Goal: Information Seeking & Learning: Find specific fact

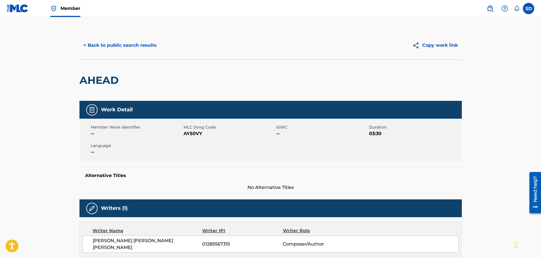
click at [102, 45] on button "< Back to public search results" at bounding box center [119, 45] width 81 height 14
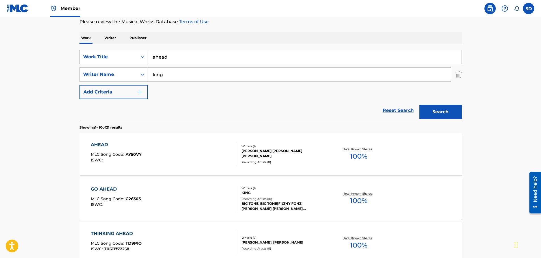
scroll to position [46, 0]
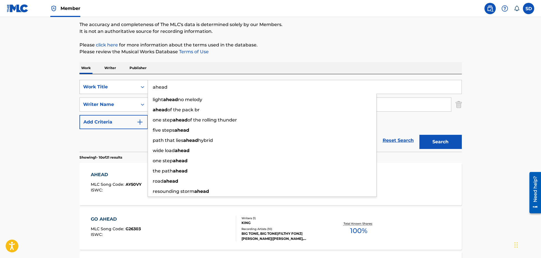
drag, startPoint x: 171, startPoint y: 84, endPoint x: 146, endPoint y: 83, distance: 25.7
click at [146, 83] on div "SearchWithCriteria8d09fa76-be5e-4024-ba95-6e6f837abeb6 Work Title ahead light a…" at bounding box center [270, 87] width 382 height 14
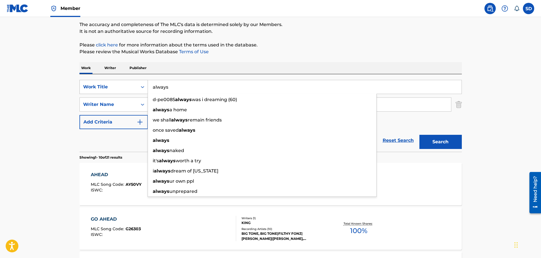
type input "always"
click at [419, 135] on button "Search" at bounding box center [440, 142] width 42 height 14
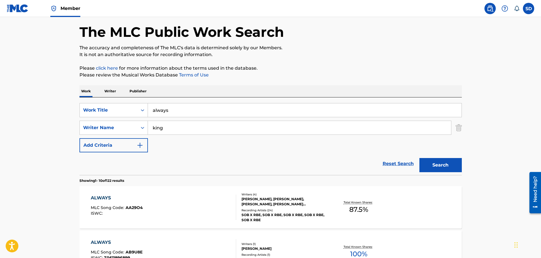
scroll to position [0, 0]
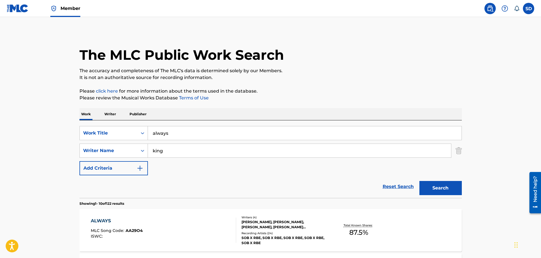
click at [153, 152] on input "king" at bounding box center [299, 151] width 303 height 14
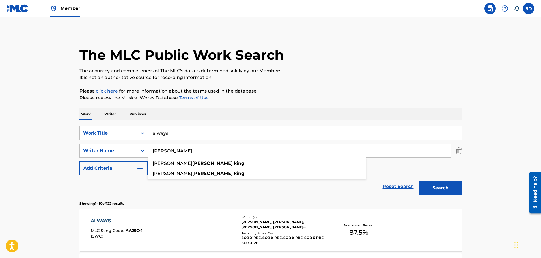
type input "[PERSON_NAME]"
click at [419, 181] on button "Search" at bounding box center [440, 188] width 42 height 14
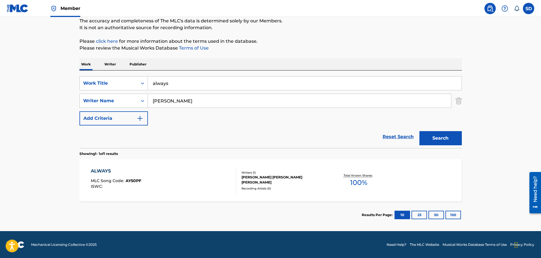
scroll to position [50, 0]
click at [220, 189] on div "ALWAYS MLC Song Code : AY50PF ISWC :" at bounding box center [163, 179] width 145 height 25
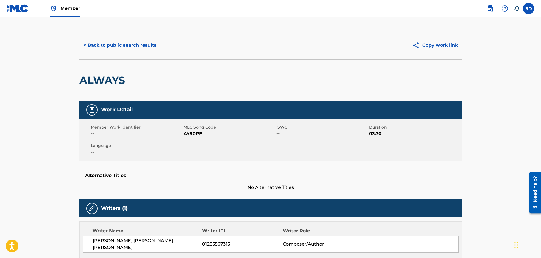
click at [96, 47] on button "< Back to public search results" at bounding box center [119, 45] width 81 height 14
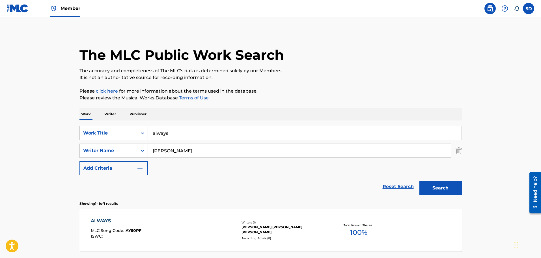
scroll to position [18, 0]
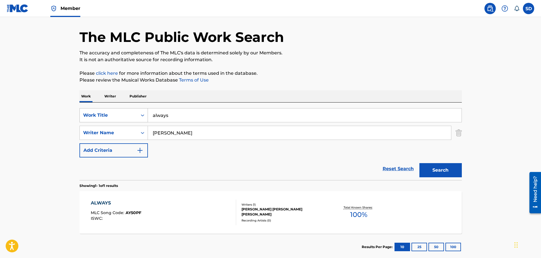
drag, startPoint x: 185, startPoint y: 115, endPoint x: 135, endPoint y: 116, distance: 50.1
click at [135, 116] on div "SearchWithCriteria8d09fa76-be5e-4024-ba95-6e6f837abeb6 Work Title always" at bounding box center [270, 115] width 382 height 14
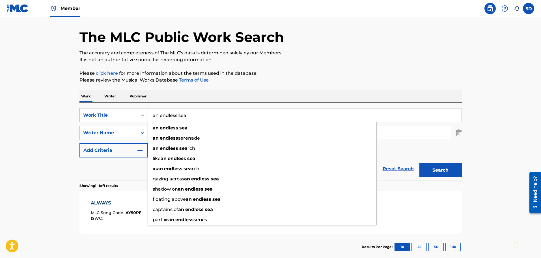
type input "an endless sea"
click at [419, 163] on button "Search" at bounding box center [440, 170] width 42 height 14
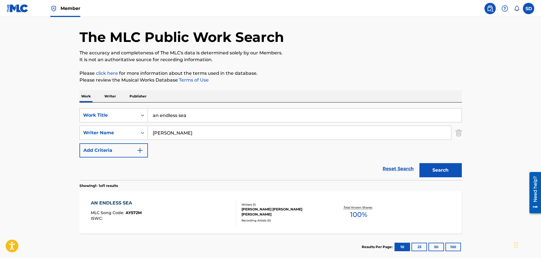
click at [179, 206] on div "AN ENDLESS SEA MLC Song Code : AY572M ISWC :" at bounding box center [163, 211] width 145 height 25
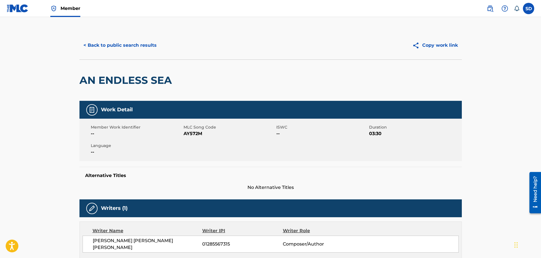
click at [97, 45] on button "< Back to public search results" at bounding box center [119, 45] width 81 height 14
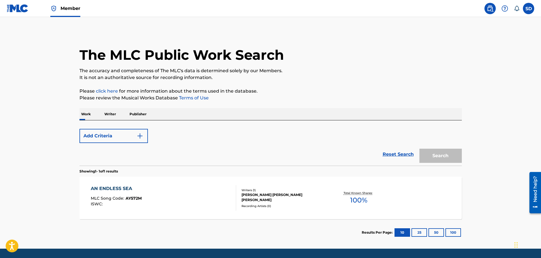
scroll to position [18, 0]
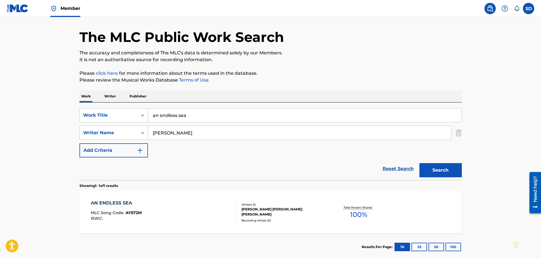
drag, startPoint x: 207, startPoint y: 114, endPoint x: 132, endPoint y: 105, distance: 74.9
click at [132, 105] on div "SearchWithCriteria8d09fa76-be5e-4024-ba95-6e6f837abeb6 Work Title an endless se…" at bounding box center [270, 140] width 382 height 77
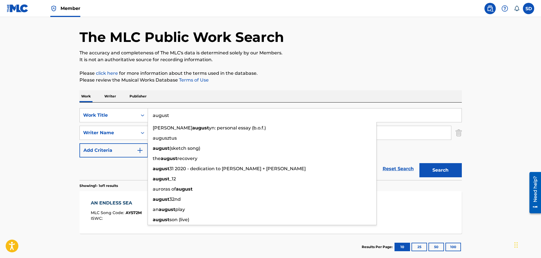
type input "august"
click at [419, 163] on button "Search" at bounding box center [440, 170] width 42 height 14
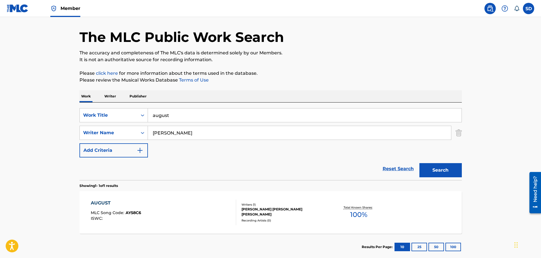
click at [174, 212] on div "AUGUST MLC Song Code : AY58C6 ISWC :" at bounding box center [163, 211] width 145 height 25
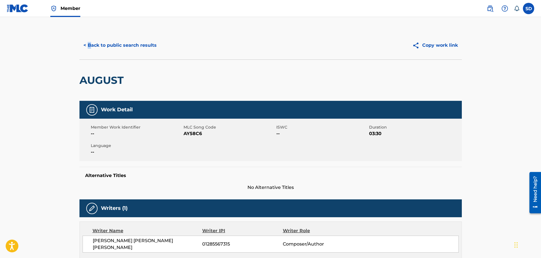
click at [89, 34] on div "< Back to public search results Copy work link" at bounding box center [270, 45] width 382 height 28
click at [104, 42] on button "< Back to public search results" at bounding box center [119, 45] width 81 height 14
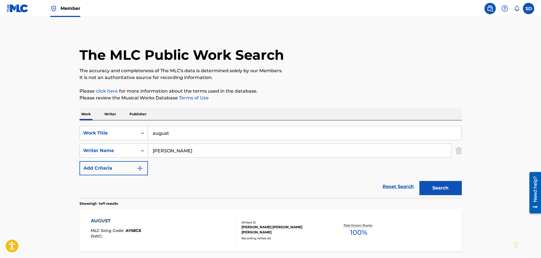
scroll to position [18, 0]
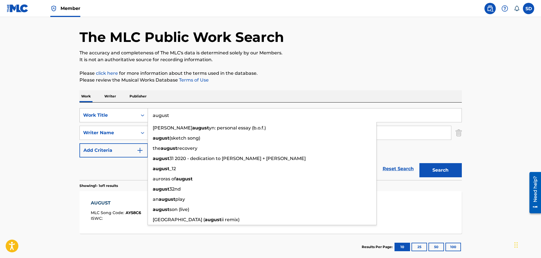
drag, startPoint x: 180, startPoint y: 116, endPoint x: 143, endPoint y: 110, distance: 37.0
click at [143, 110] on div "SearchWithCriteria8d09fa76-be5e-4024-ba95-6e6f837abeb6 Work Title [PERSON_NAME]…" at bounding box center [270, 115] width 382 height 14
click at [193, 104] on div "SearchWithCriteria8d09fa76-be5e-4024-ba95-6e6f837abeb6 Work Title august [PERSO…" at bounding box center [270, 140] width 382 height 77
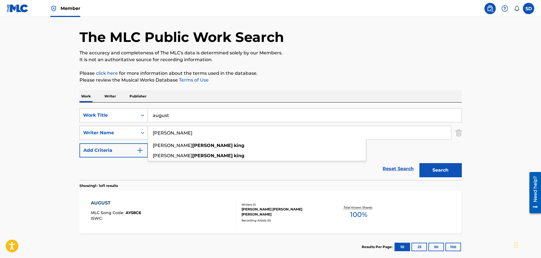
drag, startPoint x: 171, startPoint y: 132, endPoint x: 145, endPoint y: 131, distance: 25.8
click at [145, 131] on div "SearchWithCriteriadec02457-7dcc-4d9c-af65-3dca82816cdd Writer Name [PERSON_NAME…" at bounding box center [270, 133] width 382 height 14
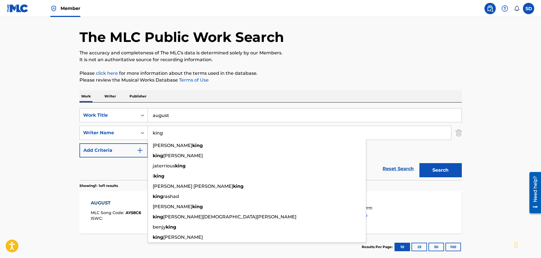
type input "king"
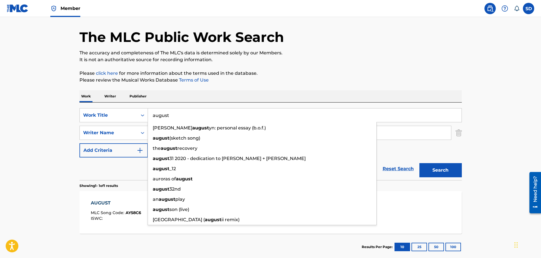
drag, startPoint x: 175, startPoint y: 116, endPoint x: 151, endPoint y: 121, distance: 24.4
click at [151, 121] on input "august" at bounding box center [305, 115] width 314 height 14
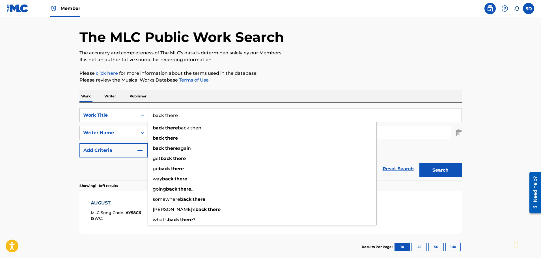
type input "back there"
click at [419, 163] on button "Search" at bounding box center [440, 170] width 42 height 14
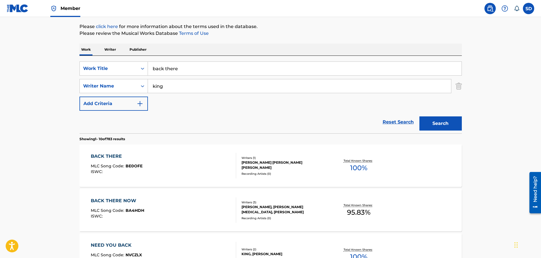
scroll to position [46, 0]
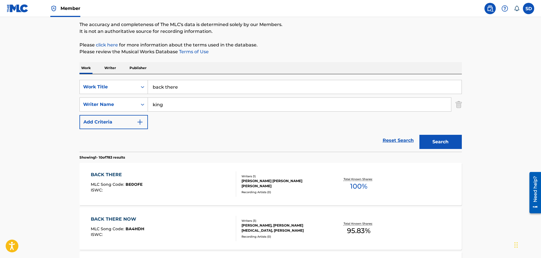
click at [174, 175] on div "BACK THERE MLC Song Code : BE0OFE ISWC :" at bounding box center [163, 183] width 145 height 25
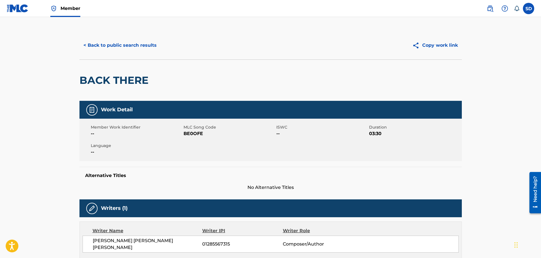
click at [107, 46] on button "< Back to public search results" at bounding box center [119, 45] width 81 height 14
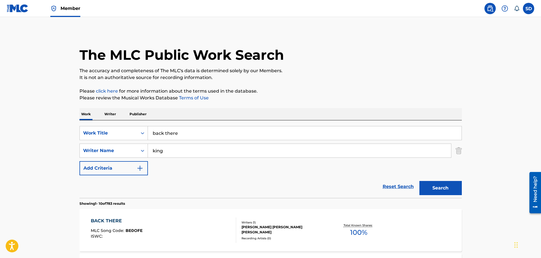
scroll to position [46, 0]
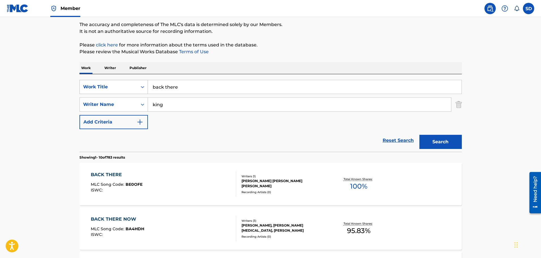
drag, startPoint x: 187, startPoint y: 88, endPoint x: 136, endPoint y: 83, distance: 50.9
click at [136, 83] on div "SearchWithCriteria8d09fa76-be5e-4024-ba95-6e6f837abeb6 Work Title back there" at bounding box center [270, 87] width 382 height 14
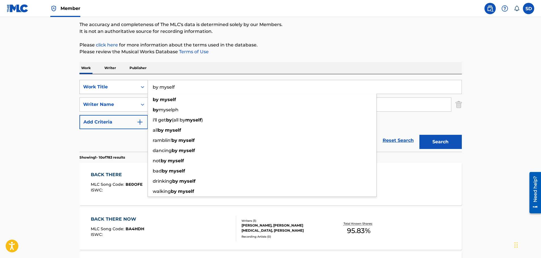
type input "by myself"
click at [419, 135] on button "Search" at bounding box center [440, 142] width 42 height 14
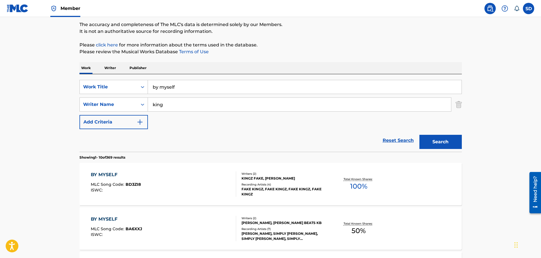
click at [153, 105] on input "king" at bounding box center [299, 105] width 303 height 14
click at [419, 135] on button "Search" at bounding box center [440, 142] width 42 height 14
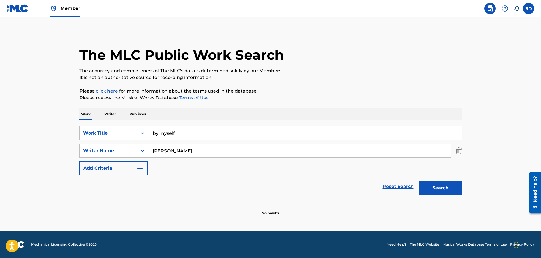
scroll to position [0, 0]
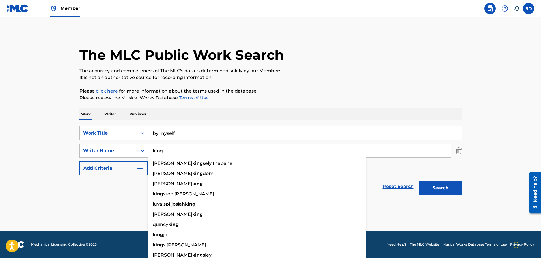
type input "king"
click at [419, 181] on button "Search" at bounding box center [440, 188] width 42 height 14
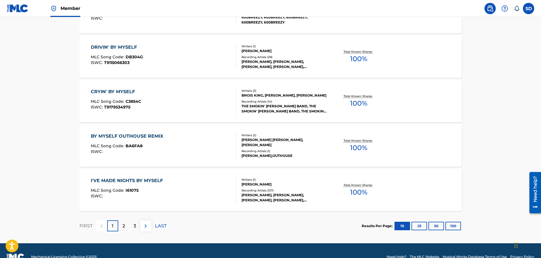
scroll to position [452, 0]
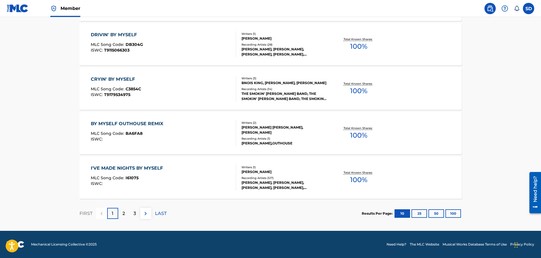
click at [455, 213] on button "100" at bounding box center [453, 213] width 16 height 8
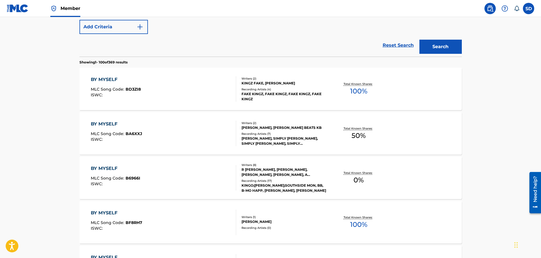
scroll to position [0, 0]
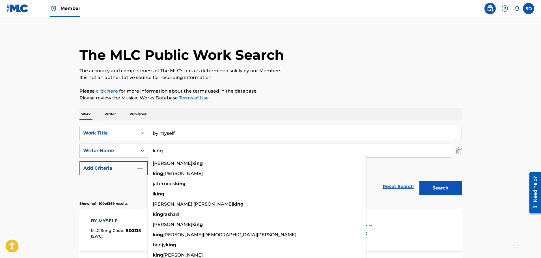
drag, startPoint x: 176, startPoint y: 154, endPoint x: 148, endPoint y: 151, distance: 27.7
click at [148, 151] on input "king" at bounding box center [299, 151] width 303 height 14
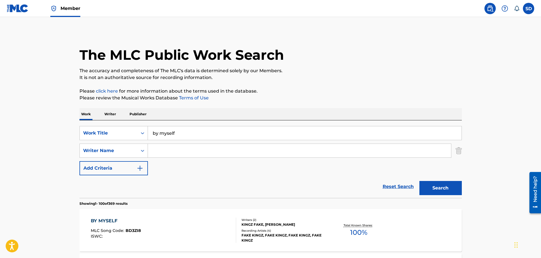
paste input "[PERSON_NAME] [PERSON_NAME] [PERSON_NAME]"
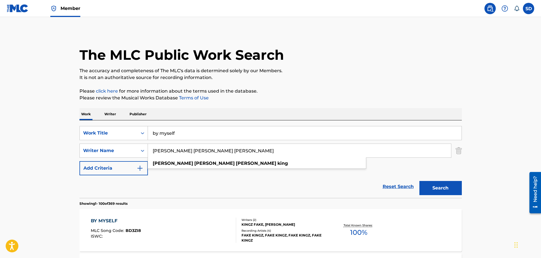
click at [419, 181] on button "Search" at bounding box center [440, 188] width 42 height 14
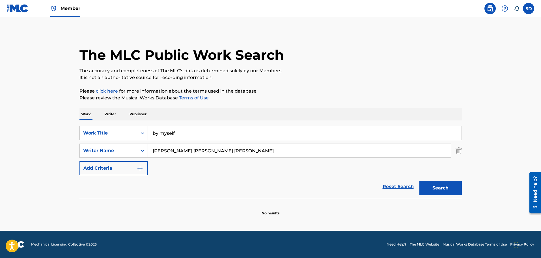
click at [159, 149] on input "[PERSON_NAME] [PERSON_NAME] [PERSON_NAME]" at bounding box center [299, 151] width 303 height 14
type input "[PERSON_NAME] [PERSON_NAME] [PERSON_NAME]"
click at [419, 181] on button "Search" at bounding box center [440, 188] width 42 height 14
click at [153, 131] on input "by myself" at bounding box center [305, 133] width 314 height 14
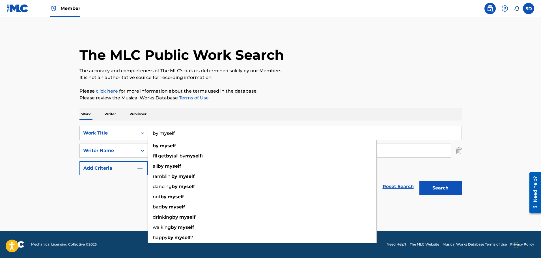
click at [153, 131] on input "by myself" at bounding box center [305, 133] width 314 height 14
click at [205, 130] on input "by myself" at bounding box center [305, 133] width 314 height 14
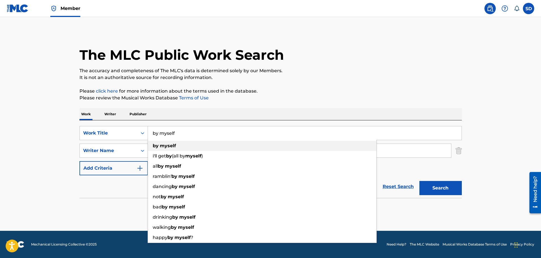
click at [167, 145] on strong "myself" at bounding box center [168, 145] width 16 height 5
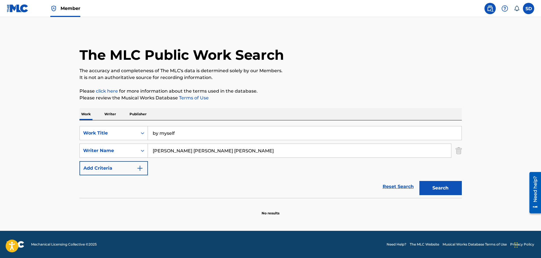
drag, startPoint x: 386, startPoint y: 186, endPoint x: 365, endPoint y: 183, distance: 21.2
click at [386, 185] on link "Reset Search" at bounding box center [398, 186] width 37 height 12
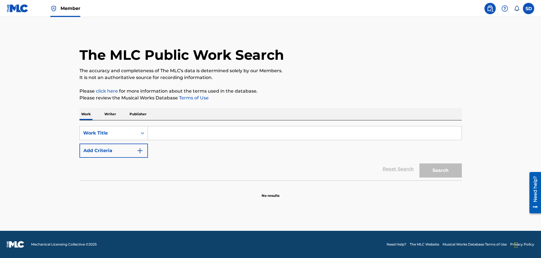
click at [180, 130] on input "Search Form" at bounding box center [305, 133] width 314 height 14
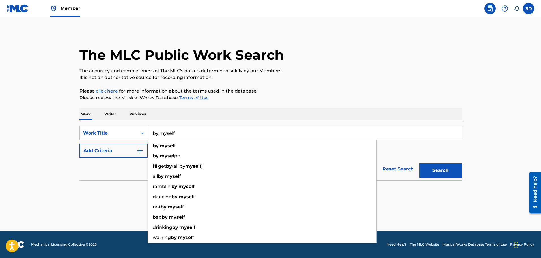
type input "by myself"
click at [419, 163] on button "Search" at bounding box center [440, 170] width 42 height 14
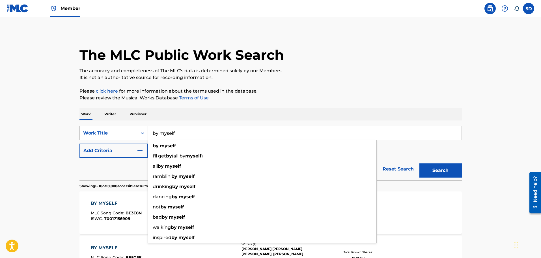
click at [93, 137] on div "Work Title" at bounding box center [109, 133] width 58 height 11
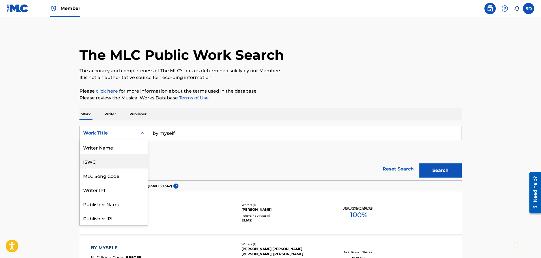
click at [239, 145] on div "SearchWithCriteria8d09fa76-be5e-4024-ba95-6e6f837abeb6 8 results available. Use…" at bounding box center [270, 142] width 382 height 32
click at [111, 131] on div "Work Title" at bounding box center [108, 133] width 51 height 7
click at [87, 144] on div "Writer Name" at bounding box center [114, 147] width 68 height 14
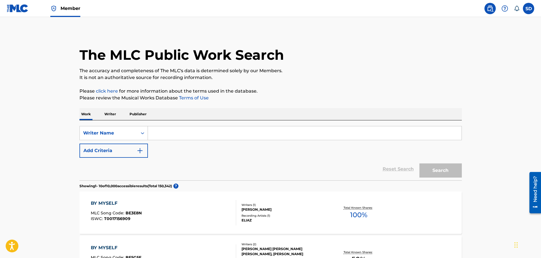
click at [180, 134] on input "Search Form" at bounding box center [305, 133] width 314 height 14
paste input "[PERSON_NAME] [PERSON_NAME] [PERSON_NAME]"
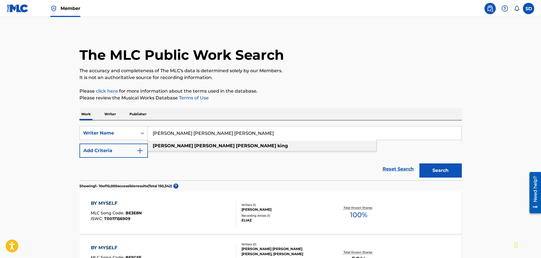
click at [315, 147] on div "[PERSON_NAME] [PERSON_NAME] [PERSON_NAME]" at bounding box center [262, 146] width 228 height 10
type input "[PERSON_NAME] [PERSON_NAME] [PERSON_NAME]"
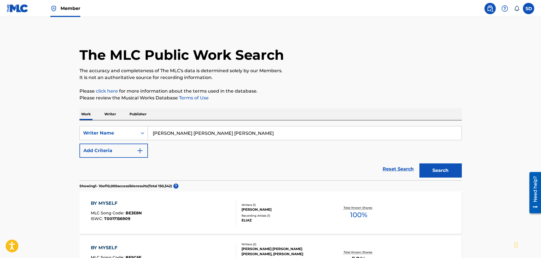
click at [451, 169] on button "Search" at bounding box center [440, 170] width 42 height 14
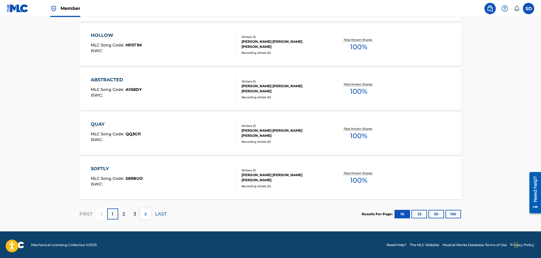
scroll to position [435, 0]
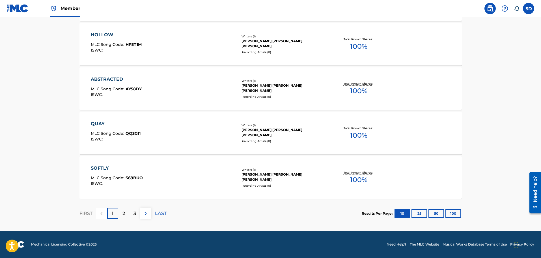
click at [123, 212] on p "2" at bounding box center [123, 213] width 3 height 7
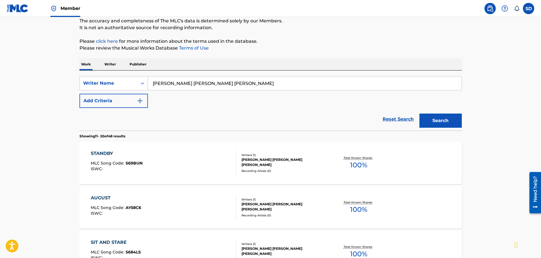
scroll to position [0, 0]
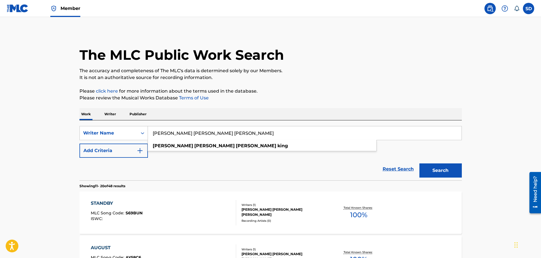
drag, startPoint x: 222, startPoint y: 134, endPoint x: 150, endPoint y: 131, distance: 72.2
click at [150, 131] on input "[PERSON_NAME] [PERSON_NAME] [PERSON_NAME]" at bounding box center [305, 133] width 314 height 14
click at [120, 131] on div "Writer Name" at bounding box center [108, 133] width 51 height 7
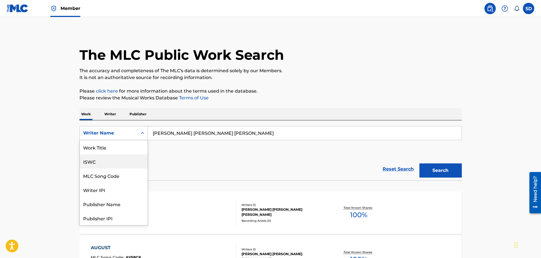
scroll to position [28, 0]
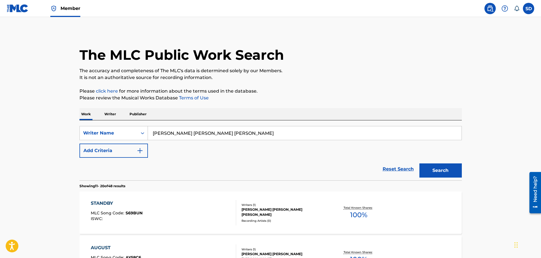
drag, startPoint x: 231, startPoint y: 131, endPoint x: 173, endPoint y: 126, distance: 58.3
click at [173, 126] on div "SearchWithCriteria81d53424-0148-42b8-9f4e-e5a634a0be07 Writer Name [PERSON_NAME…" at bounding box center [270, 150] width 382 height 60
click at [82, 113] on p "Work" at bounding box center [85, 114] width 13 height 12
click at [93, 130] on div "Writer Name" at bounding box center [108, 133] width 51 height 7
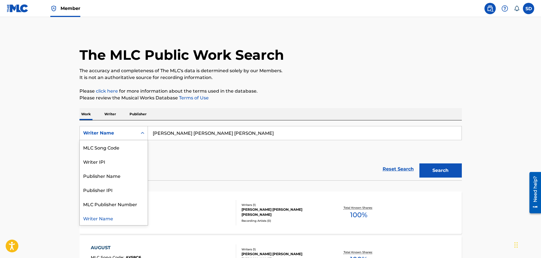
scroll to position [0, 0]
click at [100, 147] on div "Work Title" at bounding box center [114, 147] width 68 height 14
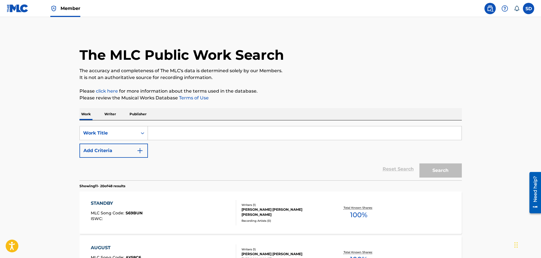
click at [182, 132] on input "Search Form" at bounding box center [305, 133] width 314 height 14
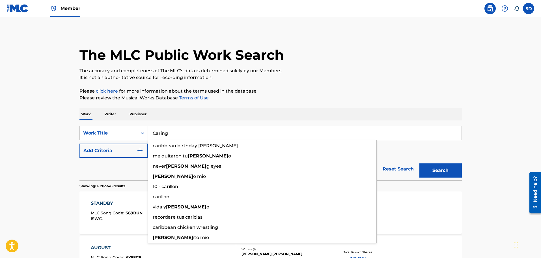
type input "Caring"
click at [419, 163] on button "Search" at bounding box center [440, 170] width 42 height 14
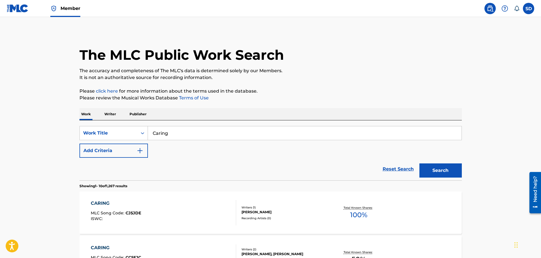
click at [132, 150] on button "Add Criteria" at bounding box center [113, 150] width 68 height 14
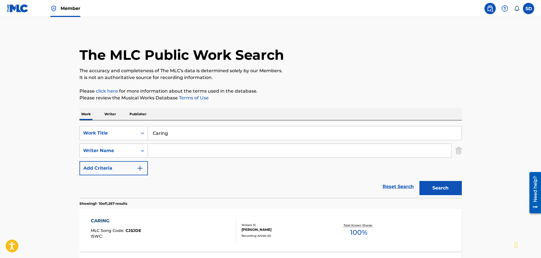
click at [164, 153] on input "Search Form" at bounding box center [299, 151] width 303 height 14
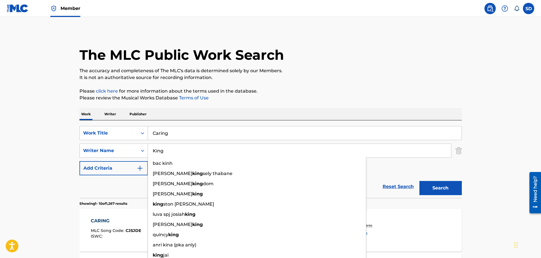
type input "King"
click at [419, 181] on button "Search" at bounding box center [440, 188] width 42 height 14
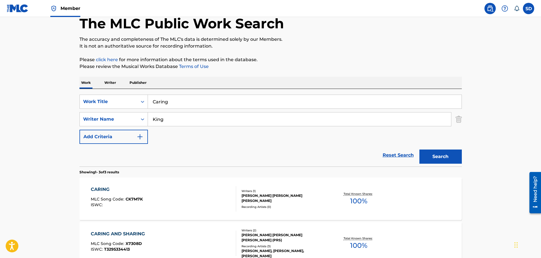
scroll to position [113, 0]
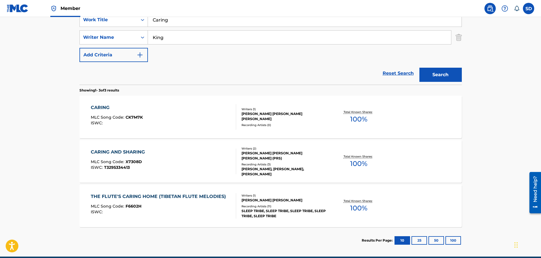
click at [155, 111] on div "CARING MLC Song Code : CK7M7K ISWC :" at bounding box center [163, 116] width 145 height 25
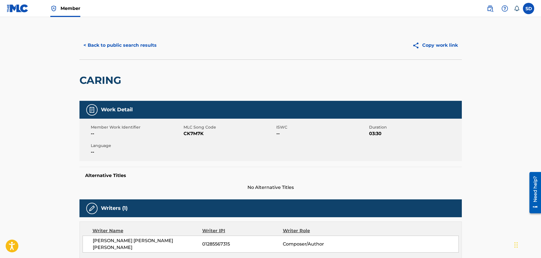
click at [80, 42] on button "< Back to public search results" at bounding box center [119, 45] width 81 height 14
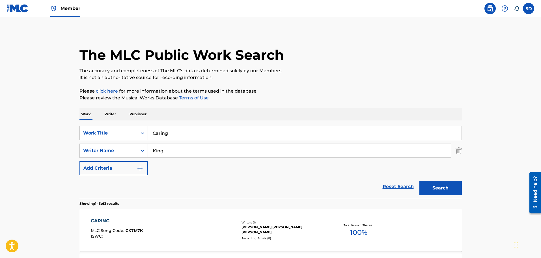
scroll to position [107, 0]
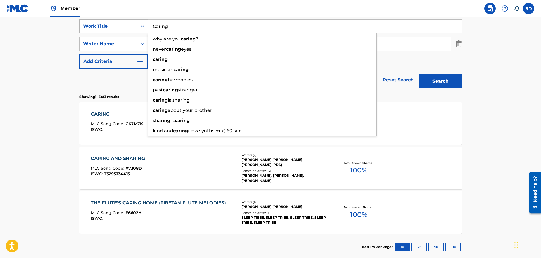
drag, startPoint x: 188, startPoint y: 30, endPoint x: 131, endPoint y: 19, distance: 58.3
click at [131, 20] on div "SearchWithCriteria61215e5a-7c29-44f6-ac35-e67e87ff2687 Work Title Caring why ar…" at bounding box center [270, 26] width 382 height 14
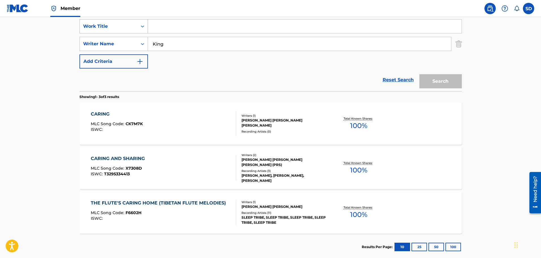
paste input "disregard me"
type input "disregard me"
click at [419, 74] on button "Search" at bounding box center [440, 81] width 42 height 14
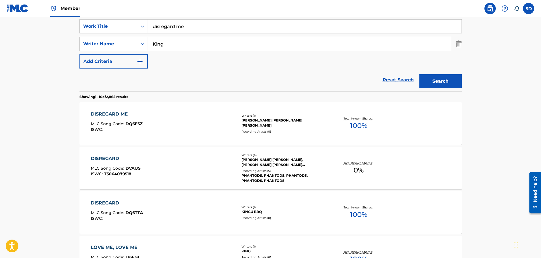
click at [152, 118] on div "DISREGARD ME MLC Song Code : DQ6FSZ ISWC :" at bounding box center [163, 123] width 145 height 25
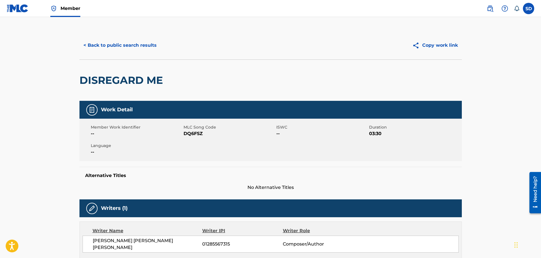
click at [105, 45] on button "< Back to public search results" at bounding box center [119, 45] width 81 height 14
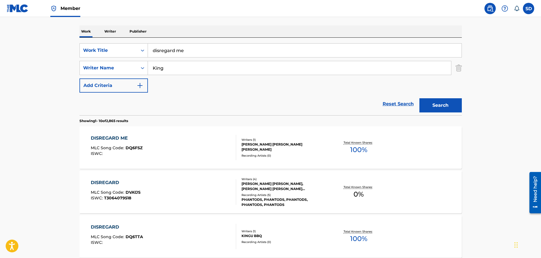
scroll to position [50, 0]
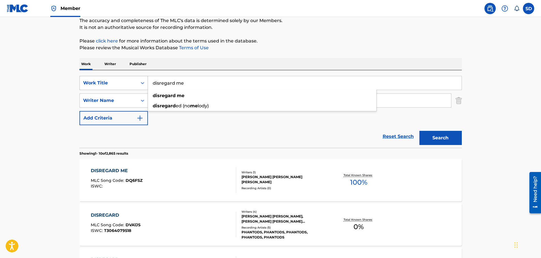
drag, startPoint x: 215, startPoint y: 82, endPoint x: 142, endPoint y: 78, distance: 72.8
click at [142, 78] on div "SearchWithCriteria61215e5a-7c29-44f6-ac35-e67e87ff2687 Work Title disregard me …" at bounding box center [270, 83] width 382 height 14
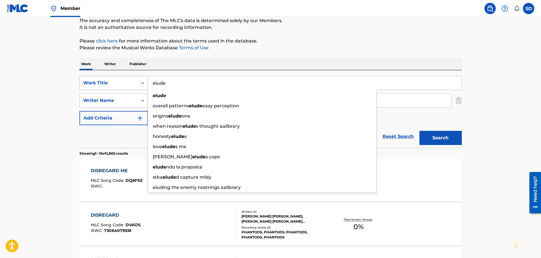
type input "elude"
click at [419, 131] on button "Search" at bounding box center [440, 138] width 42 height 14
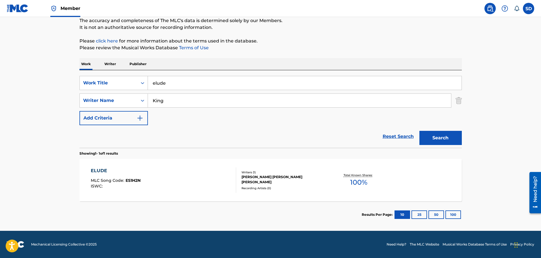
click at [177, 167] on div "ELUDE MLC Song Code : ES1H2N ISWC :" at bounding box center [163, 179] width 145 height 25
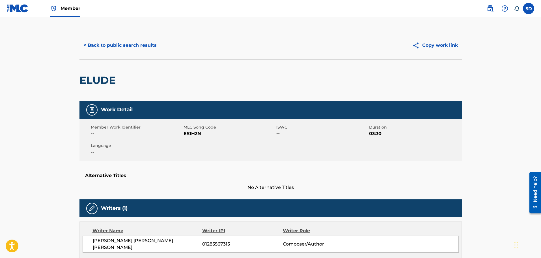
click at [107, 46] on button "< Back to public search results" at bounding box center [119, 45] width 81 height 14
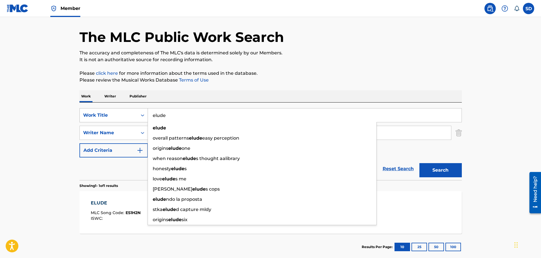
drag, startPoint x: 146, startPoint y: 118, endPoint x: 135, endPoint y: 117, distance: 11.0
click at [135, 117] on div "SearchWithCriteria61215e5a-7c29-44f6-ac35-e67e87ff2687 Work Title elude elude o…" at bounding box center [270, 115] width 382 height 14
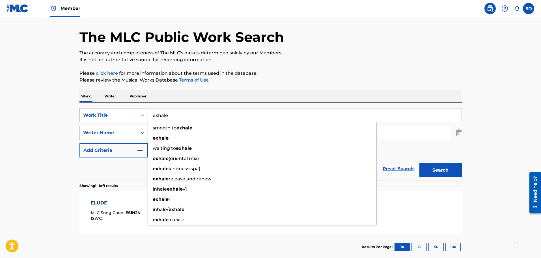
type input "exhale"
click at [419, 163] on button "Search" at bounding box center [440, 170] width 42 height 14
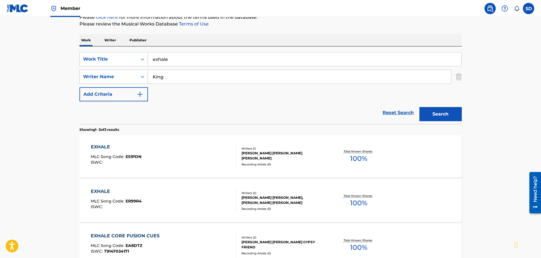
scroll to position [74, 0]
click at [157, 156] on div "EXHALE MLC Song Code : ES1PDN ISWC :" at bounding box center [163, 155] width 145 height 25
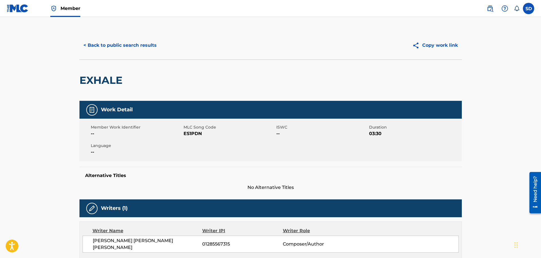
click at [131, 45] on button "< Back to public search results" at bounding box center [119, 45] width 81 height 14
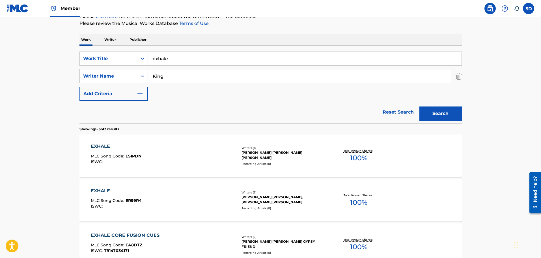
click at [203, 63] on input "exhale" at bounding box center [305, 59] width 314 height 14
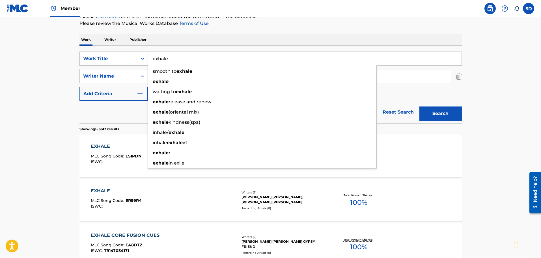
drag, startPoint x: 194, startPoint y: 59, endPoint x: 139, endPoint y: 54, distance: 54.8
click at [139, 54] on div "SearchWithCriteria61215e5a-7c29-44f6-ac35-e67e87ff2687 Work Title exhale smooth…" at bounding box center [270, 58] width 382 height 14
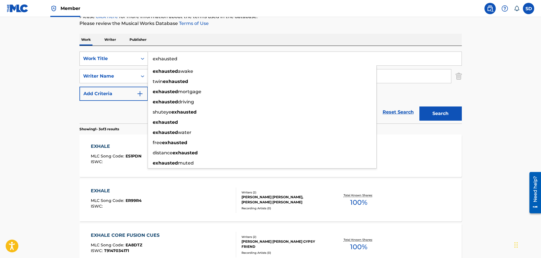
type input "exhausted"
click at [419, 106] on button "Search" at bounding box center [440, 113] width 42 height 14
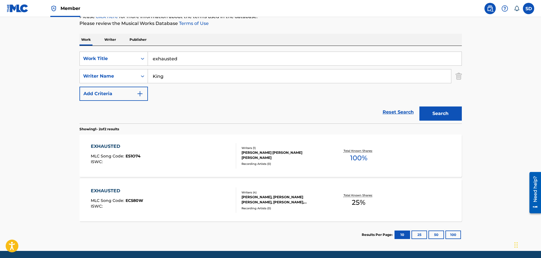
click at [174, 152] on div "EXHAUSTED MLC Song Code : ES1O74 ISWC :" at bounding box center [163, 155] width 145 height 25
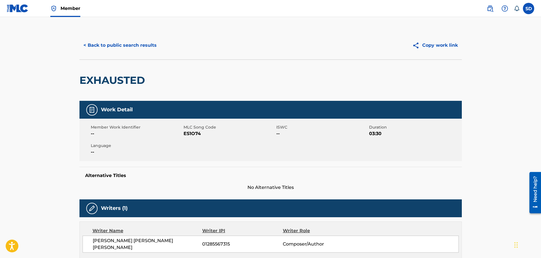
click at [94, 48] on button "< Back to public search results" at bounding box center [119, 45] width 81 height 14
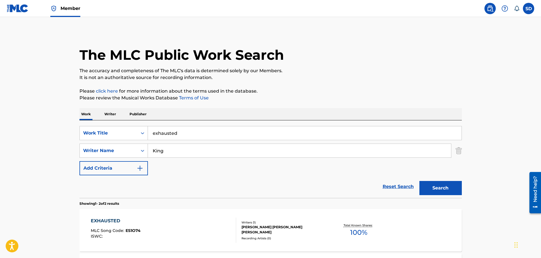
scroll to position [62, 0]
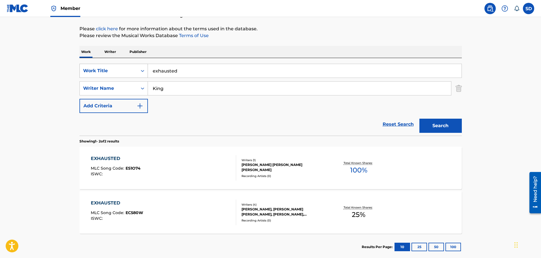
drag, startPoint x: 188, startPoint y: 70, endPoint x: 131, endPoint y: 65, distance: 56.5
click at [131, 65] on div "SearchWithCriteria61215e5a-7c29-44f6-ac35-e67e87ff2687 Work Title exhausted" at bounding box center [270, 71] width 382 height 14
type input "g"
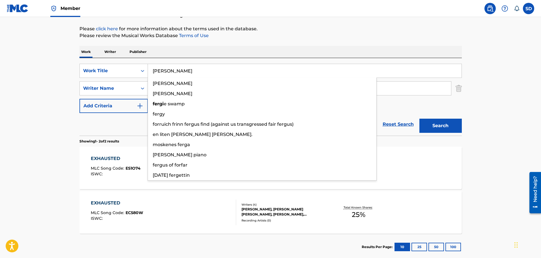
type input "[PERSON_NAME]"
click at [419, 118] on button "Search" at bounding box center [440, 125] width 42 height 14
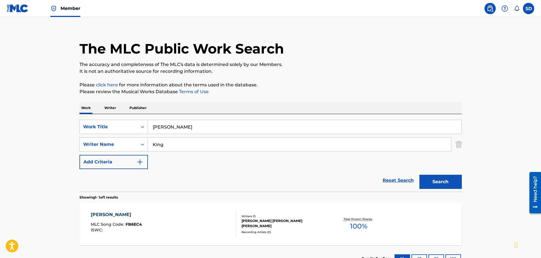
scroll to position [50, 0]
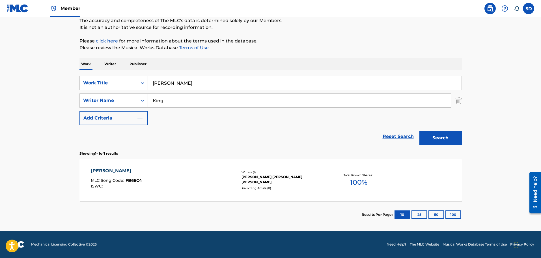
click at [212, 189] on div "[PERSON_NAME] MLC Song Code : FB6EC4 ISWC :" at bounding box center [163, 179] width 145 height 25
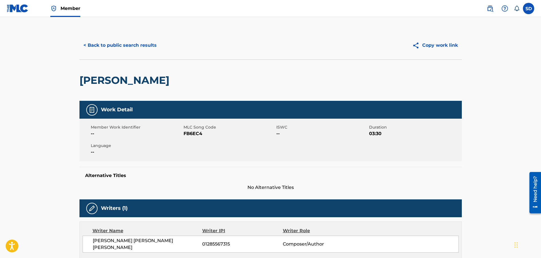
click at [94, 49] on button "< Back to public search results" at bounding box center [119, 45] width 81 height 14
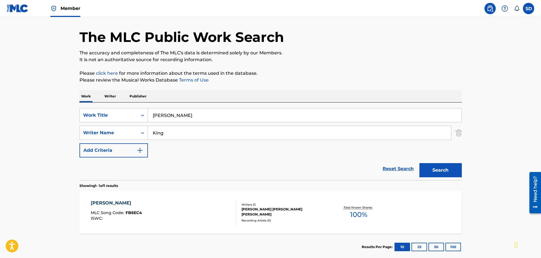
drag, startPoint x: 206, startPoint y: 115, endPoint x: 131, endPoint y: 107, distance: 75.3
click at [131, 107] on div "SearchWithCriteria61215e5a-7c29-44f6-ac35-e67e87ff2687 Work Title [PERSON_NAME]…" at bounding box center [270, 140] width 382 height 77
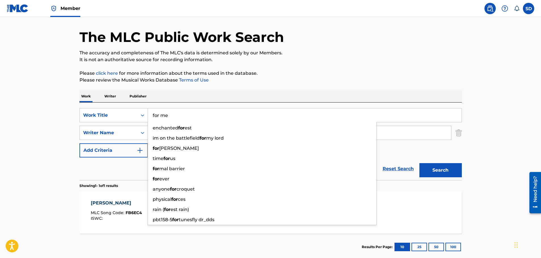
type input "for me"
click at [419, 163] on button "Search" at bounding box center [440, 170] width 42 height 14
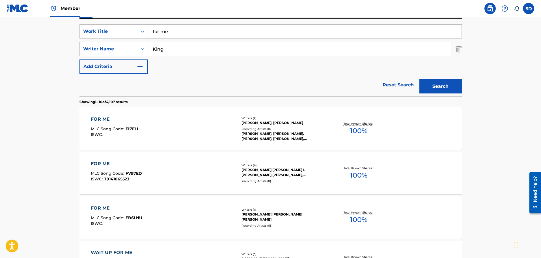
scroll to position [103, 0]
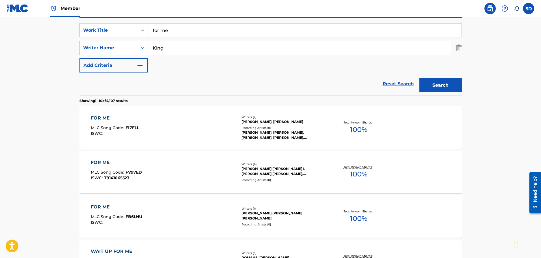
click at [446, 81] on button "Search" at bounding box center [440, 85] width 42 height 14
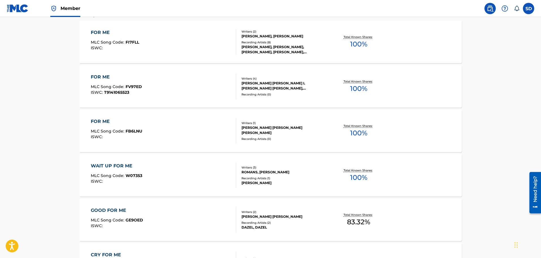
scroll to position [198, 0]
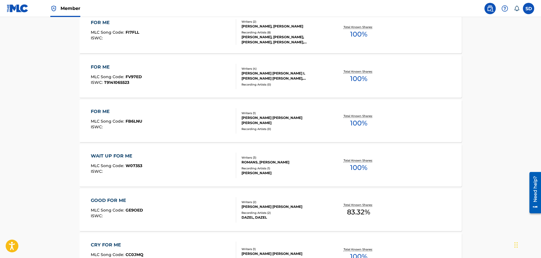
click at [166, 121] on div "FOR ME MLC Song Code : FB6LNU ISWC :" at bounding box center [163, 120] width 145 height 25
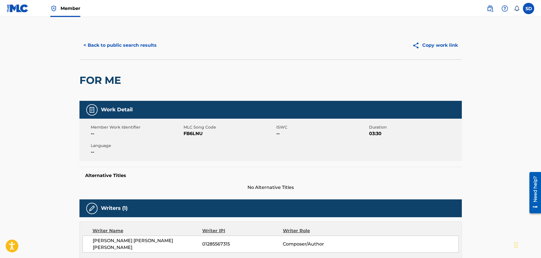
click at [81, 46] on button "< Back to public search results" at bounding box center [119, 45] width 81 height 14
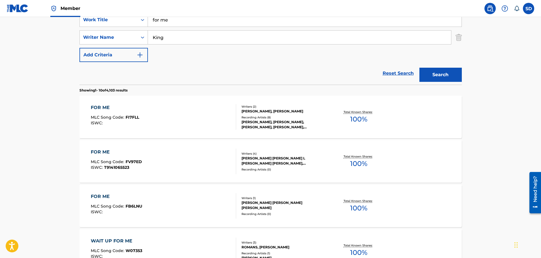
scroll to position [61, 0]
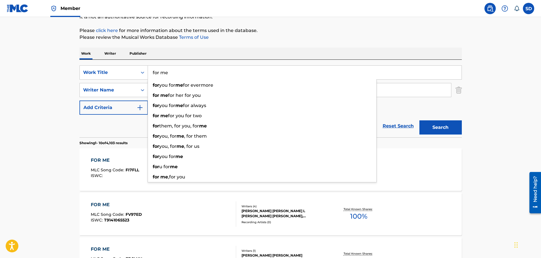
drag, startPoint x: 171, startPoint y: 74, endPoint x: 150, endPoint y: 68, distance: 21.6
click at [150, 68] on input "for me" at bounding box center [305, 73] width 314 height 14
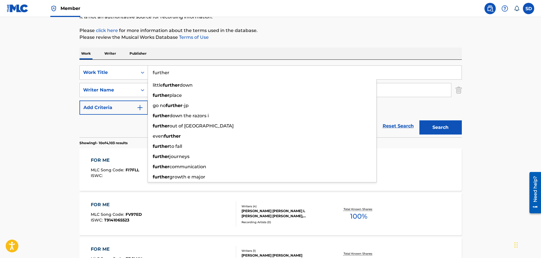
type input "further"
click at [419, 120] on button "Search" at bounding box center [440, 127] width 42 height 14
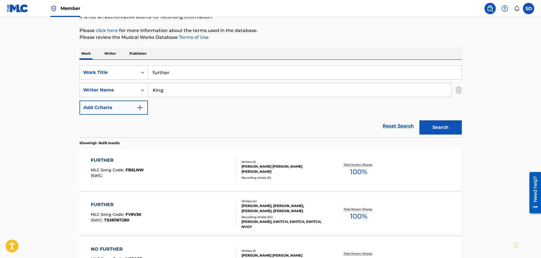
click at [434, 126] on button "Search" at bounding box center [440, 127] width 42 height 14
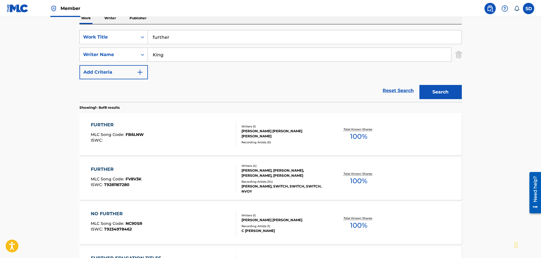
scroll to position [113, 0]
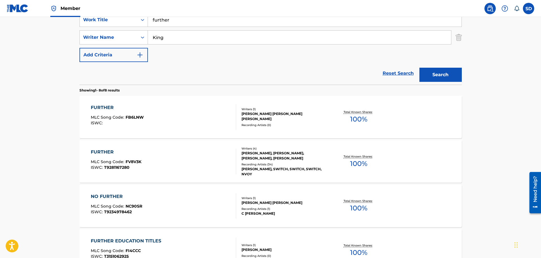
click at [188, 124] on div "FURTHER MLC Song Code : FB6LNW ISWC :" at bounding box center [163, 116] width 145 height 25
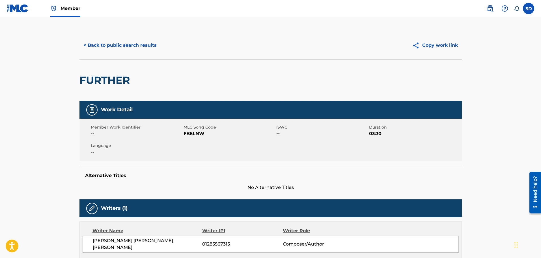
click at [103, 46] on button "< Back to public search results" at bounding box center [119, 45] width 81 height 14
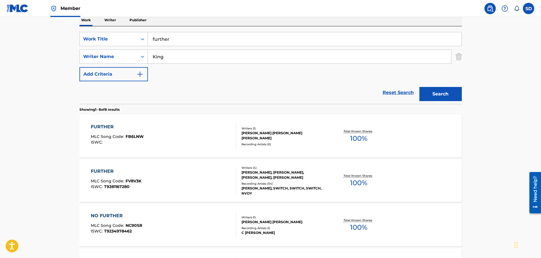
scroll to position [85, 0]
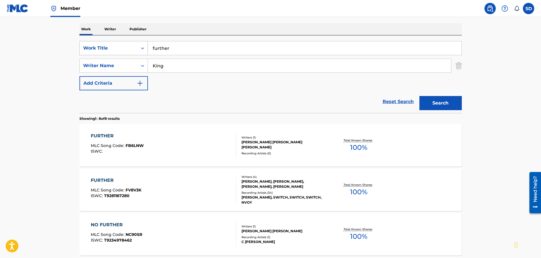
drag, startPoint x: 178, startPoint y: 49, endPoint x: 136, endPoint y: 47, distance: 41.9
click at [136, 47] on div "SearchWithCriteria61215e5a-7c29-44f6-ac35-e67e87ff2687 Work Title further" at bounding box center [270, 48] width 382 height 14
type input "go"
click at [419, 96] on button "Search" at bounding box center [440, 103] width 42 height 14
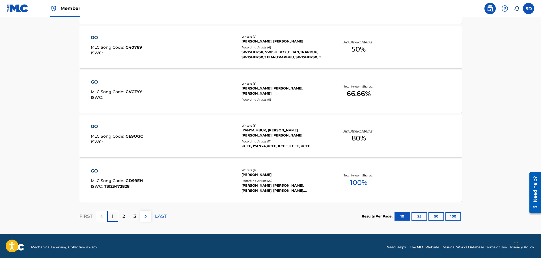
scroll to position [452, 0]
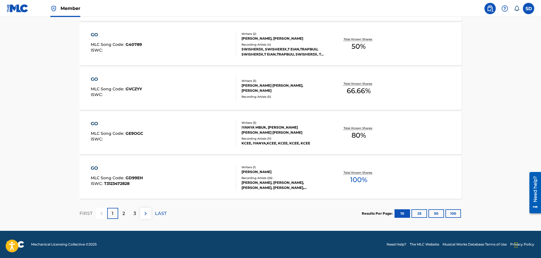
click at [458, 210] on button "100" at bounding box center [453, 213] width 16 height 8
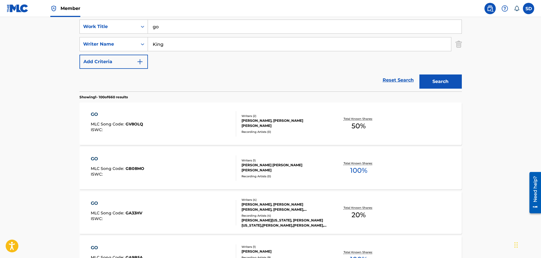
scroll to position [113, 0]
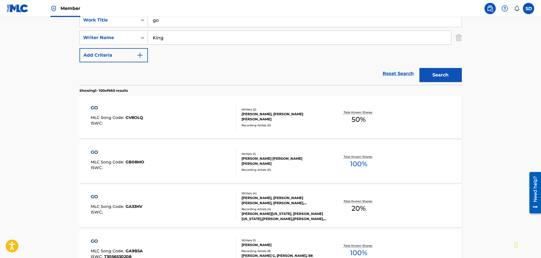
click at [171, 158] on div "GO MLC Song Code : GB08MO ISWC :" at bounding box center [163, 161] width 145 height 25
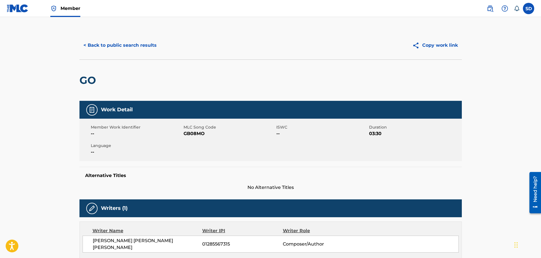
click at [92, 45] on button "< Back to public search results" at bounding box center [119, 45] width 81 height 14
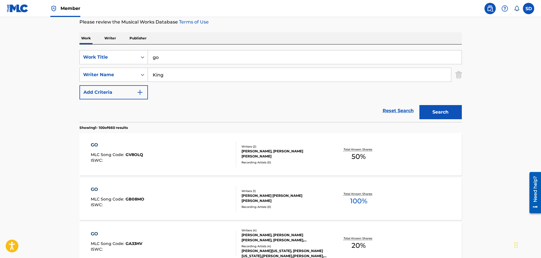
scroll to position [56, 0]
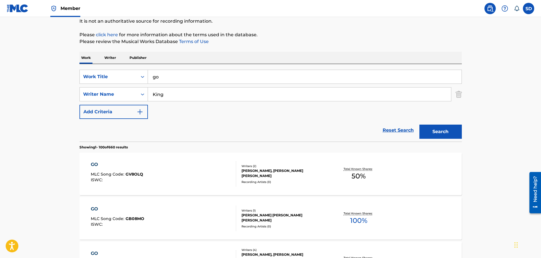
drag, startPoint x: 172, startPoint y: 78, endPoint x: 148, endPoint y: 74, distance: 24.3
click at [148, 74] on input "go" at bounding box center [305, 77] width 314 height 14
type input "hlp"
click at [419, 124] on button "Search" at bounding box center [440, 131] width 42 height 14
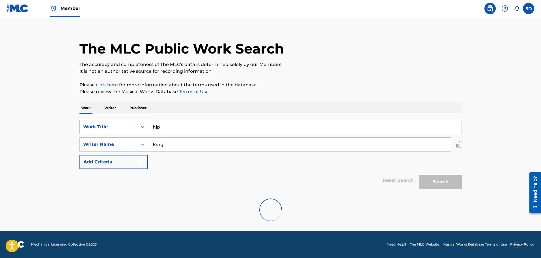
scroll to position [50, 0]
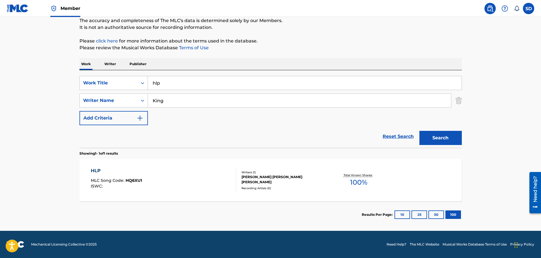
click at [148, 195] on div "HLP MLC Song Code : HQ6XU1 ISWC : Writers ( 1 ) [PERSON_NAME] [PERSON_NAME] [PE…" at bounding box center [270, 180] width 382 height 42
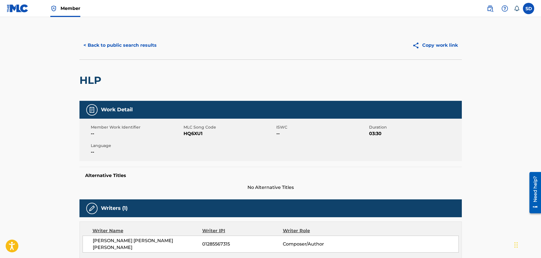
click at [105, 47] on button "< Back to public search results" at bounding box center [119, 45] width 81 height 14
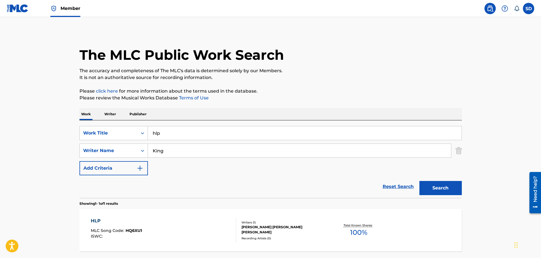
scroll to position [18, 0]
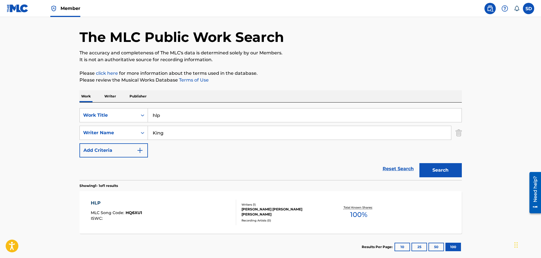
click at [172, 120] on input "hlp" at bounding box center [305, 115] width 314 height 14
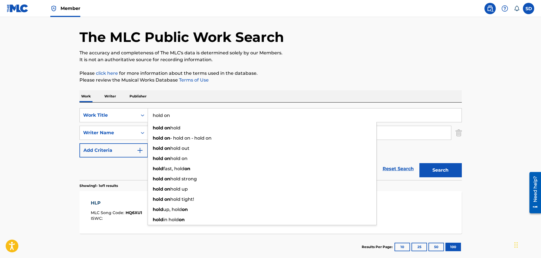
type input "hold on"
click at [419, 163] on button "Search" at bounding box center [440, 170] width 42 height 14
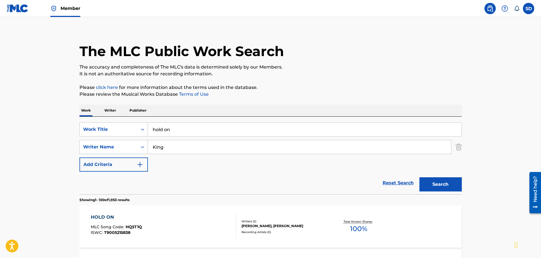
scroll to position [0, 0]
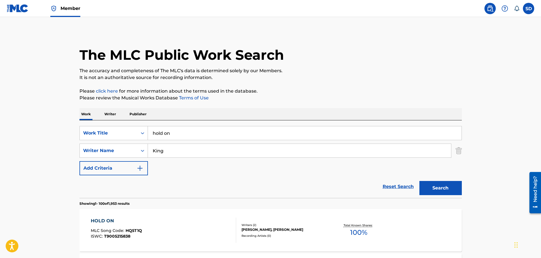
click at [153, 150] on input "King" at bounding box center [299, 151] width 303 height 14
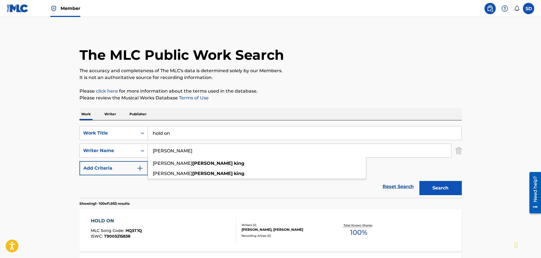
type input "[PERSON_NAME]"
click at [419, 181] on button "Search" at bounding box center [440, 188] width 42 height 14
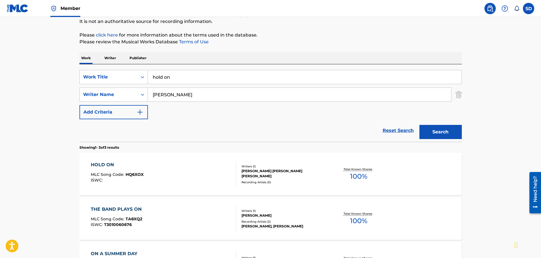
scroll to position [57, 0]
click at [168, 177] on div "HOLD ON MLC Song Code : HQ6XOX ISWC :" at bounding box center [163, 173] width 145 height 25
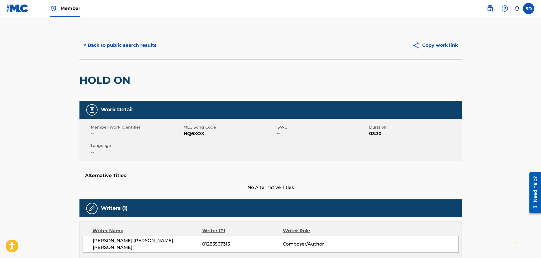
click at [91, 45] on button "< Back to public search results" at bounding box center [119, 45] width 81 height 14
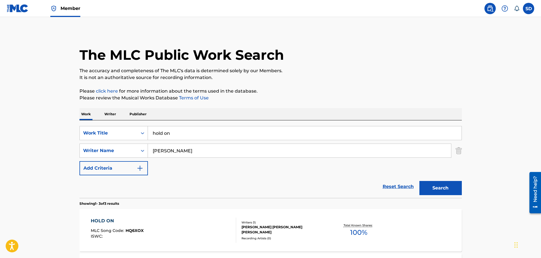
scroll to position [57, 0]
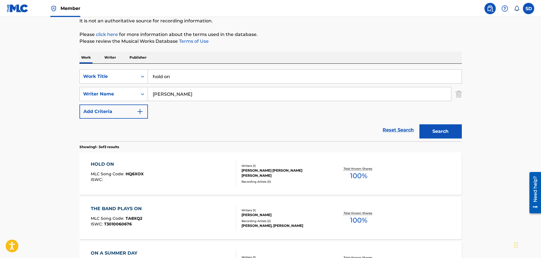
click at [386, 128] on link "Reset Search" at bounding box center [398, 130] width 37 height 12
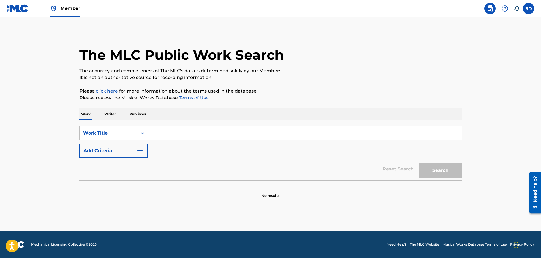
click at [194, 129] on input "Search Form" at bounding box center [305, 133] width 314 height 14
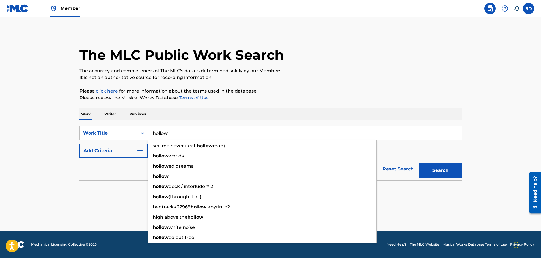
type input "hollow"
click at [98, 150] on button "Add Criteria" at bounding box center [113, 150] width 68 height 14
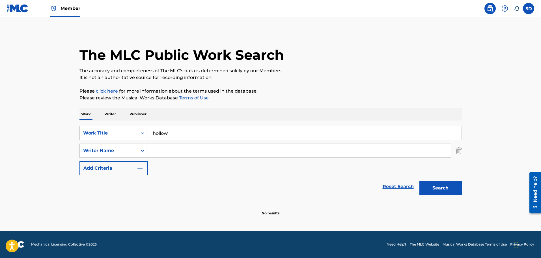
click at [169, 152] on input "Search Form" at bounding box center [299, 151] width 303 height 14
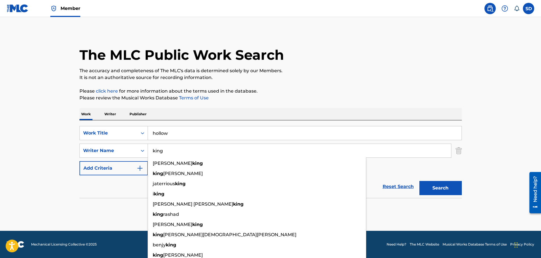
type input "king"
click at [419, 181] on button "Search" at bounding box center [440, 188] width 42 height 14
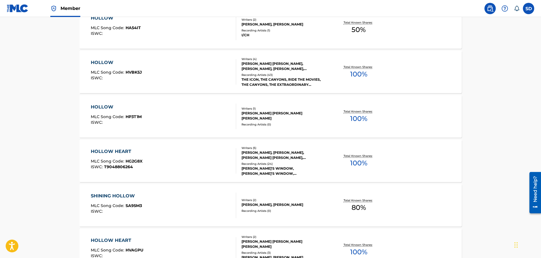
scroll to position [339, 0]
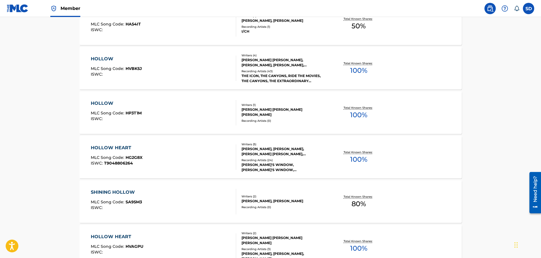
click at [180, 119] on div "HOLLOW MLC Song Code : HP3T1M ISWC :" at bounding box center [163, 112] width 145 height 25
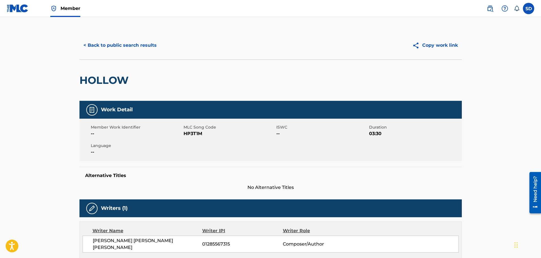
click at [98, 43] on button "< Back to public search results" at bounding box center [119, 45] width 81 height 14
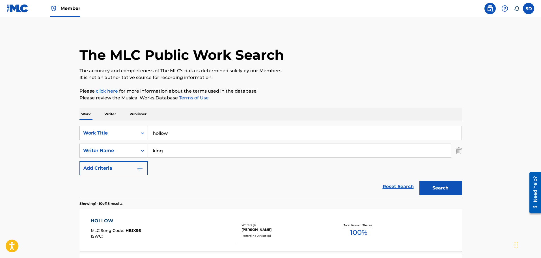
click at [390, 185] on link "Reset Search" at bounding box center [398, 186] width 37 height 12
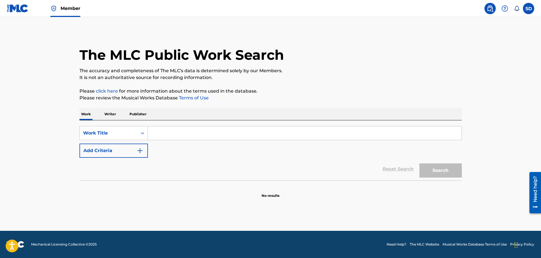
click at [168, 133] on input "Search Form" at bounding box center [305, 133] width 314 height 14
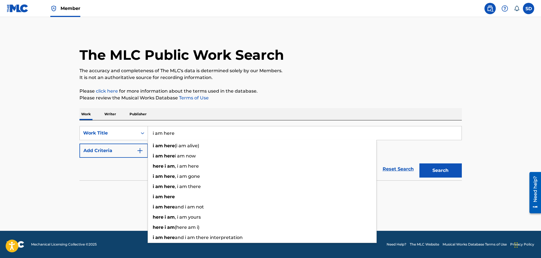
type input "i am here"
click at [419, 163] on button "Search" at bounding box center [440, 170] width 42 height 14
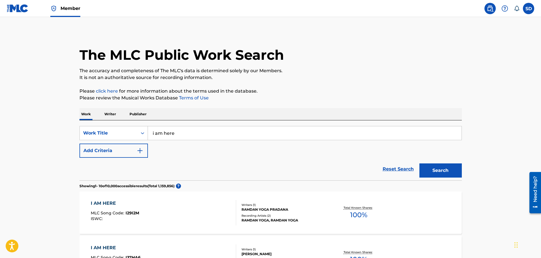
click at [135, 158] on div "Reset Search Search" at bounding box center [270, 168] width 382 height 23
click at [133, 149] on button "Add Criteria" at bounding box center [113, 150] width 68 height 14
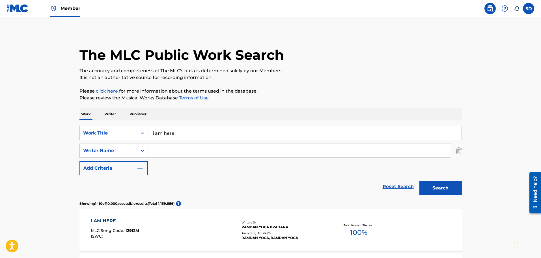
click at [166, 151] on input "Search Form" at bounding box center [299, 151] width 303 height 14
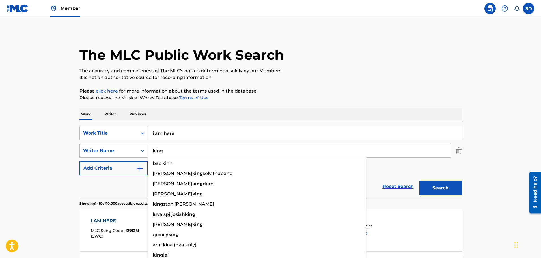
click at [419, 181] on button "Search" at bounding box center [440, 188] width 42 height 14
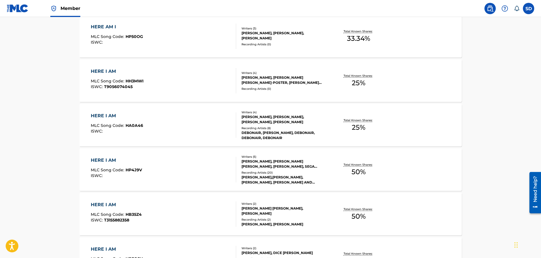
scroll to position [113, 0]
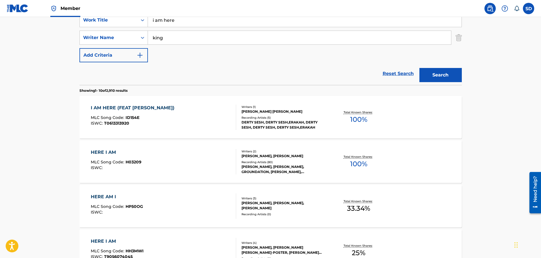
click at [31, 104] on main "The MLC Public Work Search The accuracy and completeness of The MLC's data is d…" at bounding box center [270, 237] width 541 height 666
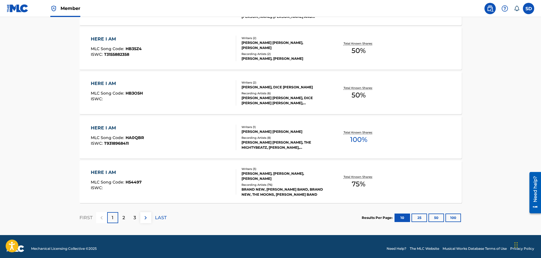
scroll to position [452, 0]
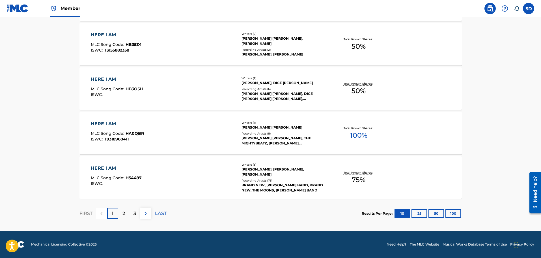
click at [126, 214] on div "2" at bounding box center [123, 213] width 11 height 11
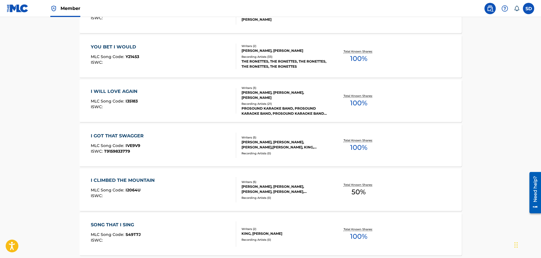
scroll to position [424, 0]
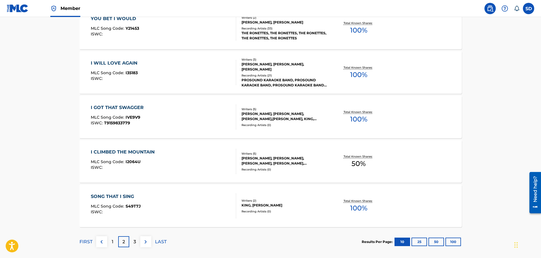
click at [137, 239] on div "3" at bounding box center [134, 241] width 11 height 11
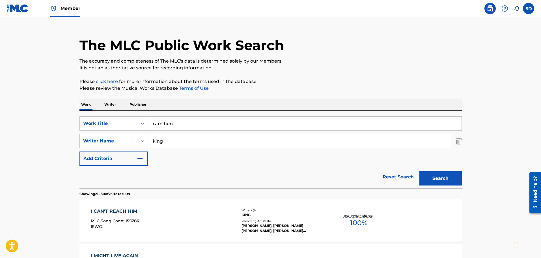
scroll to position [0, 0]
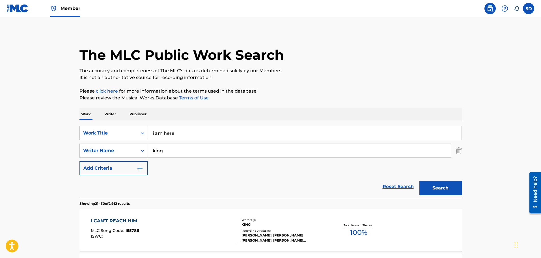
click at [179, 154] on input "king" at bounding box center [299, 151] width 303 height 14
click at [153, 149] on input "king" at bounding box center [299, 151] width 303 height 14
click at [419, 181] on button "Search" at bounding box center [440, 188] width 42 height 14
type input "[PERSON_NAME]"
click at [419, 181] on button "Search" at bounding box center [440, 188] width 42 height 14
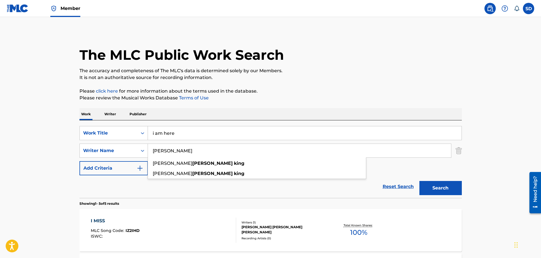
click at [110, 192] on div "Reset Search Search" at bounding box center [270, 186] width 382 height 23
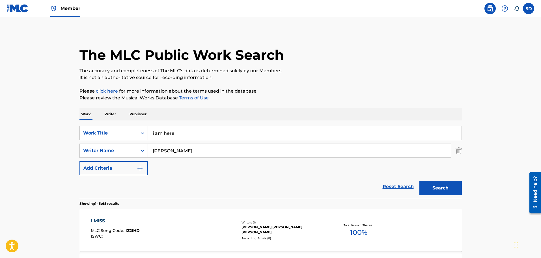
click at [398, 187] on link "Reset Search" at bounding box center [398, 186] width 37 height 12
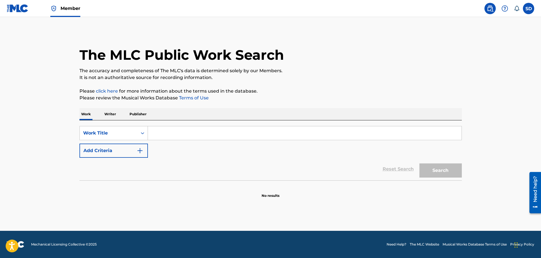
click at [164, 133] on input "Search Form" at bounding box center [305, 133] width 314 height 14
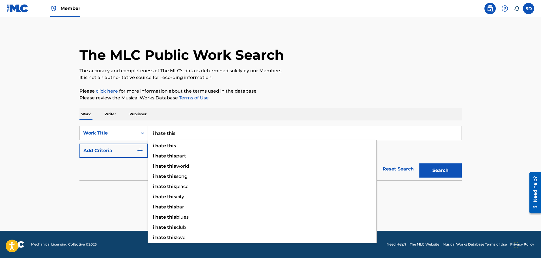
type input "i hate this"
click at [419, 163] on button "Search" at bounding box center [440, 170] width 42 height 14
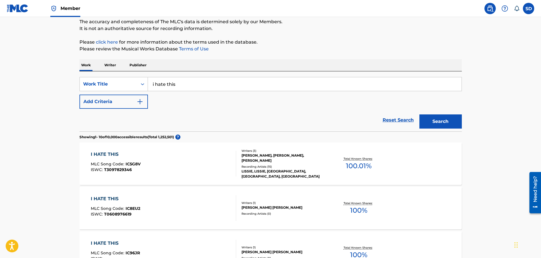
scroll to position [39, 0]
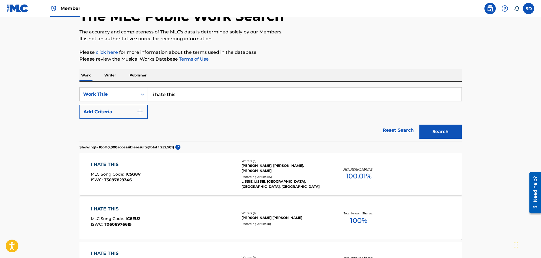
click at [103, 109] on button "Add Criteria" at bounding box center [113, 112] width 68 height 14
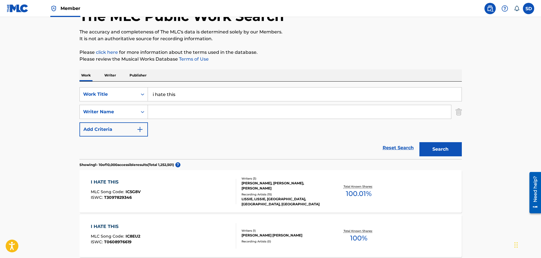
click at [193, 117] on input "Search Form" at bounding box center [299, 112] width 303 height 14
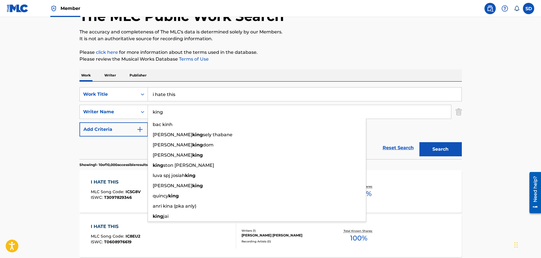
type input "king"
click at [419, 142] on button "Search" at bounding box center [440, 149] width 42 height 14
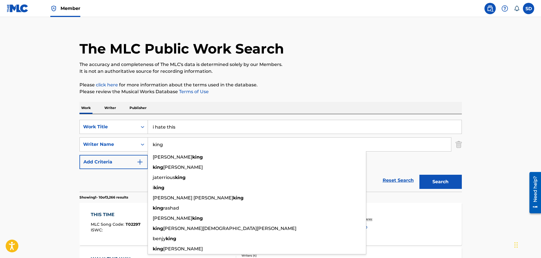
click at [419, 174] on button "Search" at bounding box center [440, 181] width 42 height 14
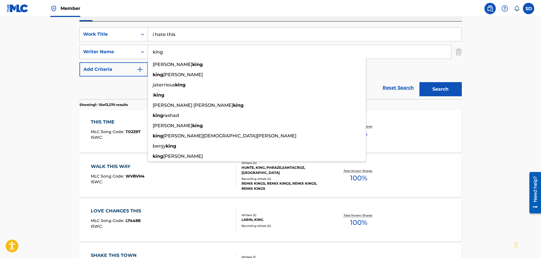
scroll to position [0, 0]
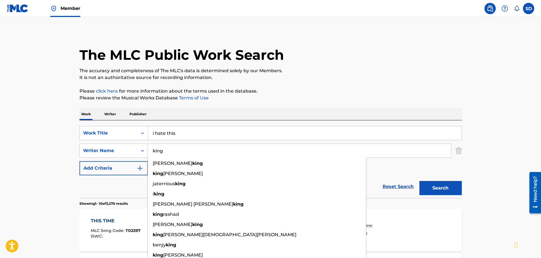
click at [193, 144] on input "king" at bounding box center [299, 151] width 303 height 14
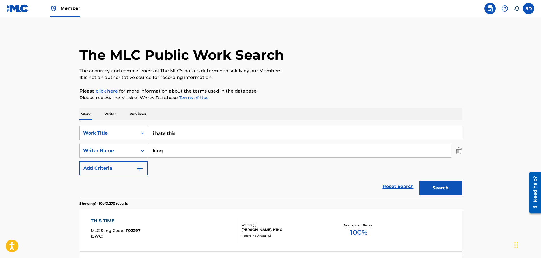
drag, startPoint x: 387, startPoint y: 178, endPoint x: 390, endPoint y: 178, distance: 3.7
click at [388, 178] on div "Reset Search Search" at bounding box center [270, 186] width 382 height 23
click at [394, 185] on link "Reset Search" at bounding box center [398, 186] width 37 height 12
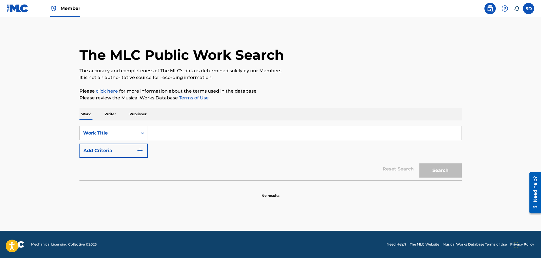
click at [159, 132] on input "Search Form" at bounding box center [305, 133] width 314 height 14
type input "u"
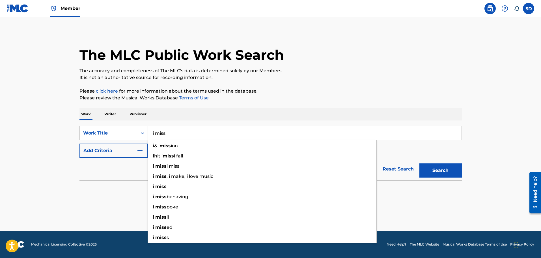
type input "i miss"
click at [123, 148] on button "Add Criteria" at bounding box center [113, 150] width 68 height 14
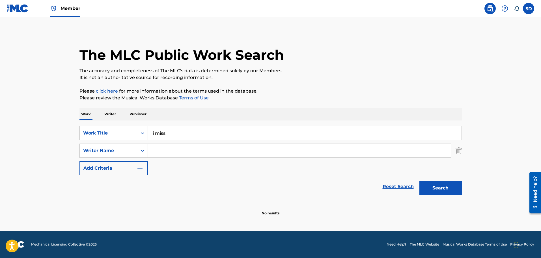
click at [156, 150] on input "Search Form" at bounding box center [299, 151] width 303 height 14
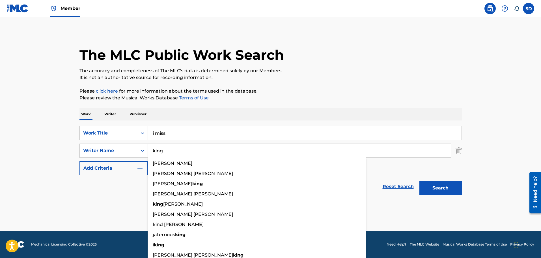
type input "king"
click at [419, 181] on button "Search" at bounding box center [440, 188] width 42 height 14
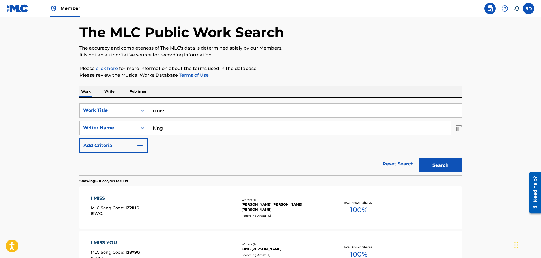
scroll to position [113, 0]
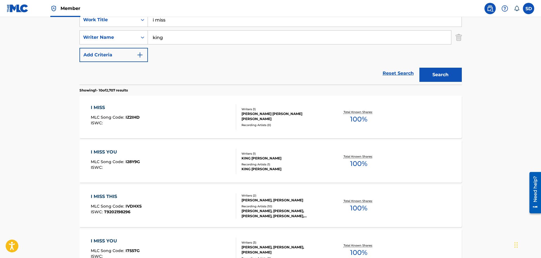
click at [184, 123] on div "I MISS MLC Song Code : IZ2IHD ISWC :" at bounding box center [163, 116] width 145 height 25
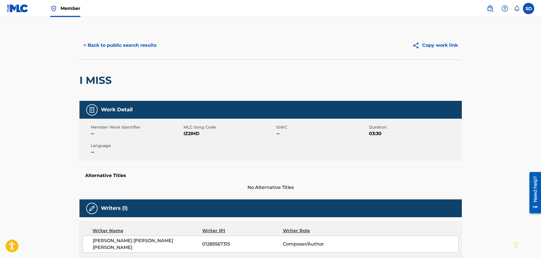
click at [89, 45] on button "< Back to public search results" at bounding box center [119, 45] width 81 height 14
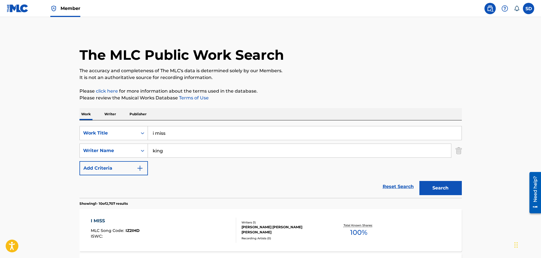
click at [394, 186] on link "Reset Search" at bounding box center [398, 186] width 37 height 12
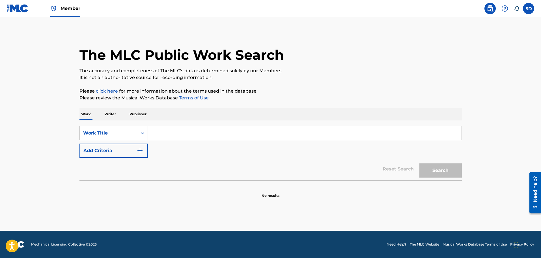
click at [157, 131] on input "Search Form" at bounding box center [305, 133] width 314 height 14
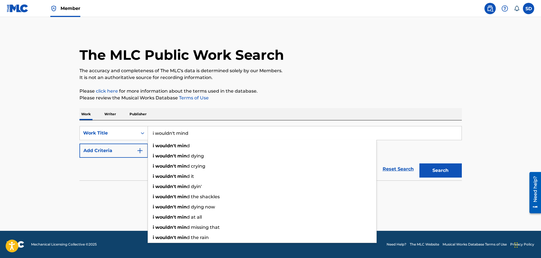
type input "i wouldn't mind"
click at [419, 163] on button "Search" at bounding box center [440, 170] width 42 height 14
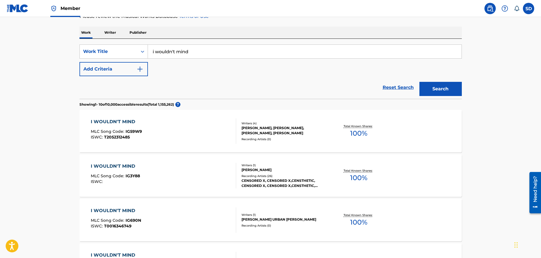
scroll to position [85, 0]
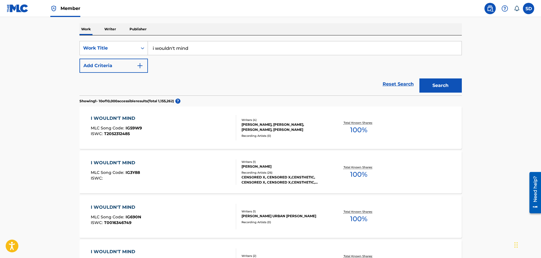
click at [436, 87] on button "Search" at bounding box center [440, 85] width 42 height 14
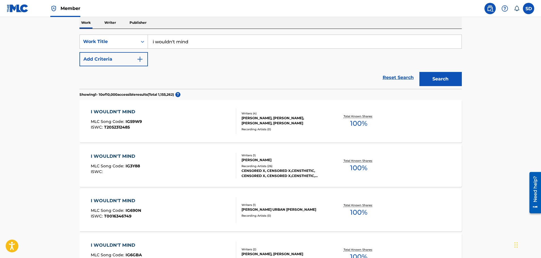
scroll to position [0, 0]
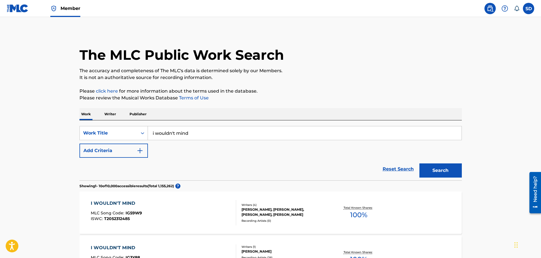
click at [140, 151] on img "Search Form" at bounding box center [140, 150] width 7 height 7
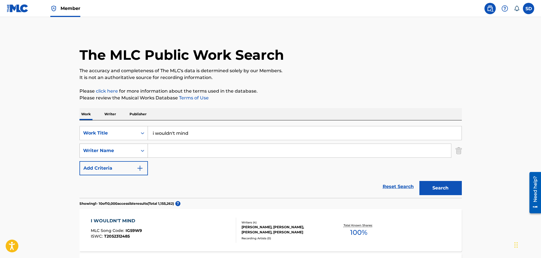
click at [138, 150] on div "Search Form" at bounding box center [142, 150] width 10 height 10
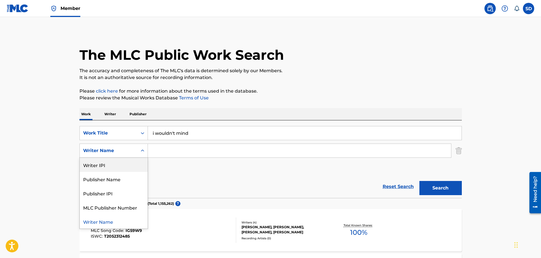
click at [118, 166] on div "Writer IPI" at bounding box center [114, 164] width 68 height 14
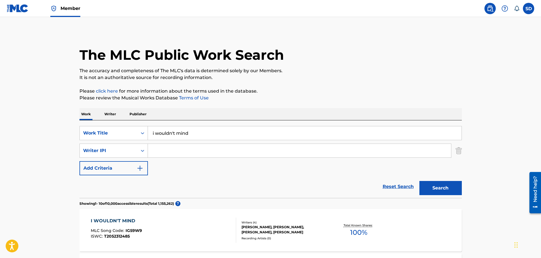
click at [165, 153] on input "Search Form" at bounding box center [299, 151] width 303 height 14
click at [120, 152] on div "Writer IPI" at bounding box center [108, 150] width 51 height 7
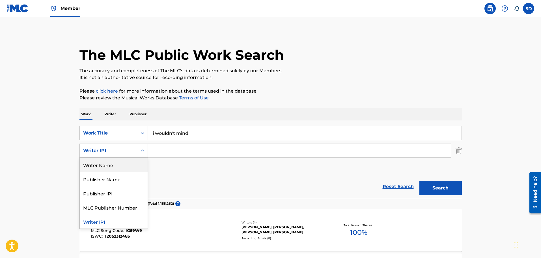
click at [98, 164] on div "Writer Name" at bounding box center [114, 164] width 68 height 14
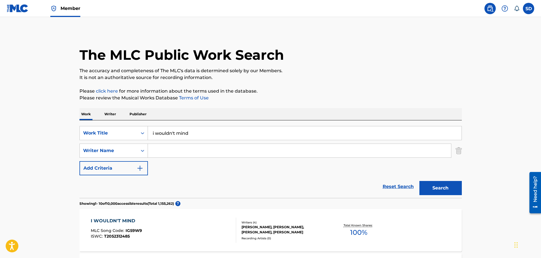
click at [167, 154] on input "Search Form" at bounding box center [299, 151] width 303 height 14
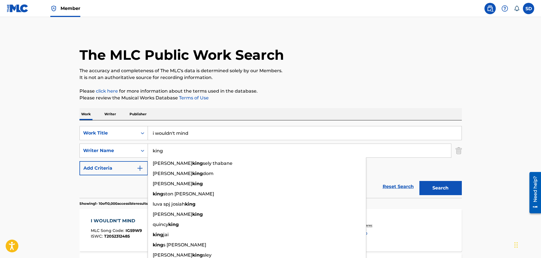
type input "king"
click at [419, 181] on button "Search" at bounding box center [440, 188] width 42 height 14
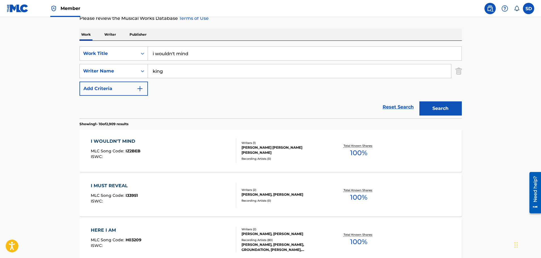
scroll to position [85, 0]
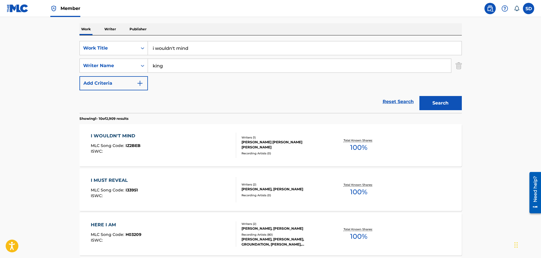
click at [149, 138] on div "I WOULDN'T MIND MLC Song Code : IZ2BEB ISWC :" at bounding box center [163, 144] width 145 height 25
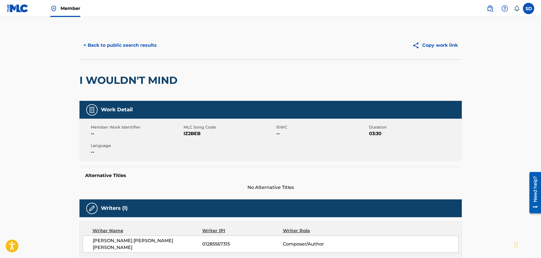
click at [84, 40] on button "< Back to public search results" at bounding box center [119, 45] width 81 height 14
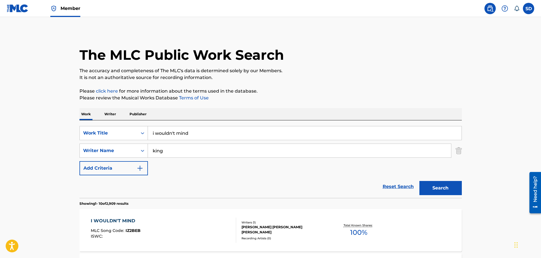
scroll to position [85, 0]
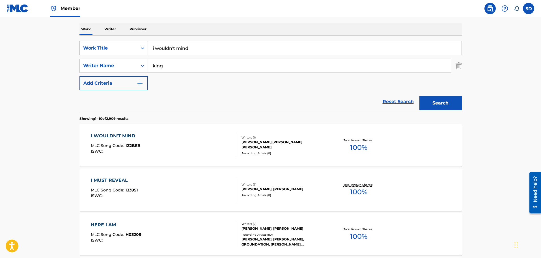
drag, startPoint x: 195, startPoint y: 48, endPoint x: 138, endPoint y: 48, distance: 56.6
click at [138, 48] on div "SearchWithCriteria8d09fa76-be5e-4024-ba95-6e6f837abeb6 Work Title i wouldn't mi…" at bounding box center [270, 48] width 382 height 14
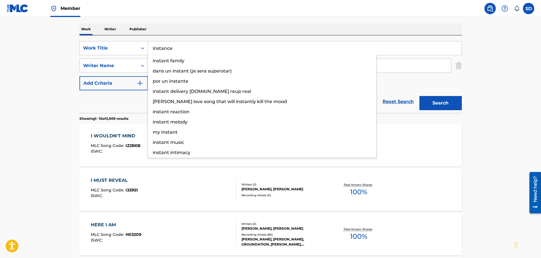
type input "instance"
click at [419, 96] on button "Search" at bounding box center [440, 103] width 42 height 14
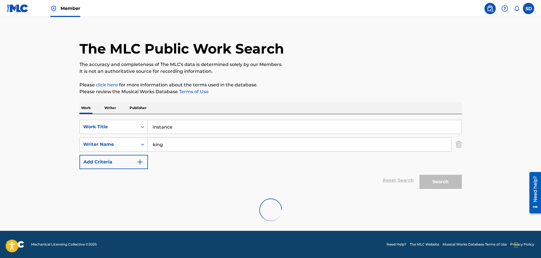
scroll to position [6, 0]
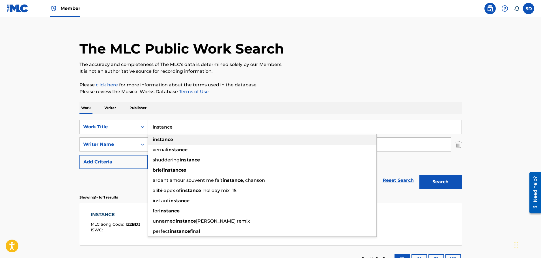
click at [182, 136] on div "instance" at bounding box center [262, 139] width 228 height 10
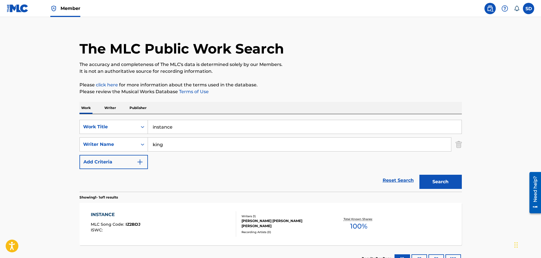
click at [445, 182] on button "Search" at bounding box center [440, 181] width 42 height 14
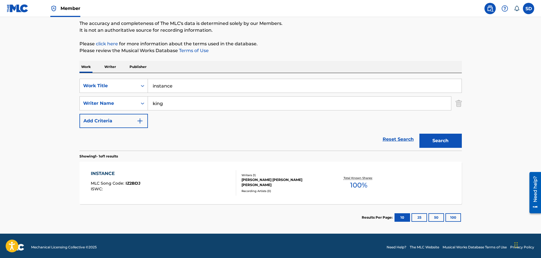
scroll to position [50, 0]
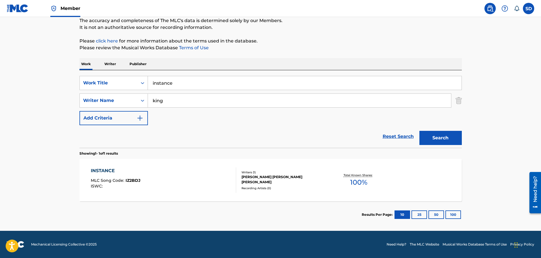
click at [202, 178] on div "INSTANCE MLC Song Code : IZ2BDJ ISWC :" at bounding box center [163, 179] width 145 height 25
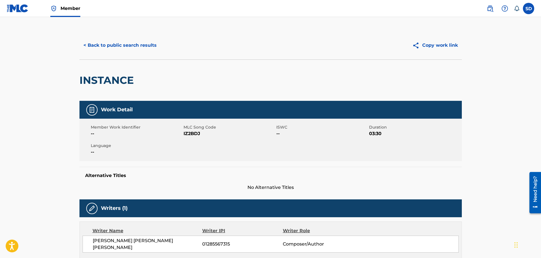
click at [103, 51] on button "< Back to public search results" at bounding box center [119, 45] width 81 height 14
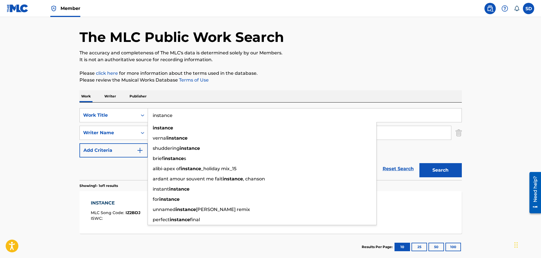
drag, startPoint x: 176, startPoint y: 114, endPoint x: 150, endPoint y: 112, distance: 25.9
click at [150, 112] on input "instance" at bounding box center [305, 115] width 314 height 14
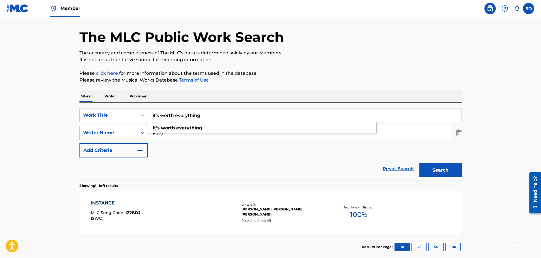
type input "it's worth everything"
click at [419, 163] on button "Search" at bounding box center [440, 170] width 42 height 14
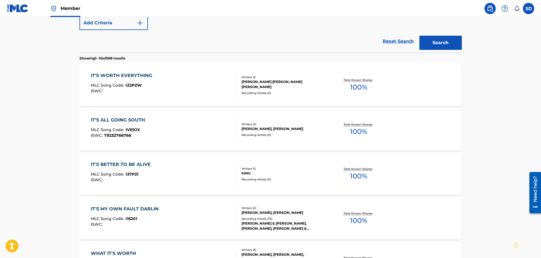
scroll to position [131, 0]
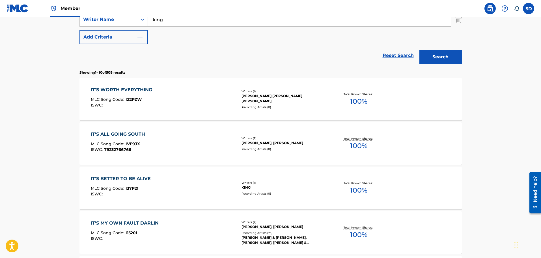
click at [184, 106] on div "IT'S WORTH EVERYTHING MLC Song Code : IZ2PZW ISWC :" at bounding box center [163, 98] width 145 height 25
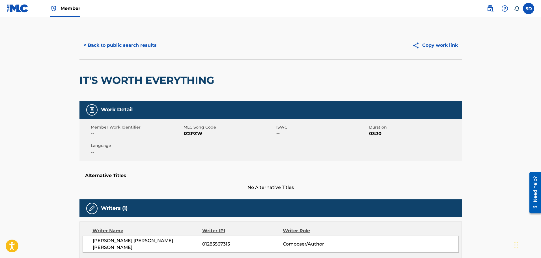
click at [88, 46] on button "< Back to public search results" at bounding box center [119, 45] width 81 height 14
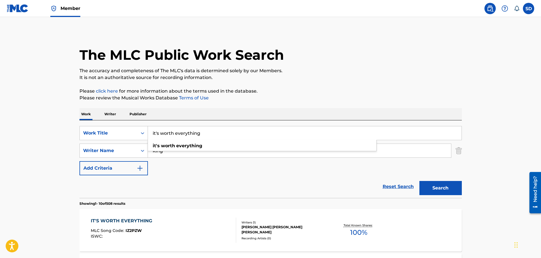
drag, startPoint x: 213, startPoint y: 130, endPoint x: 135, endPoint y: 124, distance: 78.0
click at [135, 124] on div "SearchWithCriteria8d09fa76-be5e-4024-ba95-6e6f837abeb6 Work Title it's worth ev…" at bounding box center [270, 158] width 382 height 77
type input "its.ok"
click at [419, 181] on button "Search" at bounding box center [440, 188] width 42 height 14
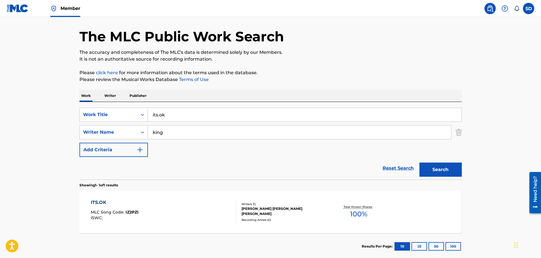
scroll to position [28, 0]
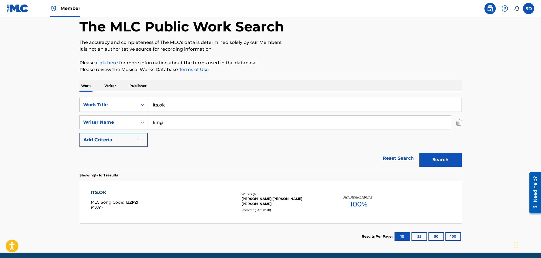
click at [180, 200] on div "ITS.OK MLC Song Code : IZ2PZI ISWC :" at bounding box center [163, 201] width 145 height 25
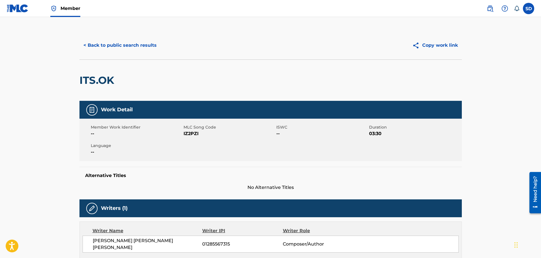
click at [107, 49] on button "< Back to public search results" at bounding box center [119, 45] width 81 height 14
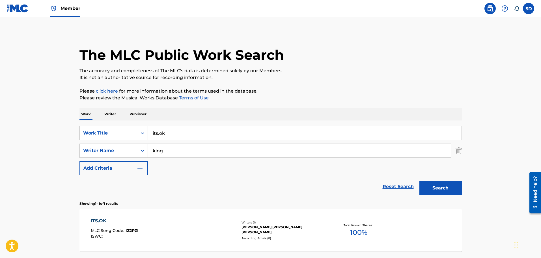
scroll to position [18, 0]
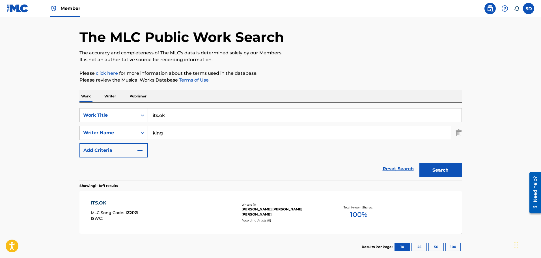
drag, startPoint x: 206, startPoint y: 116, endPoint x: 118, endPoint y: 105, distance: 89.4
click at [118, 105] on div "SearchWithCriteria8d09fa76-be5e-4024-ba95-6e6f837abeb6 Work Title its.ok Search…" at bounding box center [270, 140] width 382 height 77
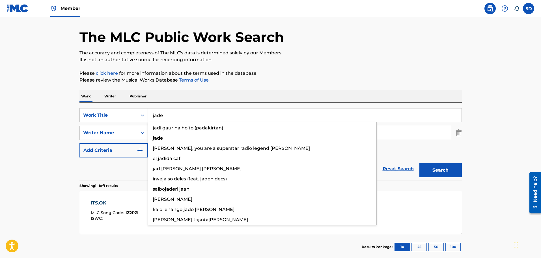
type input "jade"
click at [419, 163] on button "Search" at bounding box center [440, 170] width 42 height 14
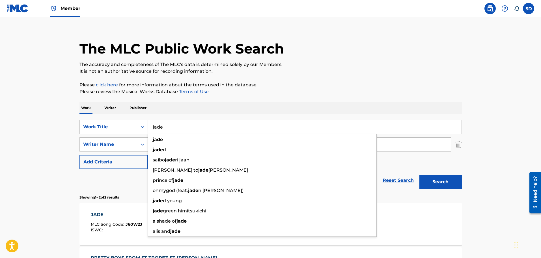
click at [56, 173] on main "The MLC Public Work Search The accuracy and completeness of The MLC's data is d…" at bounding box center [270, 165] width 541 height 308
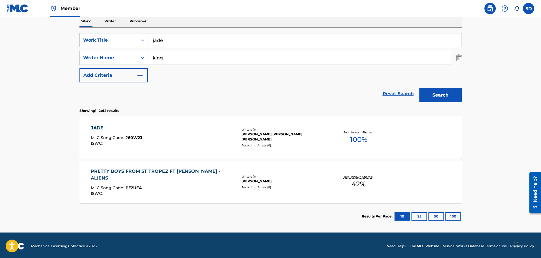
scroll to position [94, 0]
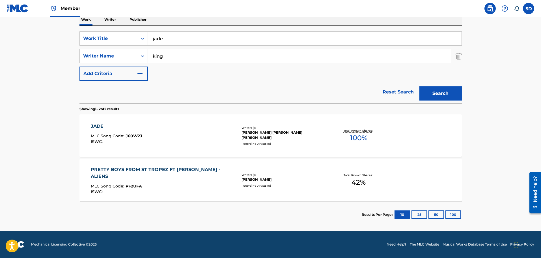
click at [185, 137] on div "JADE MLC Song Code : J60W2J ISWC :" at bounding box center [163, 135] width 145 height 25
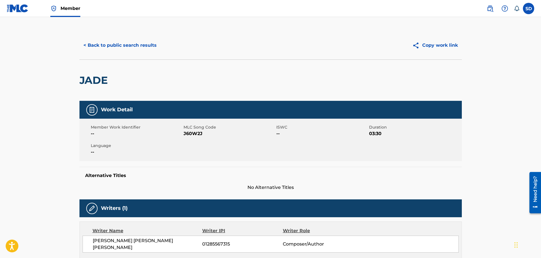
click at [112, 48] on button "< Back to public search results" at bounding box center [119, 45] width 81 height 14
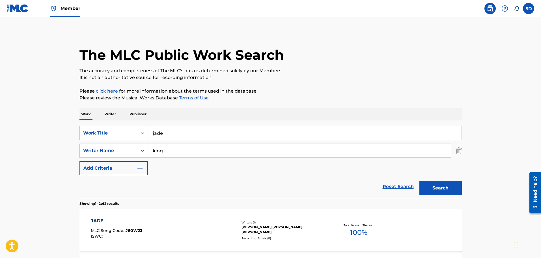
scroll to position [62, 0]
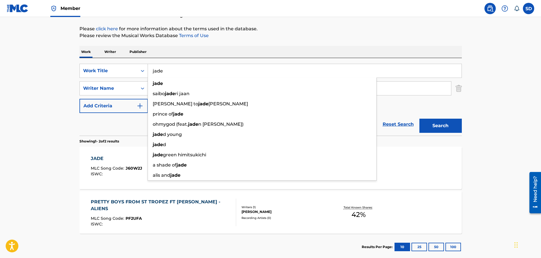
drag, startPoint x: 171, startPoint y: 69, endPoint x: 151, endPoint y: 70, distance: 19.3
click at [151, 70] on input "jade" at bounding box center [305, 71] width 314 height 14
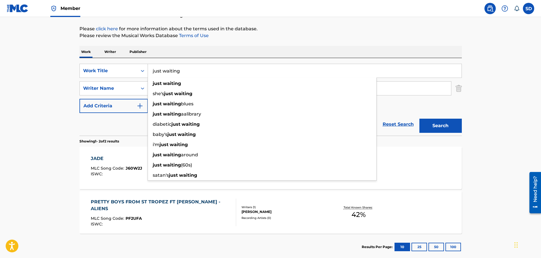
type input "just waiting"
click at [419, 118] on button "Search" at bounding box center [440, 125] width 42 height 14
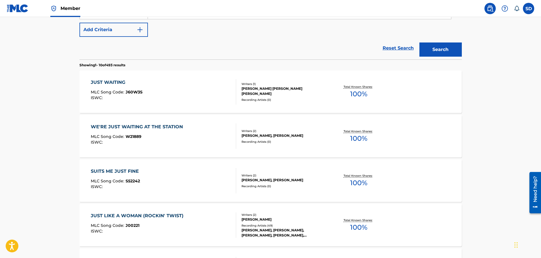
scroll to position [147, 0]
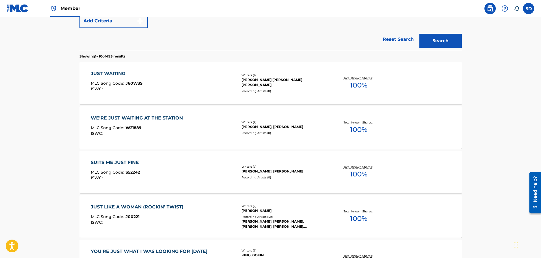
click at [179, 81] on div "JUST WAITING MLC Song Code : J60W3S ISWC :" at bounding box center [163, 82] width 145 height 25
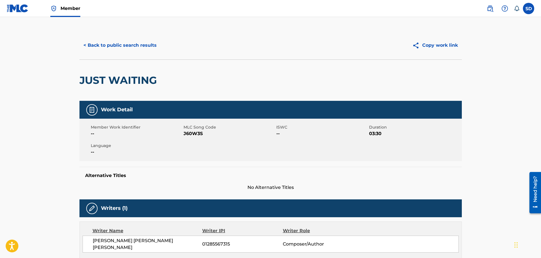
click at [105, 41] on button "< Back to public search results" at bounding box center [119, 45] width 81 height 14
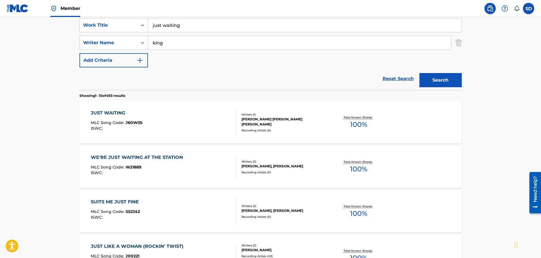
scroll to position [38, 0]
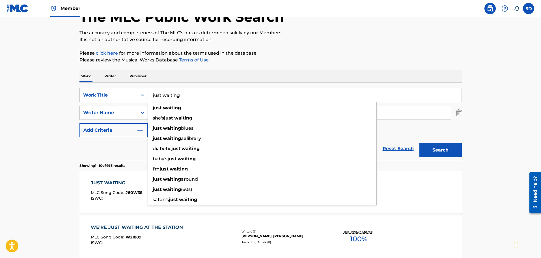
drag, startPoint x: 191, startPoint y: 98, endPoint x: 148, endPoint y: 89, distance: 43.3
click at [148, 89] on input "just waiting" at bounding box center [305, 95] width 314 height 14
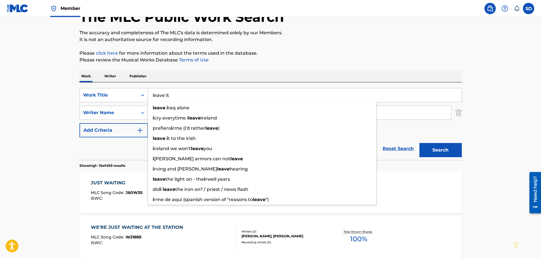
type input "leave it"
click at [419, 143] on button "Search" at bounding box center [440, 150] width 42 height 14
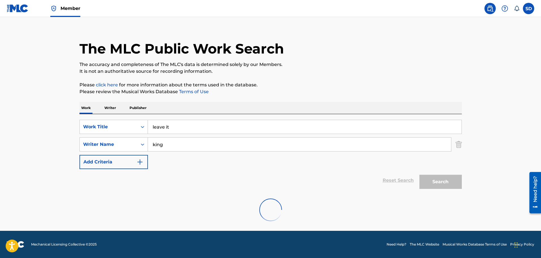
scroll to position [6, 0]
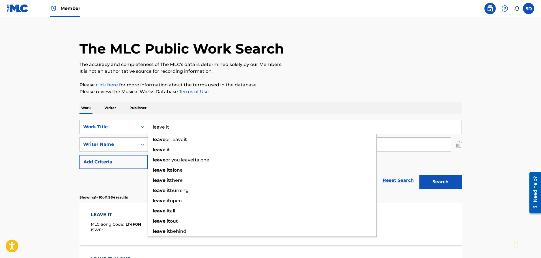
click at [419, 174] on button "Search" at bounding box center [440, 181] width 42 height 14
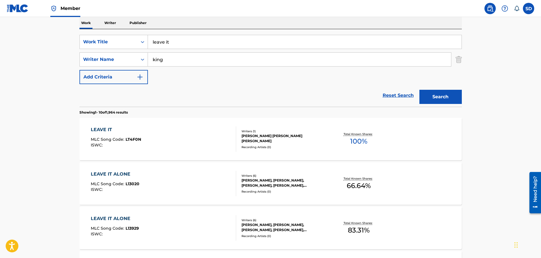
scroll to position [119, 0]
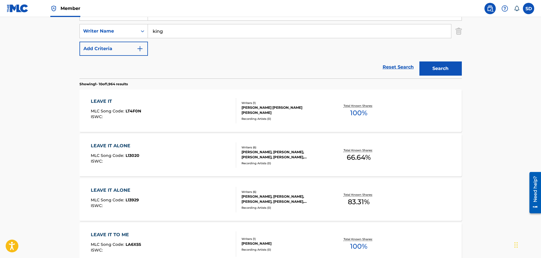
click at [187, 118] on div "LEAVE IT MLC Song Code : LT4F0N ISWC :" at bounding box center [163, 110] width 145 height 25
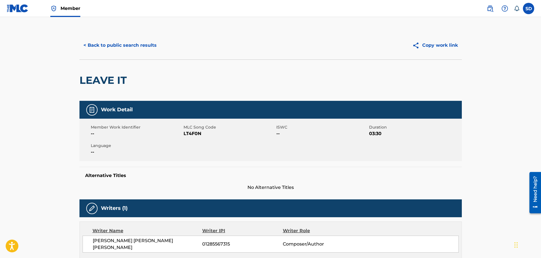
click at [109, 38] on button "< Back to public search results" at bounding box center [119, 45] width 81 height 14
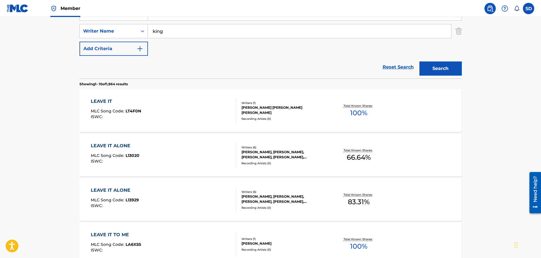
click at [387, 68] on link "Reset Search" at bounding box center [398, 67] width 37 height 12
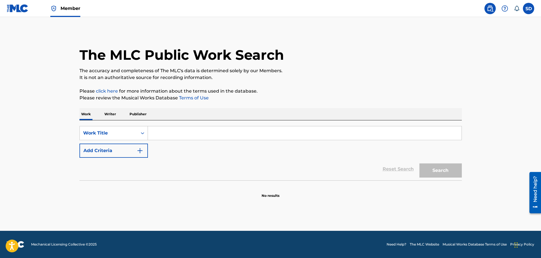
click at [170, 137] on input "Search Form" at bounding box center [305, 133] width 314 height 14
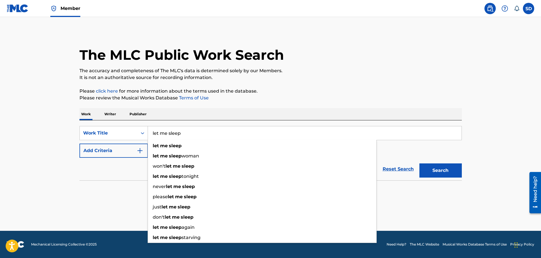
type input "let me sleep"
click at [419, 163] on button "Search" at bounding box center [440, 170] width 42 height 14
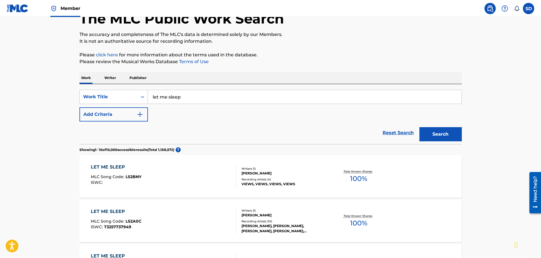
scroll to position [28, 0]
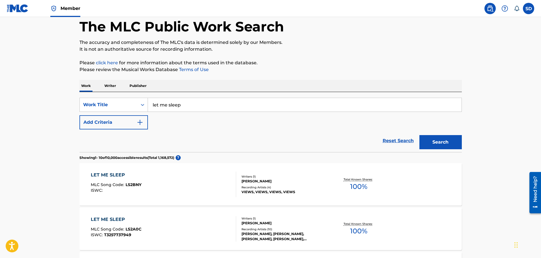
click at [131, 124] on button "Add Criteria" at bounding box center [113, 122] width 68 height 14
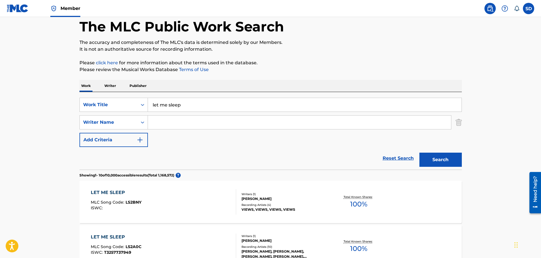
click at [164, 124] on input "Search Form" at bounding box center [299, 122] width 303 height 14
type input "king"
click at [419, 152] on button "Search" at bounding box center [440, 159] width 42 height 14
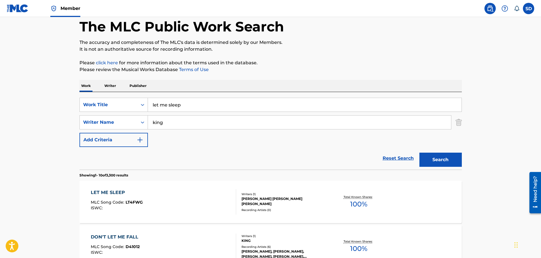
scroll to position [85, 0]
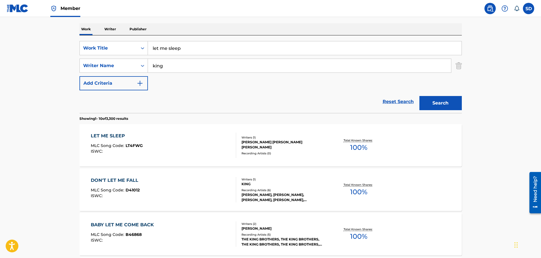
click at [176, 144] on div "LET ME SLEEP MLC Song Code : LT4FWG ISWC :" at bounding box center [163, 144] width 145 height 25
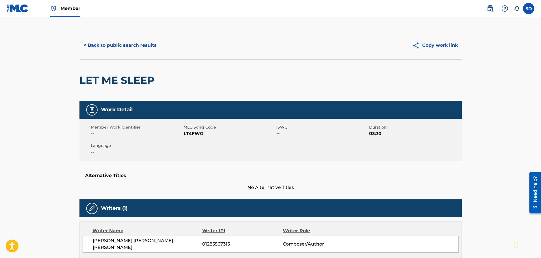
click at [107, 44] on button "< Back to public search results" at bounding box center [119, 45] width 81 height 14
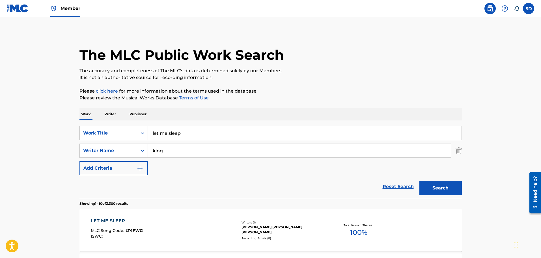
scroll to position [85, 0]
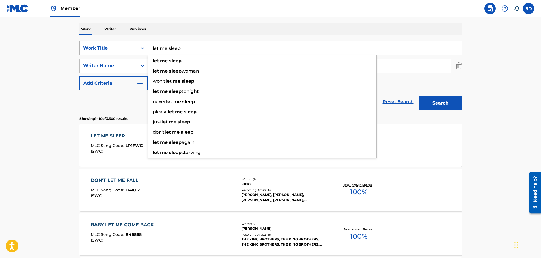
drag, startPoint x: 193, startPoint y: 46, endPoint x: 142, endPoint y: 46, distance: 50.9
click at [142, 46] on div "SearchWithCriteria8d09fa76-be5e-4024-ba95-6e6f837abeb6 Work Title let me sleep …" at bounding box center [270, 48] width 382 height 14
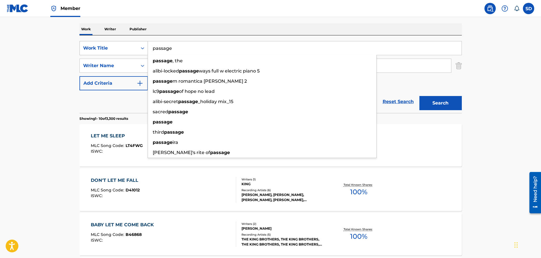
type input "passage"
click at [419, 96] on button "Search" at bounding box center [440, 103] width 42 height 14
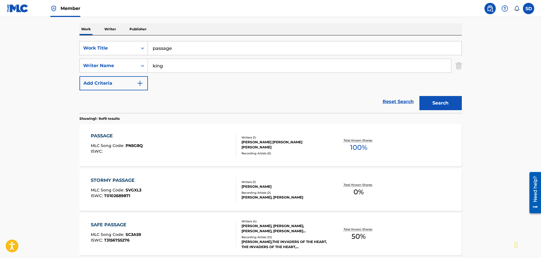
click at [192, 137] on div "PASSAGE MLC Song Code : PN5G8Q ISWC :" at bounding box center [163, 144] width 145 height 25
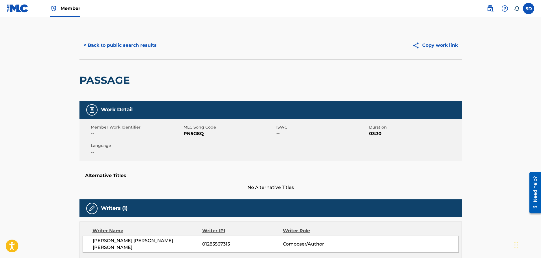
click at [106, 51] on button "< Back to public search results" at bounding box center [119, 45] width 81 height 14
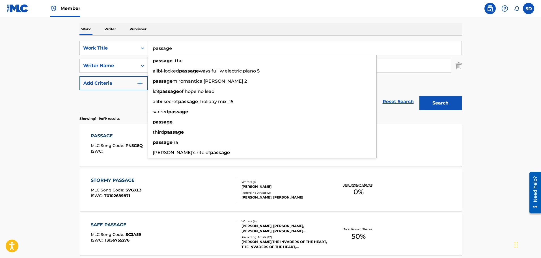
drag, startPoint x: 185, startPoint y: 46, endPoint x: 146, endPoint y: 39, distance: 39.0
click at [146, 39] on div "SearchWithCriteria8d09fa76-be5e-4024-ba95-6e6f837abeb6 Work Title passage passa…" at bounding box center [270, 73] width 382 height 77
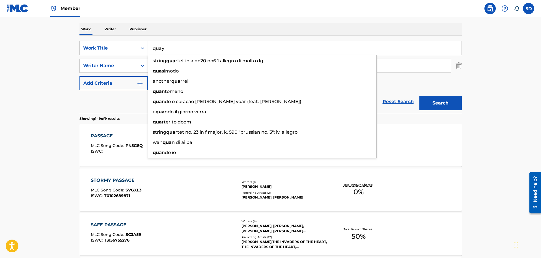
type input "quay"
click at [419, 96] on button "Search" at bounding box center [440, 103] width 42 height 14
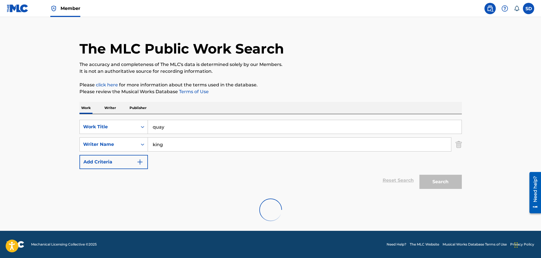
scroll to position [50, 0]
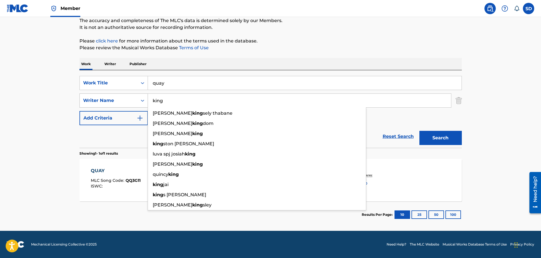
drag, startPoint x: 193, startPoint y: 105, endPoint x: 141, endPoint y: 103, distance: 51.8
click at [141, 103] on div "SearchWithCriteriadec02457-7dcc-4d9c-af65-3dca82816cdd Writer Name [PERSON_NAME…" at bounding box center [270, 100] width 382 height 14
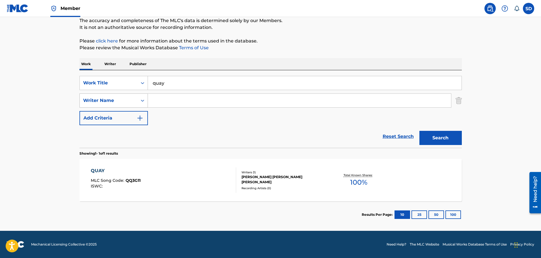
click at [419, 131] on button "Search" at bounding box center [440, 138] width 42 height 14
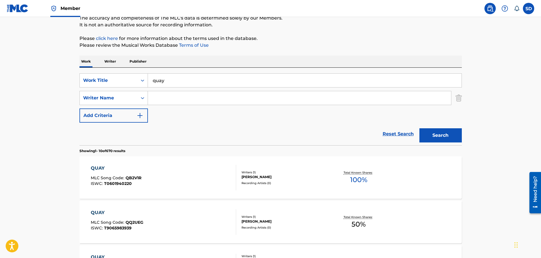
scroll to position [0, 0]
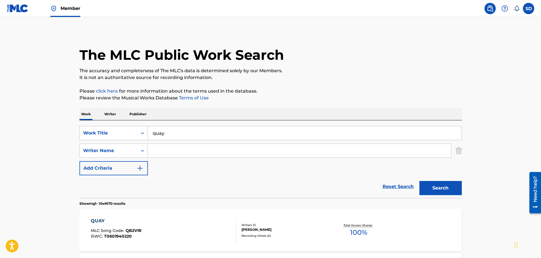
click at [158, 152] on input "Search Form" at bounding box center [299, 151] width 303 height 14
type input "king"
click at [419, 181] on button "Search" at bounding box center [440, 188] width 42 height 14
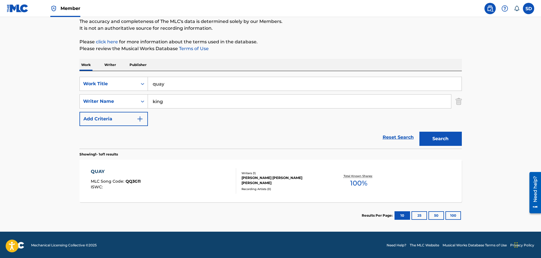
scroll to position [50, 0]
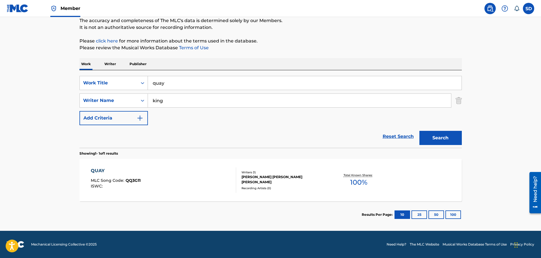
click at [178, 183] on div "QUAY MLC Song Code : QQ3G11 ISWC :" at bounding box center [163, 179] width 145 height 25
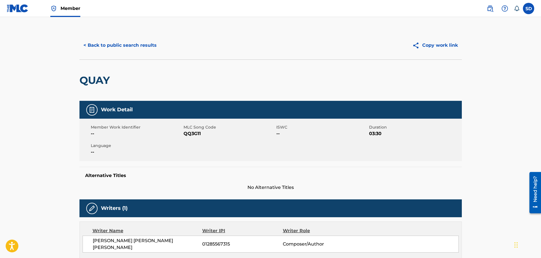
click at [96, 48] on button "< Back to public search results" at bounding box center [119, 45] width 81 height 14
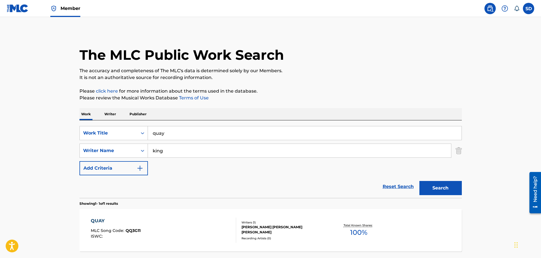
scroll to position [18, 0]
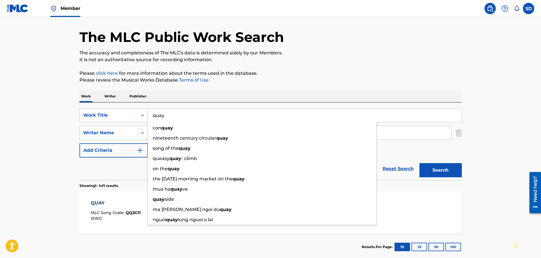
drag, startPoint x: 199, startPoint y: 112, endPoint x: 135, endPoint y: 101, distance: 65.8
click at [136, 101] on div "Work Writer Publisher SearchWithCriteria8d09fa76-be5e-4024-ba95-6e6f837abeb6 Wo…" at bounding box center [270, 175] width 382 height 170
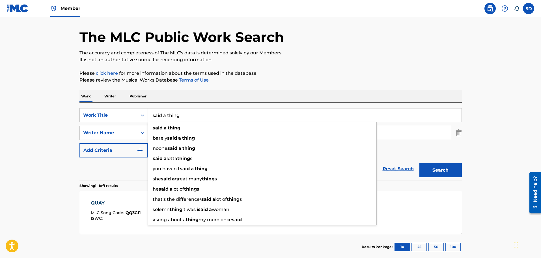
type input "said a thing"
click at [419, 163] on button "Search" at bounding box center [440, 170] width 42 height 14
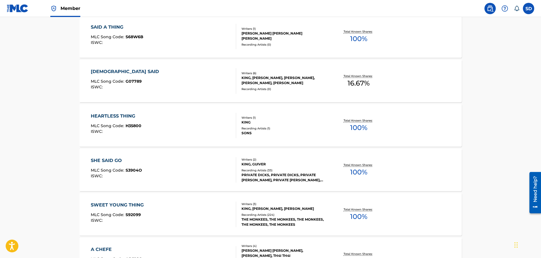
scroll to position [103, 0]
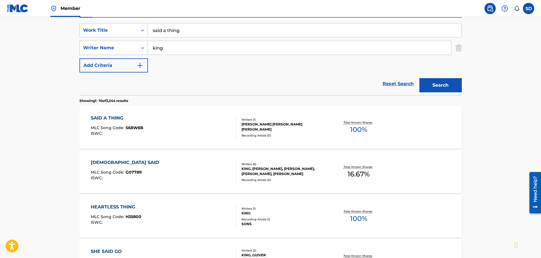
click at [193, 135] on div "SAID A THING MLC Song Code : S68W6B ISWC :" at bounding box center [163, 127] width 145 height 25
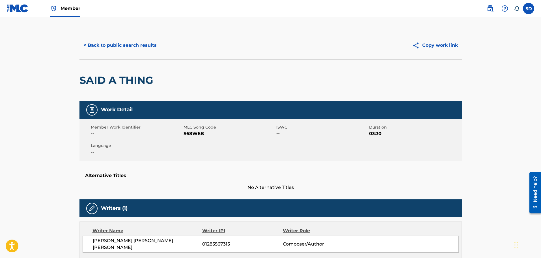
click at [95, 43] on button "< Back to public search results" at bounding box center [119, 45] width 81 height 14
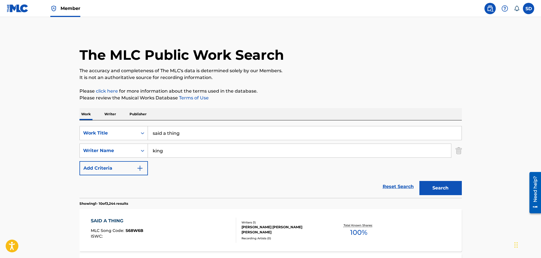
scroll to position [103, 0]
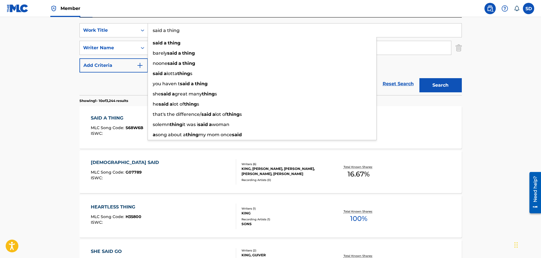
drag, startPoint x: 189, startPoint y: 34, endPoint x: 150, endPoint y: 32, distance: 39.1
click at [150, 32] on input "said a thing" at bounding box center [305, 30] width 314 height 14
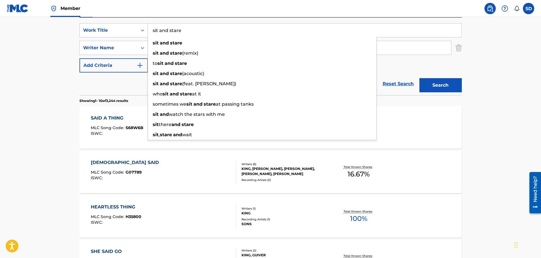
type input "sit and stare"
click at [419, 78] on button "Search" at bounding box center [440, 85] width 42 height 14
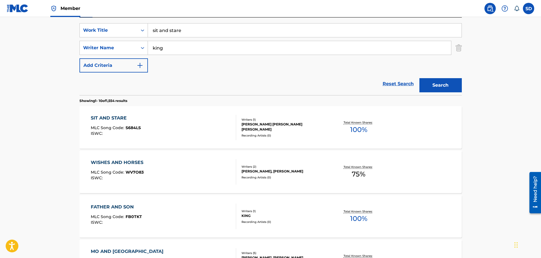
click at [178, 132] on div "SIT AND STARE MLC Song Code : S684LS ISWC :" at bounding box center [163, 127] width 145 height 25
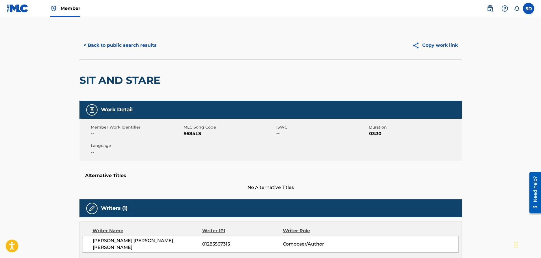
click at [110, 42] on button "< Back to public search results" at bounding box center [119, 45] width 81 height 14
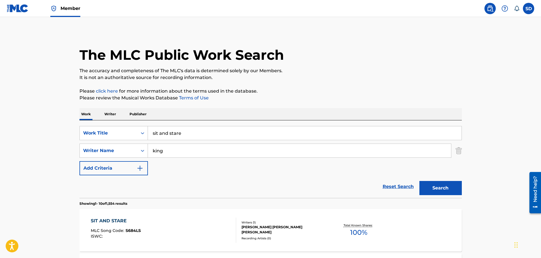
scroll to position [103, 0]
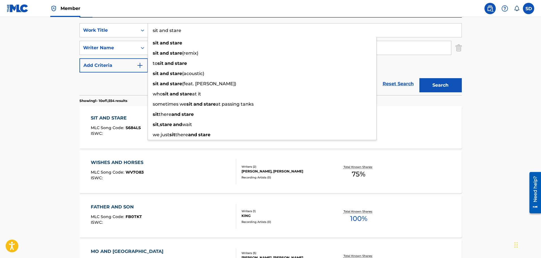
drag, startPoint x: 185, startPoint y: 28, endPoint x: 149, endPoint y: 25, distance: 36.4
click at [149, 25] on input "sit and stare" at bounding box center [305, 30] width 314 height 14
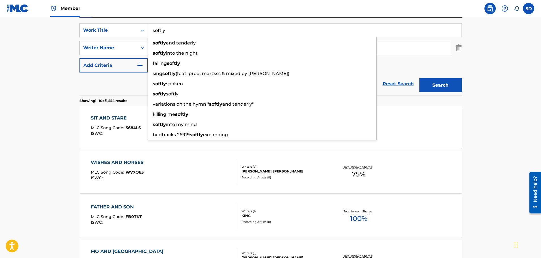
type input "softly"
click at [419, 78] on button "Search" at bounding box center [440, 85] width 42 height 14
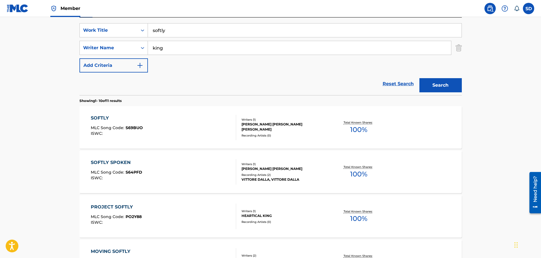
click at [180, 125] on div "SOFTLY MLC Song Code : S69BUO ISWC :" at bounding box center [163, 127] width 145 height 25
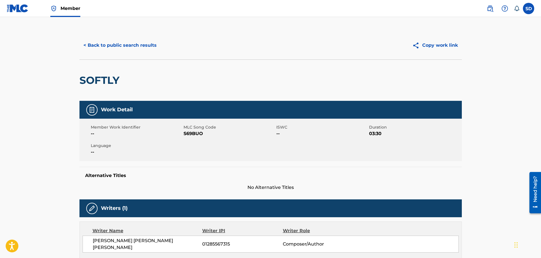
click at [88, 45] on button "< Back to public search results" at bounding box center [119, 45] width 81 height 14
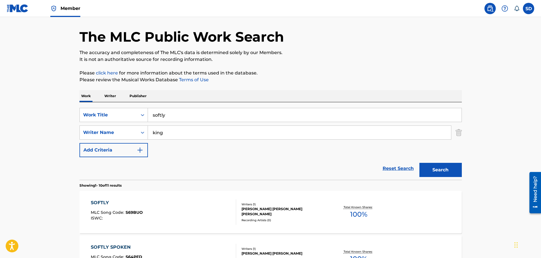
scroll to position [18, 0]
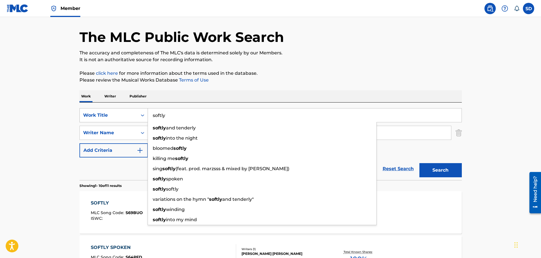
drag, startPoint x: 186, startPoint y: 118, endPoint x: 146, endPoint y: 114, distance: 40.1
click at [146, 114] on div "SearchWithCriteria8d09fa76-be5e-4024-ba95-6e6f837abeb6 Work Title softly softly…" at bounding box center [270, 115] width 382 height 14
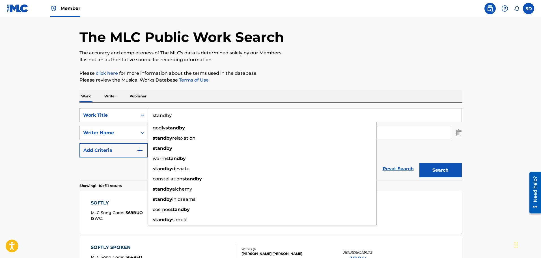
type input "standby"
click at [419, 163] on button "Search" at bounding box center [440, 170] width 42 height 14
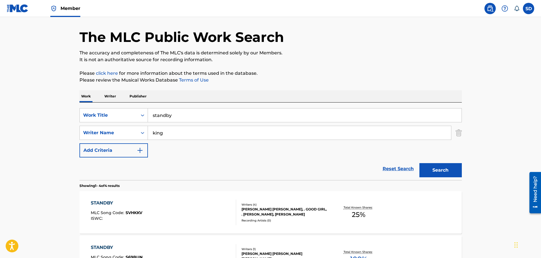
click at [44, 70] on main "The MLC Public Work Search The accuracy and completeness of The MLC's data is d…" at bounding box center [270, 197] width 541 height 397
click at [452, 168] on button "Search" at bounding box center [440, 170] width 42 height 14
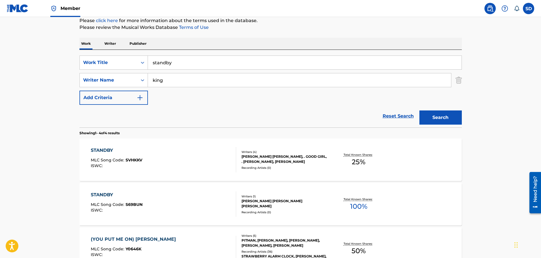
scroll to position [127, 0]
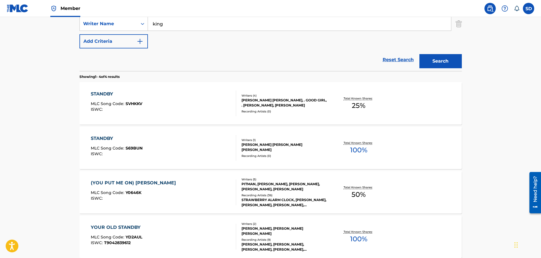
click at [156, 144] on div "STANDBY MLC Song Code : S69BUN ISWC :" at bounding box center [163, 147] width 145 height 25
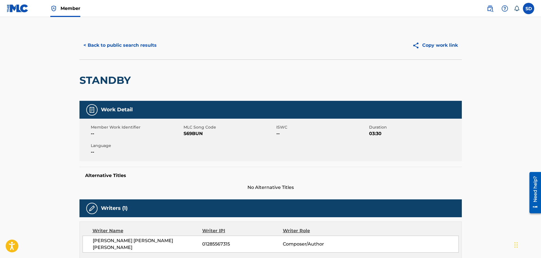
click at [128, 49] on button "< Back to public search results" at bounding box center [119, 45] width 81 height 14
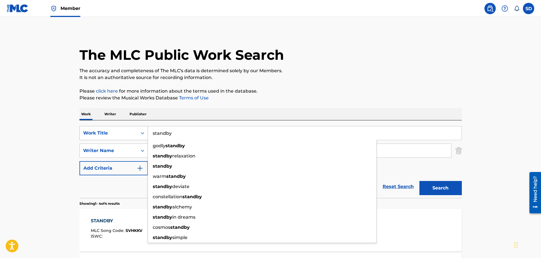
drag, startPoint x: 197, startPoint y: 132, endPoint x: 141, endPoint y: 127, distance: 56.8
click at [141, 127] on div "SearchWithCriteria8d09fa76-be5e-4024-ba95-6e6f837abeb6 Work Title standby godly…" at bounding box center [270, 133] width 382 height 14
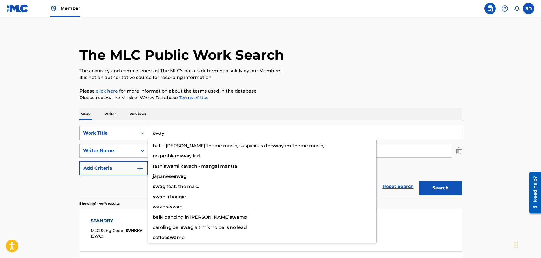
type input "sway"
click at [419, 181] on button "Search" at bounding box center [440, 188] width 42 height 14
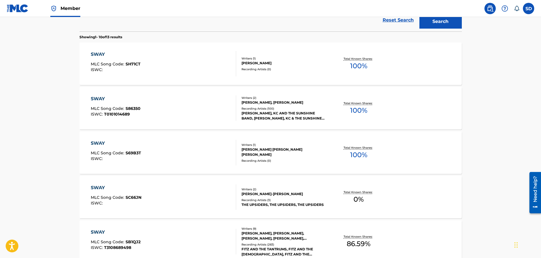
scroll to position [170, 0]
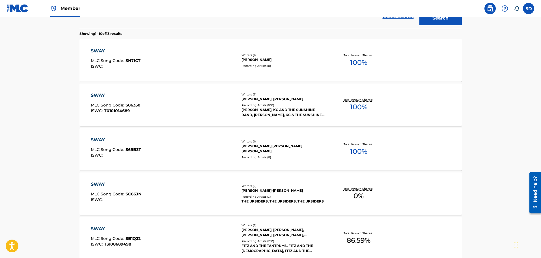
click at [156, 152] on div "SWAY MLC Song Code : S69B3T ISWC :" at bounding box center [163, 148] width 145 height 25
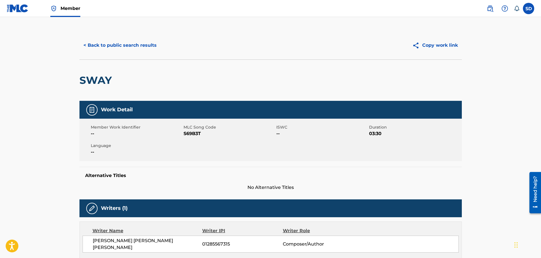
click at [101, 43] on button "< Back to public search results" at bounding box center [119, 45] width 81 height 14
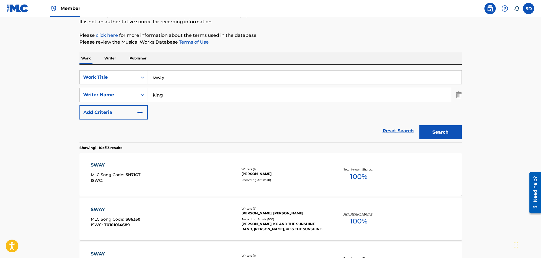
scroll to position [4, 0]
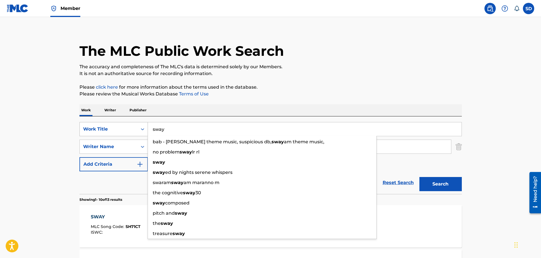
drag, startPoint x: 174, startPoint y: 126, endPoint x: 147, endPoint y: 123, distance: 26.5
click at [147, 123] on div "SearchWithCriteria8d09fa76-be5e-4024-ba95-6e6f837abeb6 Work Title sway bab - [P…" at bounding box center [270, 129] width 382 height 14
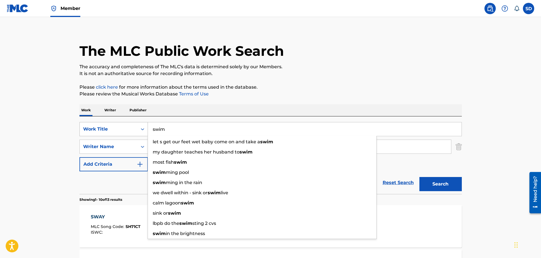
type input "swim"
click at [419, 177] on button "Search" at bounding box center [440, 184] width 42 height 14
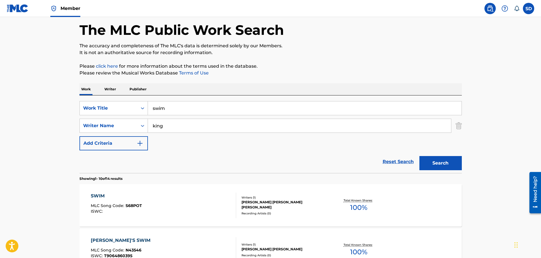
scroll to position [61, 0]
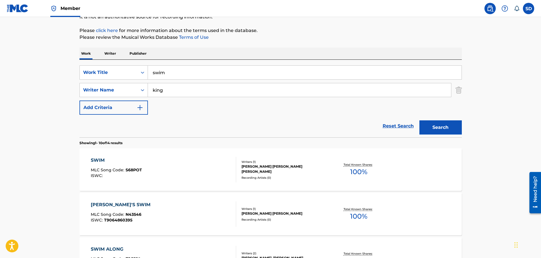
click at [177, 174] on div "SWIM MLC Song Code : S68POT ISWC :" at bounding box center [163, 169] width 145 height 25
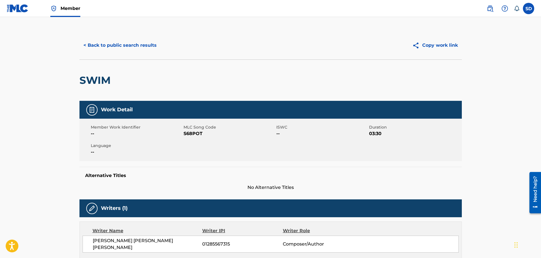
click at [113, 47] on button "< Back to public search results" at bounding box center [119, 45] width 81 height 14
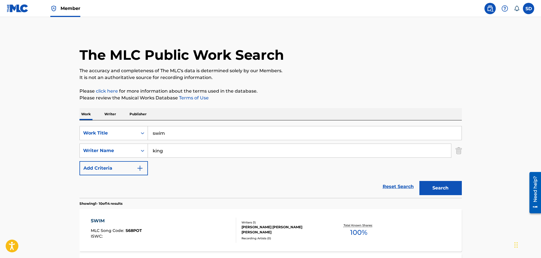
scroll to position [61, 0]
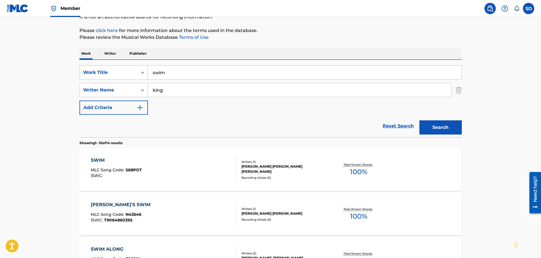
drag, startPoint x: 173, startPoint y: 76, endPoint x: 150, endPoint y: 79, distance: 23.4
click at [150, 79] on input "swim" at bounding box center [305, 73] width 314 height 14
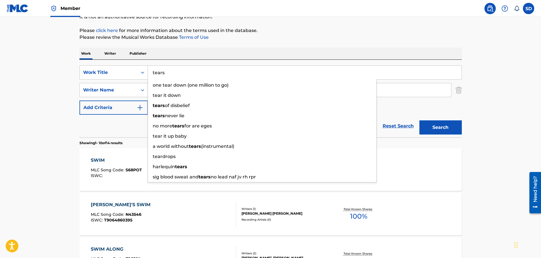
type input "tears"
click at [419, 120] on button "Search" at bounding box center [440, 127] width 42 height 14
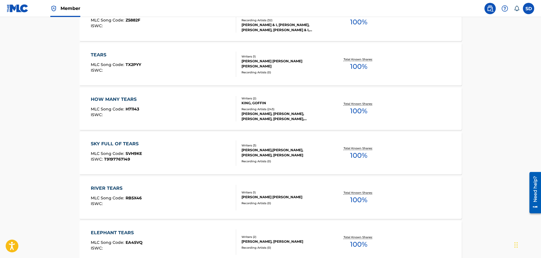
scroll to position [315, 0]
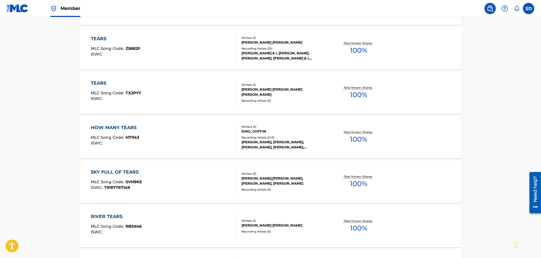
click at [216, 103] on div "TEARS MLC Song Code : TX2PYY ISWC :" at bounding box center [163, 92] width 145 height 25
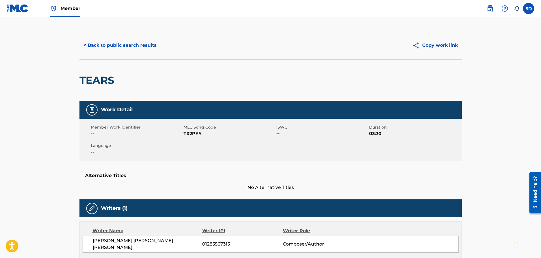
click at [99, 43] on button "< Back to public search results" at bounding box center [119, 45] width 81 height 14
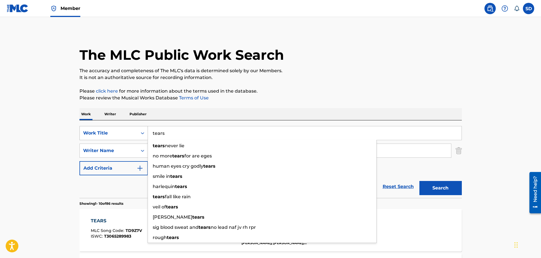
drag, startPoint x: 172, startPoint y: 132, endPoint x: 146, endPoint y: 130, distance: 25.6
click at [146, 130] on div "SearchWithCriteria8d09fa76-be5e-4024-ba95-6e6f837abeb6 Work Title tears tears n…" at bounding box center [270, 133] width 382 height 14
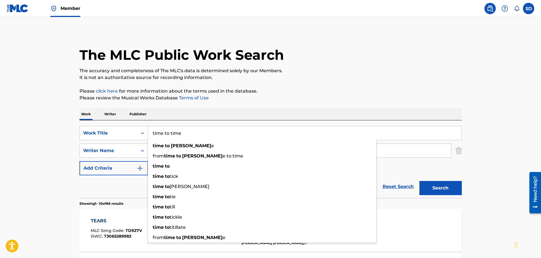
type input "time to time"
click at [419, 181] on button "Search" at bounding box center [440, 188] width 42 height 14
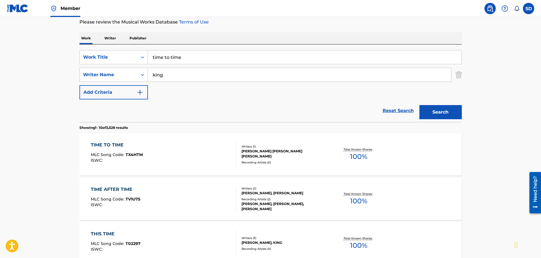
scroll to position [85, 0]
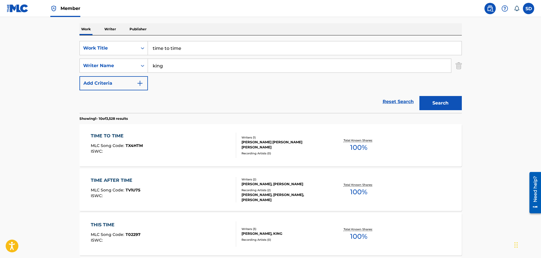
click at [158, 143] on div "TIME TO TIME MLC Song Code : TX4HTM ISWC :" at bounding box center [163, 144] width 145 height 25
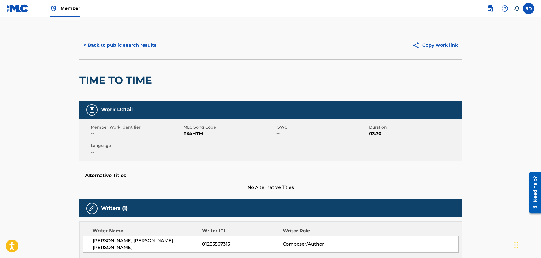
click at [98, 49] on button "< Back to public search results" at bounding box center [119, 45] width 81 height 14
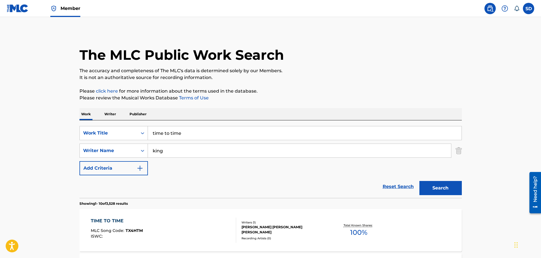
scroll to position [85, 0]
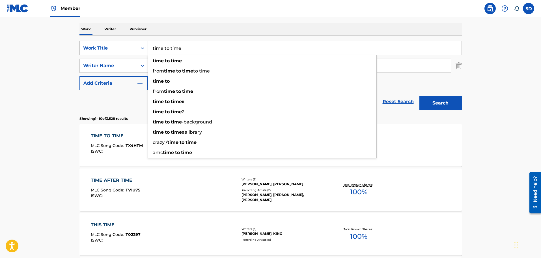
drag, startPoint x: 197, startPoint y: 47, endPoint x: 141, endPoint y: 41, distance: 55.5
click at [141, 41] on div "SearchWithCriteria8d09fa76-be5e-4024-ba95-6e6f837abeb6 Work Title time to time …" at bounding box center [270, 48] width 382 height 14
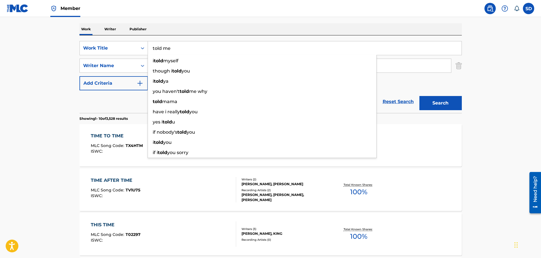
type input "told me"
click at [419, 96] on button "Search" at bounding box center [440, 103] width 42 height 14
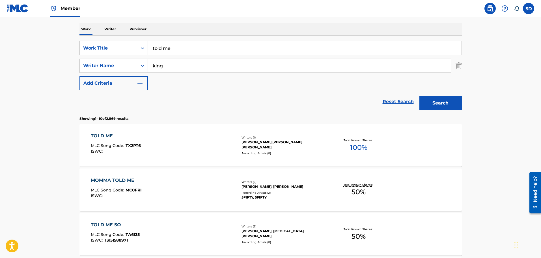
click at [184, 133] on div "TOLD ME MLC Song Code : TX2PT6 ISWC :" at bounding box center [163, 144] width 145 height 25
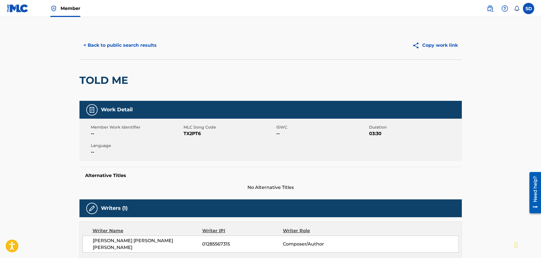
click at [103, 47] on button "< Back to public search results" at bounding box center [119, 45] width 81 height 14
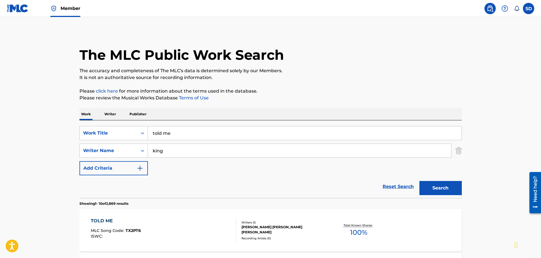
scroll to position [85, 0]
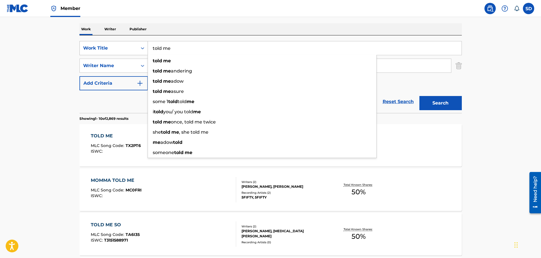
drag, startPoint x: 176, startPoint y: 50, endPoint x: 139, endPoint y: 45, distance: 36.8
click at [139, 45] on div "SearchWithCriteria8d09fa76-be5e-4024-ba95-6e6f837abeb6 Work Title told me told …" at bounding box center [270, 48] width 382 height 14
type input "too bright"
click at [419, 96] on button "Search" at bounding box center [440, 103] width 42 height 14
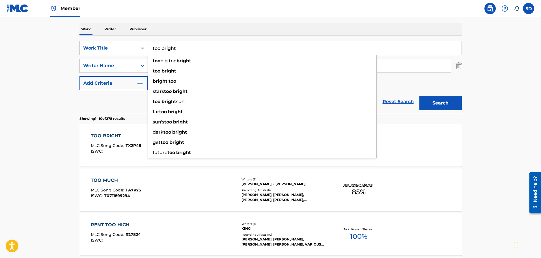
click at [419, 96] on button "Search" at bounding box center [440, 103] width 42 height 14
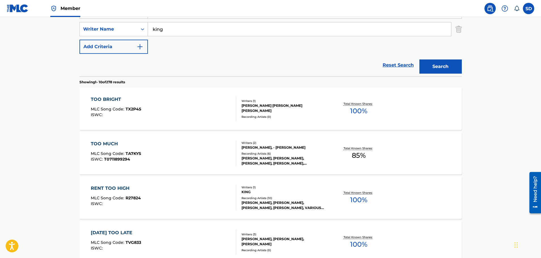
scroll to position [113, 0]
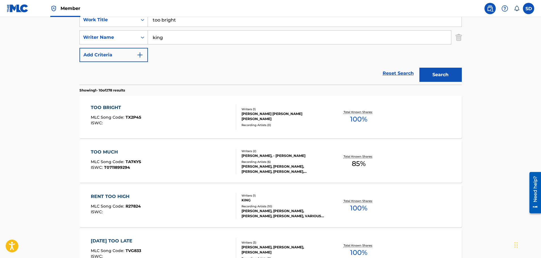
click at [161, 112] on div "TOO BRIGHT MLC Song Code : TX2P45 ISWC :" at bounding box center [163, 116] width 145 height 25
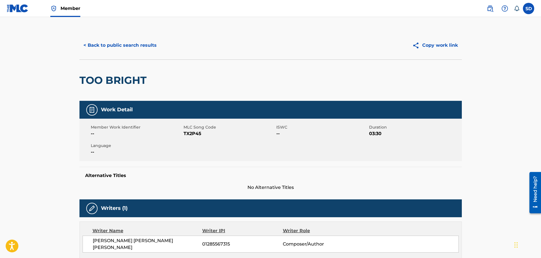
click at [86, 39] on button "< Back to public search results" at bounding box center [119, 45] width 81 height 14
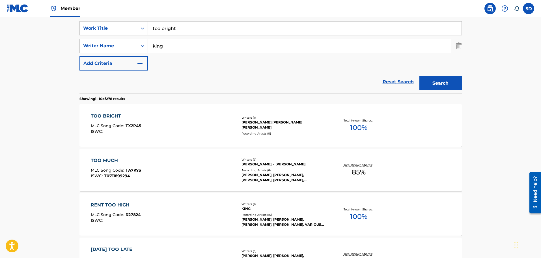
scroll to position [28, 0]
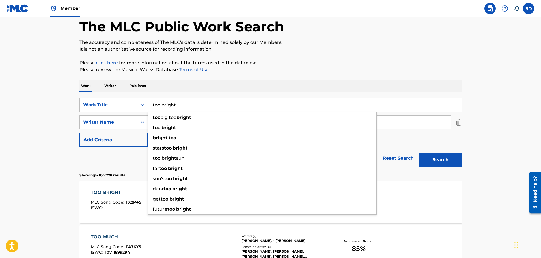
drag, startPoint x: 185, startPoint y: 105, endPoint x: 120, endPoint y: 97, distance: 64.6
click at [120, 97] on div "SearchWithCriteria8d09fa76-be5e-4024-ba95-6e6f837abeb6 Work Title too bright to…" at bounding box center [270, 130] width 382 height 77
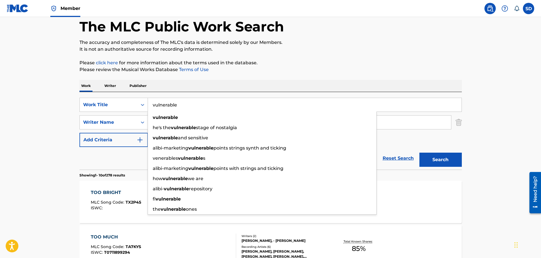
type input "vulnerable"
click at [419, 152] on button "Search" at bounding box center [440, 159] width 42 height 14
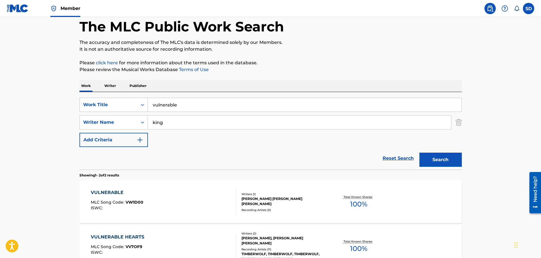
scroll to position [85, 0]
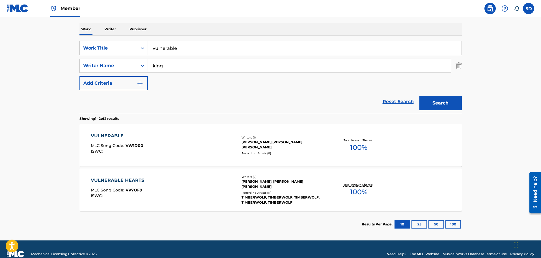
click at [170, 143] on div "VULNERABLE MLC Song Code : VW1D00 ISWC :" at bounding box center [163, 144] width 145 height 25
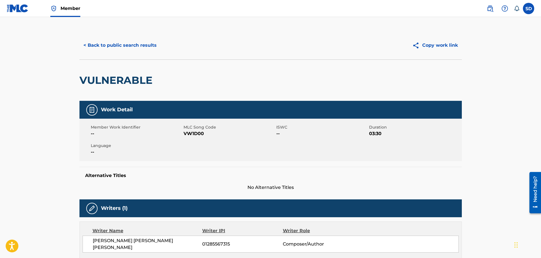
click at [105, 46] on button "< Back to public search results" at bounding box center [119, 45] width 81 height 14
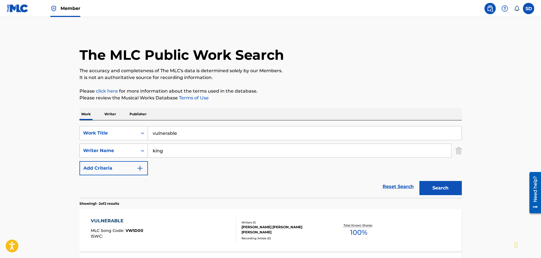
scroll to position [28, 0]
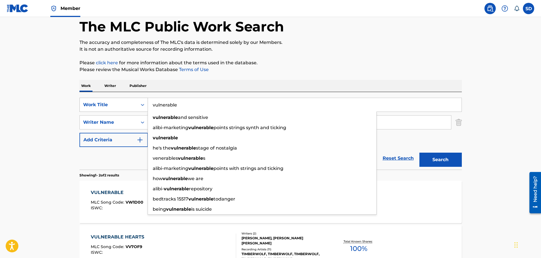
drag, startPoint x: 187, startPoint y: 107, endPoint x: 139, endPoint y: 107, distance: 47.8
click at [139, 107] on div "SearchWithCriteria8d09fa76-be5e-4024-ba95-6e6f837abeb6 Work Title vulnerable vu…" at bounding box center [270, 105] width 382 height 14
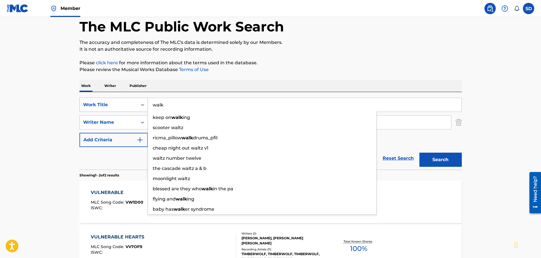
type input "walk"
click at [419, 152] on button "Search" at bounding box center [440, 159] width 42 height 14
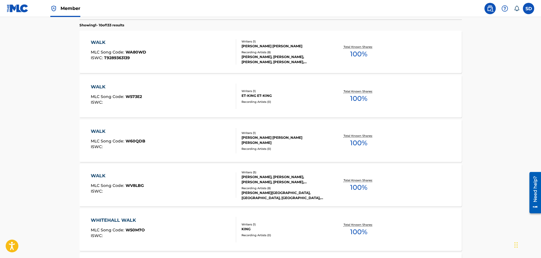
scroll to position [198, 0]
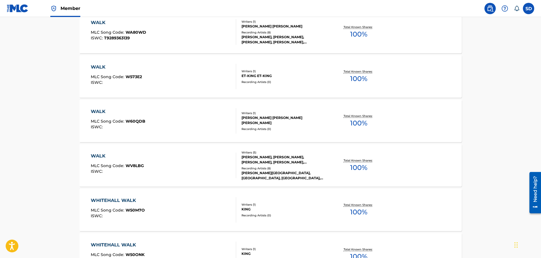
click at [188, 125] on div "WALK MLC Song Code : W60QDB ISWC :" at bounding box center [163, 120] width 145 height 25
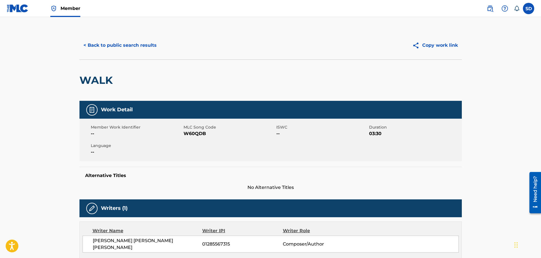
click at [111, 50] on button "< Back to public search results" at bounding box center [119, 45] width 81 height 14
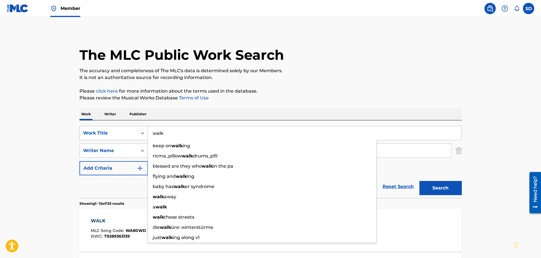
drag, startPoint x: 161, startPoint y: 133, endPoint x: 130, endPoint y: 131, distance: 30.8
click at [130, 131] on div "SearchWithCriteria8d09fa76-be5e-4024-ba95-6e6f837abeb6 Work Title walk keep on …" at bounding box center [270, 133] width 382 height 14
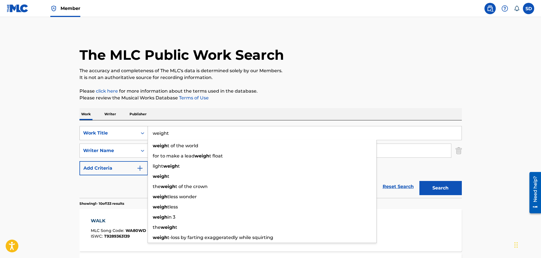
type input "weight"
click at [419, 181] on button "Search" at bounding box center [440, 188] width 42 height 14
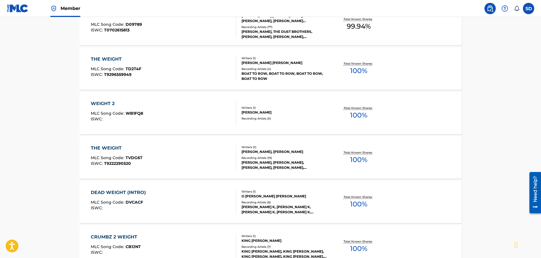
scroll to position [452, 0]
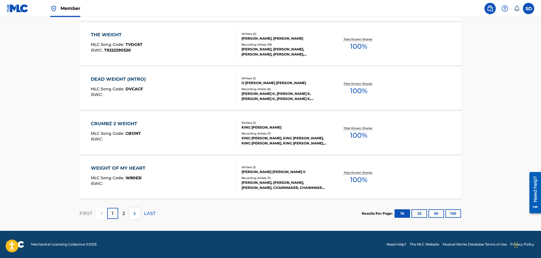
click at [120, 212] on div "2" at bounding box center [123, 213] width 11 height 11
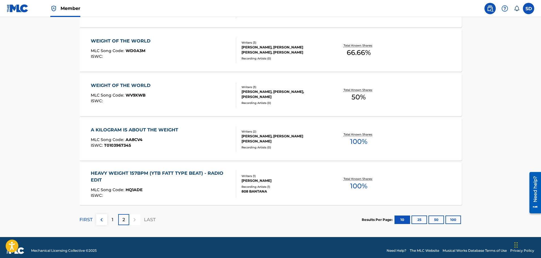
scroll to position [408, 0]
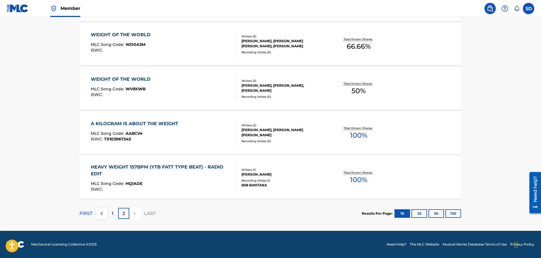
click at [111, 215] on div "1" at bounding box center [112, 213] width 11 height 11
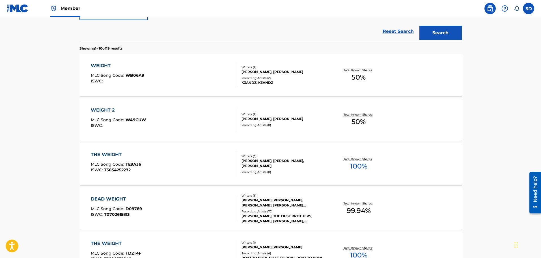
scroll to position [40, 0]
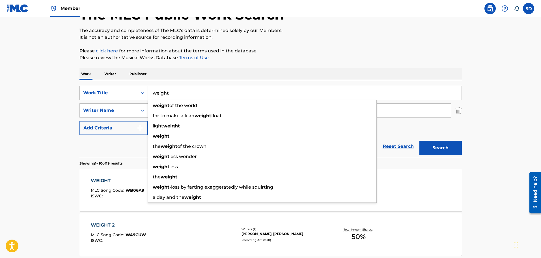
drag, startPoint x: 190, startPoint y: 95, endPoint x: 138, endPoint y: 88, distance: 52.8
click at [138, 88] on div "SearchWithCriteria8d09fa76-be5e-4024-ba95-6e6f837abeb6 Work Title weight weight…" at bounding box center [270, 93] width 382 height 14
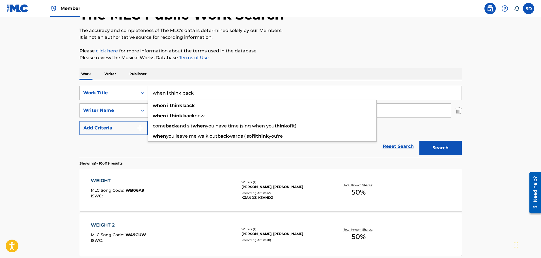
type input "when i think back"
click at [419, 141] on button "Search" at bounding box center [440, 148] width 42 height 14
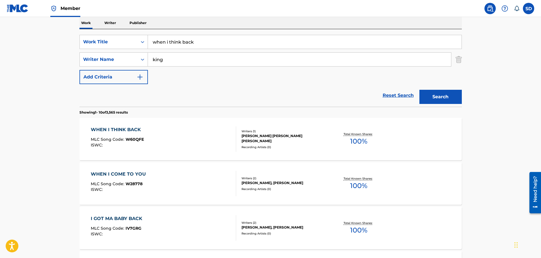
scroll to position [97, 0]
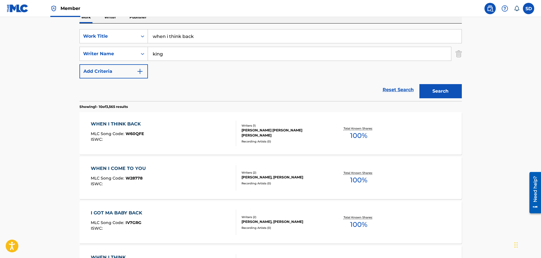
click at [210, 135] on div "WHEN I THINK BACK MLC Song Code : W60QFE ISWC :" at bounding box center [163, 132] width 145 height 25
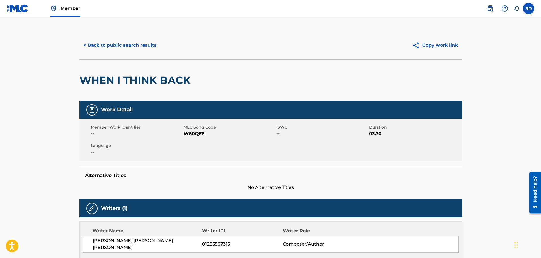
click at [99, 50] on button "< Back to public search results" at bounding box center [119, 45] width 81 height 14
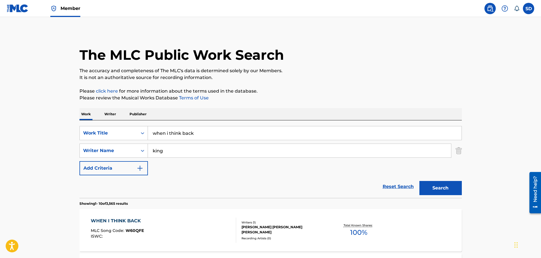
scroll to position [97, 0]
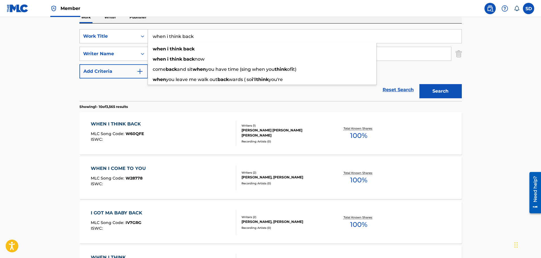
drag, startPoint x: 213, startPoint y: 37, endPoint x: 133, endPoint y: 31, distance: 80.6
click at [133, 31] on div "SearchWithCriteria8d09fa76-be5e-4024-ba95-6e6f837abeb6 Work Title when i think …" at bounding box center [270, 36] width 382 height 14
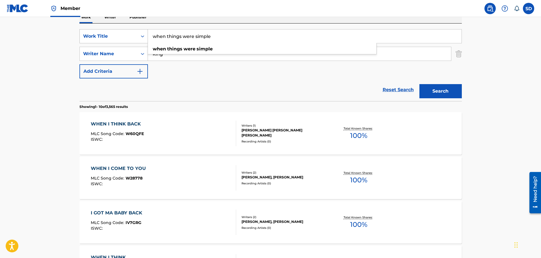
type input "when things were simple"
click at [419, 84] on button "Search" at bounding box center [440, 91] width 42 height 14
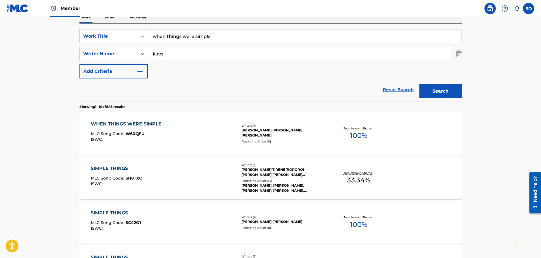
click at [192, 126] on div "WHEN THINGS WERE SIMPLE MLC Song Code : W60QFU ISWC :" at bounding box center [163, 132] width 145 height 25
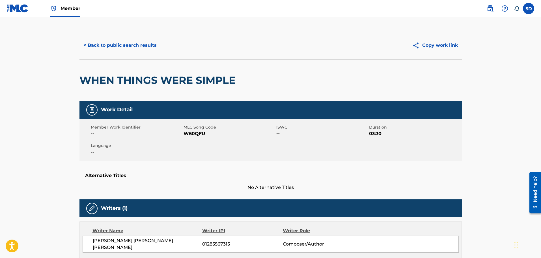
click at [91, 48] on button "< Back to public search results" at bounding box center [119, 45] width 81 height 14
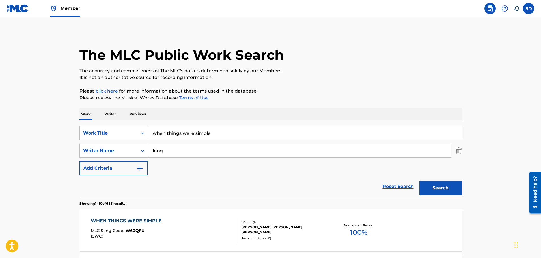
scroll to position [97, 0]
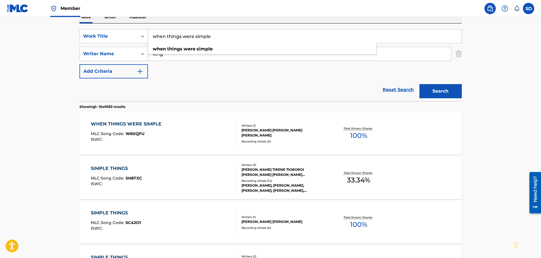
drag, startPoint x: 222, startPoint y: 40, endPoint x: 152, endPoint y: 36, distance: 70.2
click at [152, 36] on input "when things were simple" at bounding box center [305, 36] width 314 height 14
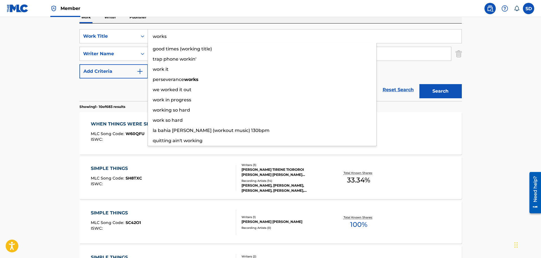
type input "works"
click at [419, 84] on button "Search" at bounding box center [440, 91] width 42 height 14
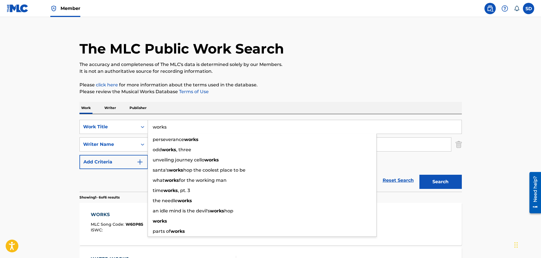
click at [419, 174] on button "Search" at bounding box center [440, 181] width 42 height 14
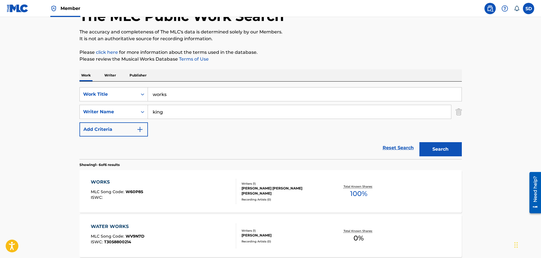
scroll to position [91, 0]
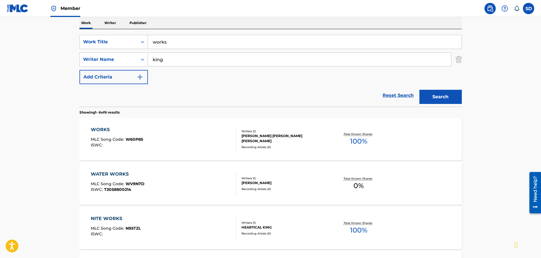
click at [178, 134] on div "WORKS MLC Song Code : W60P85 ISWC :" at bounding box center [163, 138] width 145 height 25
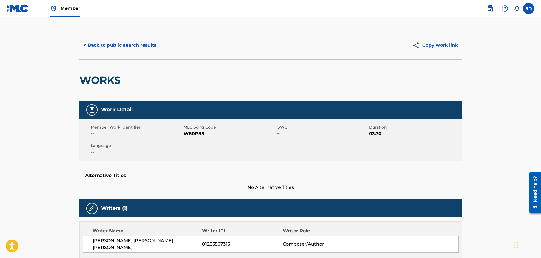
click at [105, 46] on button "< Back to public search results" at bounding box center [119, 45] width 81 height 14
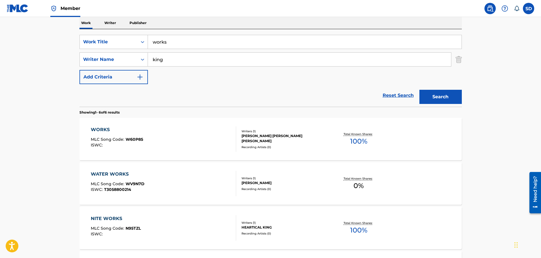
click at [394, 98] on link "Reset Search" at bounding box center [398, 95] width 37 height 12
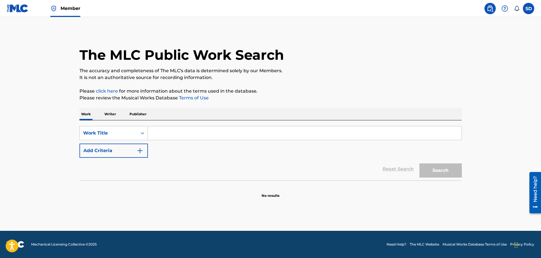
scroll to position [0, 0]
click at [184, 129] on input "Search Form" at bounding box center [305, 133] width 314 height 14
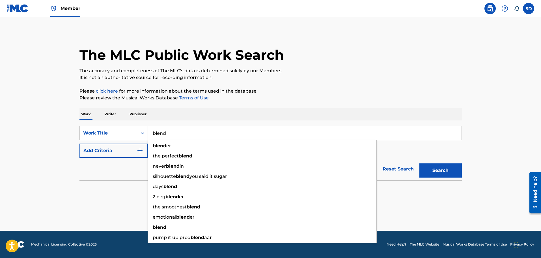
type input "blend"
click at [119, 151] on button "Add Criteria" at bounding box center [113, 150] width 68 height 14
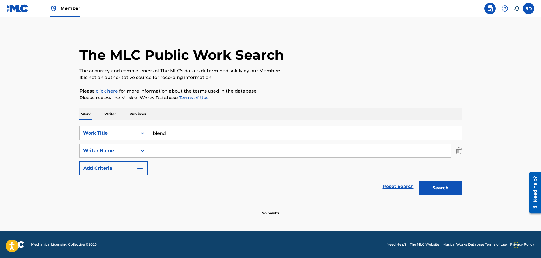
click at [171, 152] on input "Search Form" at bounding box center [299, 151] width 303 height 14
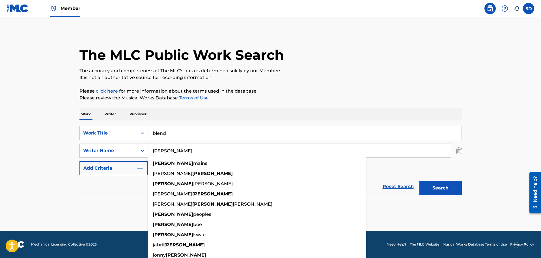
type input "[PERSON_NAME]"
click at [419, 181] on button "Search" at bounding box center [440, 188] width 42 height 14
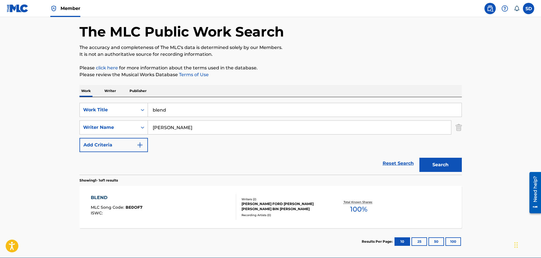
scroll to position [50, 0]
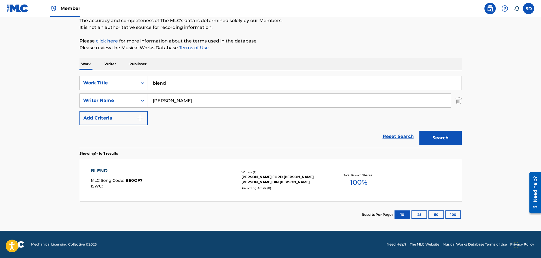
click at [188, 177] on div "BLEND MLC Song Code : BE0OF7 ISWC :" at bounding box center [163, 179] width 145 height 25
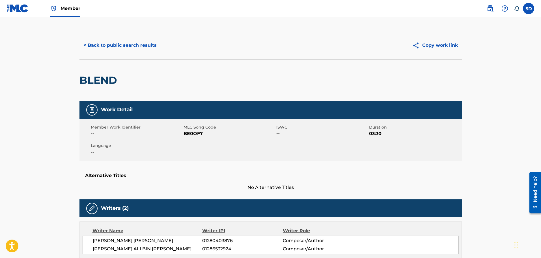
click at [110, 46] on button "< Back to public search results" at bounding box center [119, 45] width 81 height 14
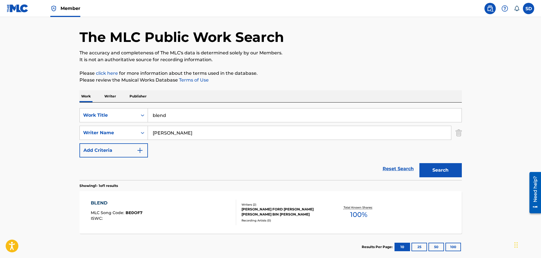
click at [385, 167] on link "Reset Search" at bounding box center [398, 168] width 37 height 12
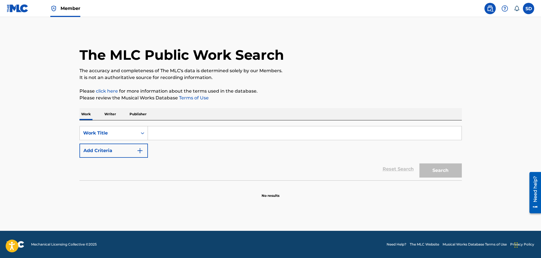
scroll to position [0, 0]
click at [195, 134] on input "Search Form" at bounding box center [305, 133] width 314 height 14
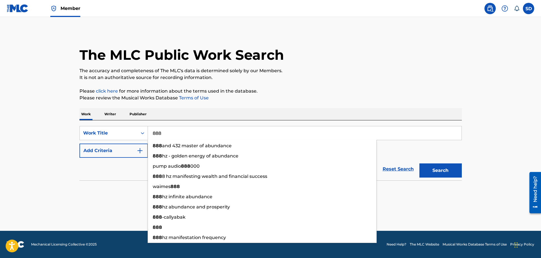
type input "888"
click at [419, 163] on button "Search" at bounding box center [440, 170] width 42 height 14
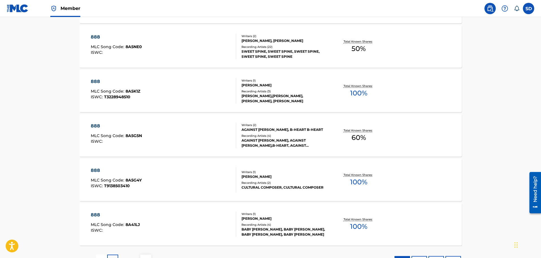
scroll to position [424, 0]
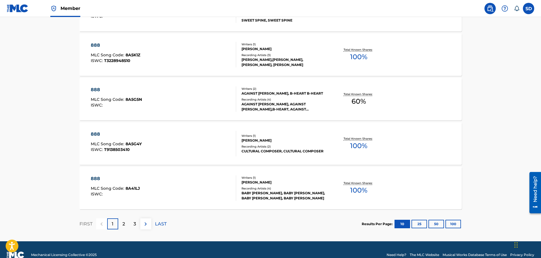
click at [125, 226] on div "2" at bounding box center [123, 223] width 11 height 11
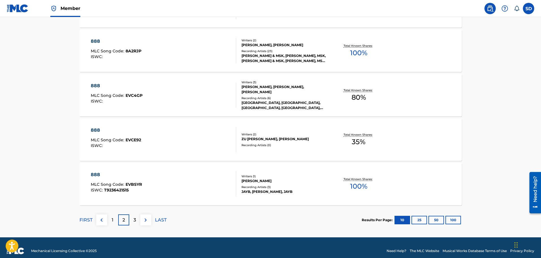
scroll to position [435, 0]
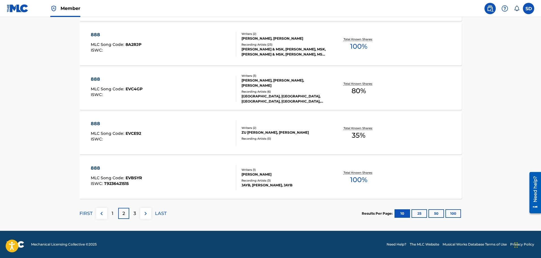
click at [448, 213] on button "100" at bounding box center [453, 213] width 16 height 8
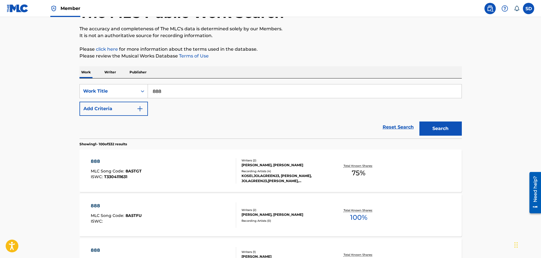
scroll to position [57, 0]
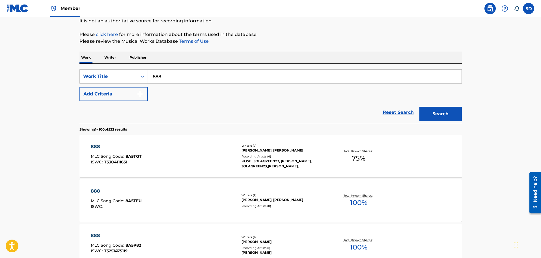
click at [130, 95] on button "Add Criteria" at bounding box center [113, 94] width 68 height 14
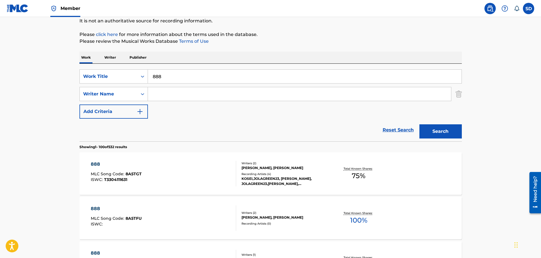
click at [185, 100] on input "Search Form" at bounding box center [299, 94] width 303 height 14
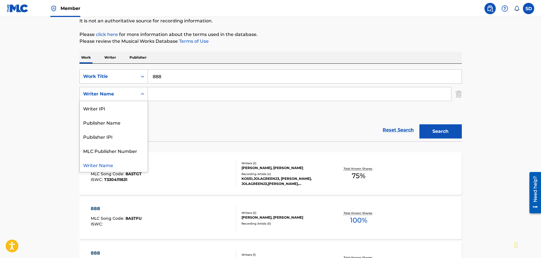
click at [111, 100] on div "Writer Name" at bounding box center [113, 94] width 68 height 14
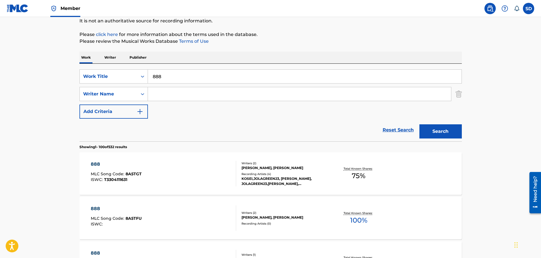
click at [160, 97] on input "Search Form" at bounding box center [299, 94] width 303 height 14
type input "merrelho"
click at [419, 124] on button "Search" at bounding box center [440, 131] width 42 height 14
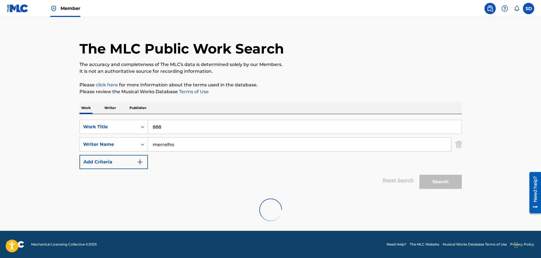
scroll to position [50, 0]
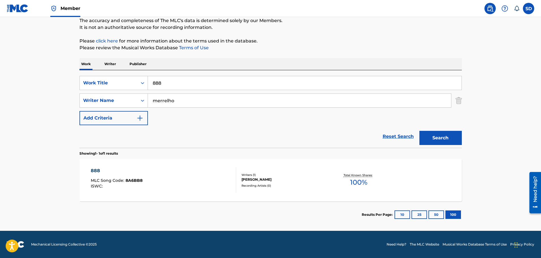
click at [186, 168] on div "888 MLC Song Code : 8A6BB8 ISWC :" at bounding box center [163, 179] width 145 height 25
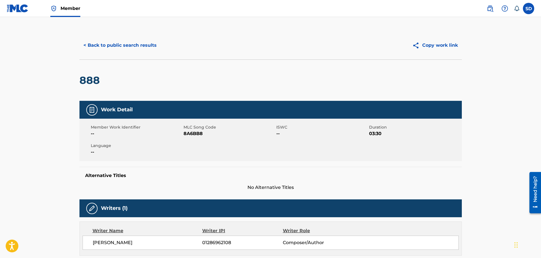
click at [98, 42] on button "< Back to public search results" at bounding box center [119, 45] width 81 height 14
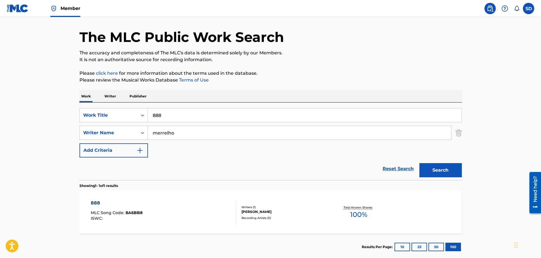
drag, startPoint x: 394, startPoint y: 169, endPoint x: 390, endPoint y: 168, distance: 3.9
click at [394, 169] on link "Reset Search" at bounding box center [398, 168] width 37 height 12
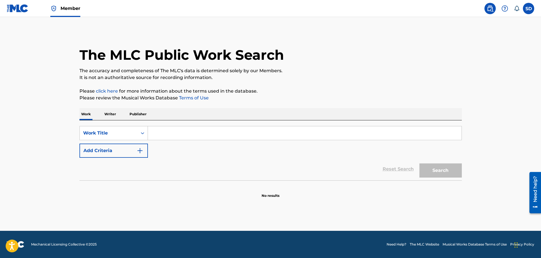
scroll to position [0, 0]
click at [193, 136] on input "Search Form" at bounding box center [305, 133] width 314 height 14
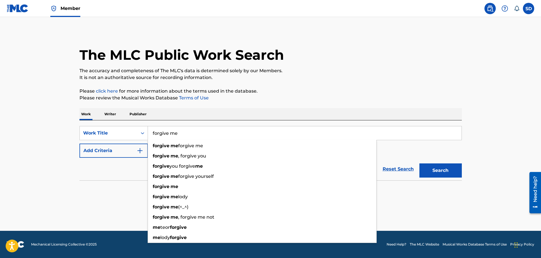
type input "forgive me"
click at [419, 163] on button "Search" at bounding box center [440, 170] width 42 height 14
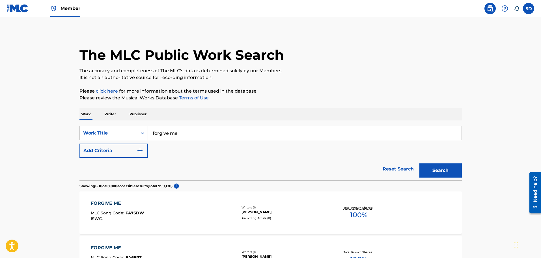
click at [139, 147] on img "Search Form" at bounding box center [140, 150] width 7 height 7
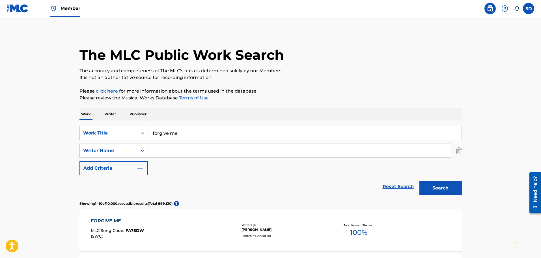
click at [168, 151] on input "Search Form" at bounding box center [299, 151] width 303 height 14
type input "merrelho"
click at [419, 181] on button "Search" at bounding box center [440, 188] width 42 height 14
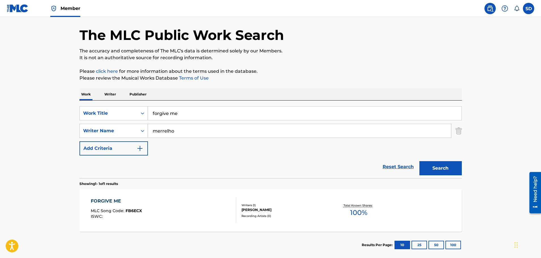
scroll to position [50, 0]
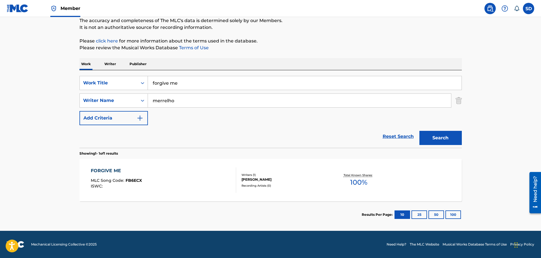
click at [173, 171] on div "FORGIVE ME MLC Song Code : FB6ECX ISWC :" at bounding box center [163, 179] width 145 height 25
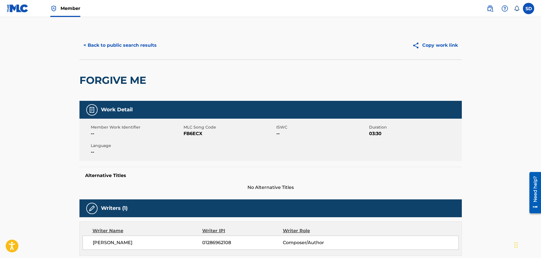
click at [134, 44] on button "< Back to public search results" at bounding box center [119, 45] width 81 height 14
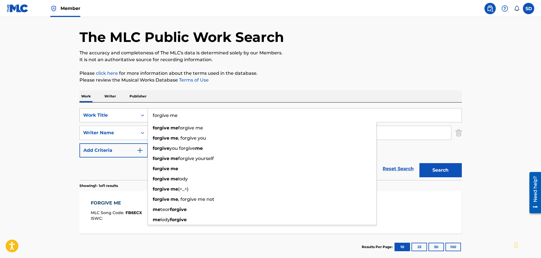
drag, startPoint x: 198, startPoint y: 120, endPoint x: 135, endPoint y: 114, distance: 63.4
click at [135, 114] on div "SearchWithCriteria8d09fa76-be5e-4024-ba95-6e6f837abeb6 Work Title forgive me fo…" at bounding box center [270, 115] width 382 height 14
type input "new house"
click at [419, 163] on button "Search" at bounding box center [440, 170] width 42 height 14
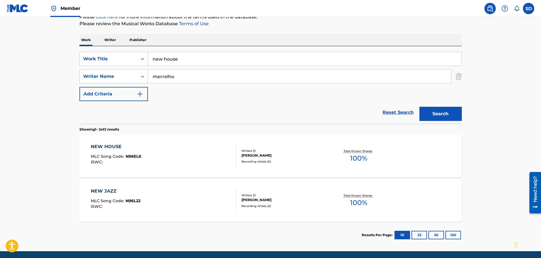
scroll to position [74, 0]
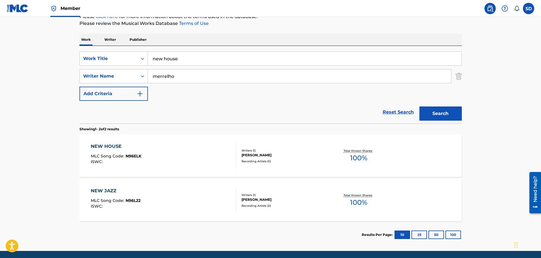
click at [173, 169] on div "NEW HOUSE MLC Song Code : N96ELK ISWC : Writers ( 1 ) [PERSON_NAME] Recording A…" at bounding box center [270, 155] width 382 height 42
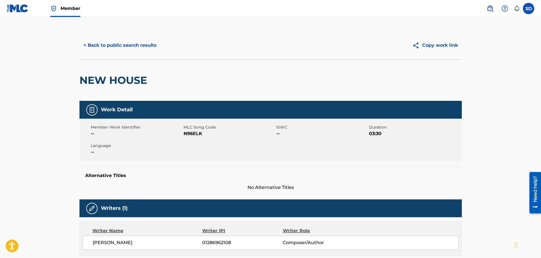
click at [99, 44] on button "< Back to public search results" at bounding box center [119, 45] width 81 height 14
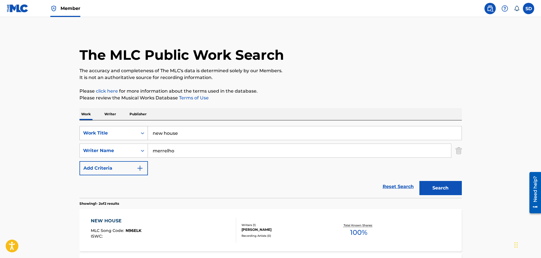
scroll to position [62, 0]
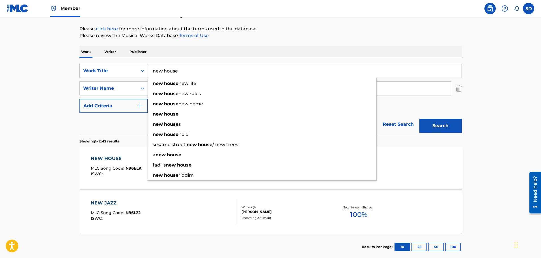
drag, startPoint x: 188, startPoint y: 73, endPoint x: 144, endPoint y: 72, distance: 43.8
click at [144, 72] on div "SearchWithCriteria8d09fa76-be5e-4024-ba95-6e6f837abeb6 Work Title new house new…" at bounding box center [270, 71] width 382 height 14
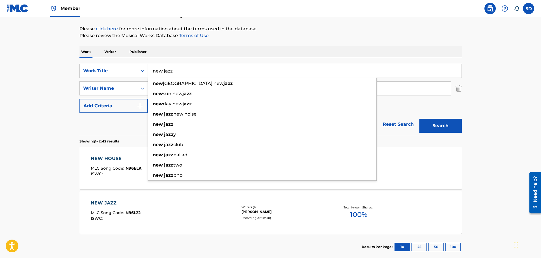
type input "new jazz"
click at [419, 118] on button "Search" at bounding box center [440, 125] width 42 height 14
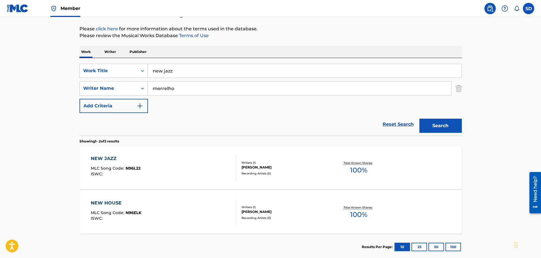
scroll to position [90, 0]
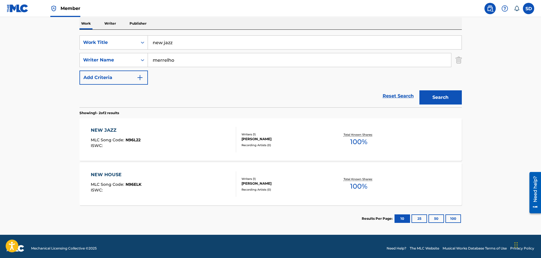
click at [145, 135] on div "NEW JAZZ MLC Song Code : N96L22 ISWC :" at bounding box center [163, 139] width 145 height 25
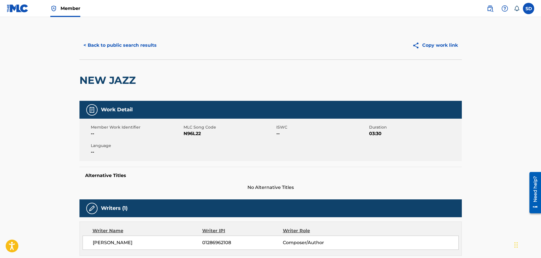
click at [96, 42] on button "< Back to public search results" at bounding box center [119, 45] width 81 height 14
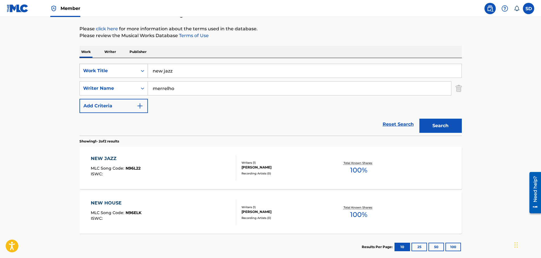
drag, startPoint x: 183, startPoint y: 72, endPoint x: 128, endPoint y: 64, distance: 55.5
click at [128, 65] on div "SearchWithCriteria8d09fa76-be5e-4024-ba95-6e6f837abeb6 Work Title new jazz" at bounding box center [270, 71] width 382 height 14
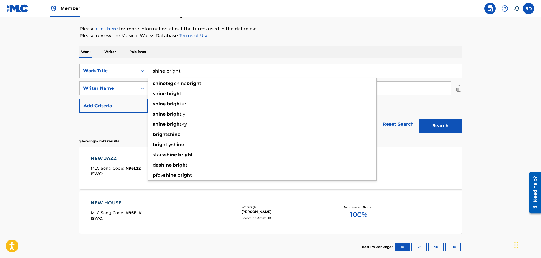
type input "shine bright"
click at [419, 118] on button "Search" at bounding box center [440, 125] width 42 height 14
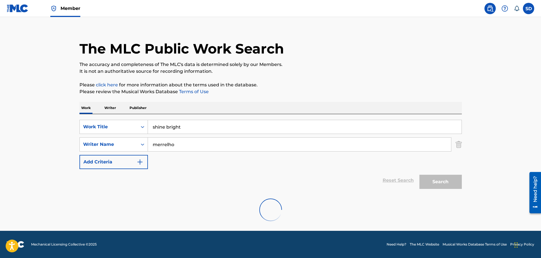
scroll to position [50, 0]
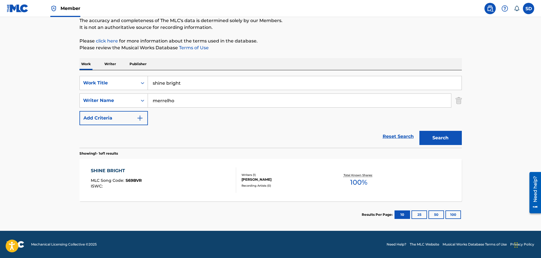
click at [200, 182] on div "SHINE BRIGHT MLC Song Code : S69BVR ISWC :" at bounding box center [163, 179] width 145 height 25
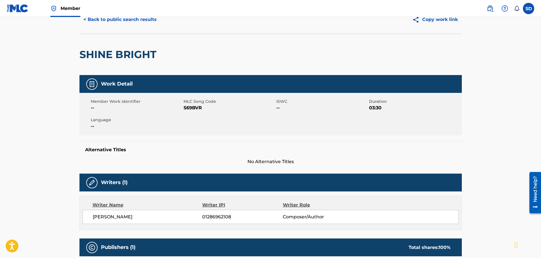
scroll to position [19, 0]
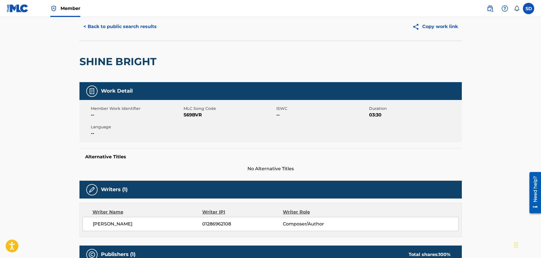
click at [111, 29] on button "< Back to public search results" at bounding box center [119, 27] width 81 height 14
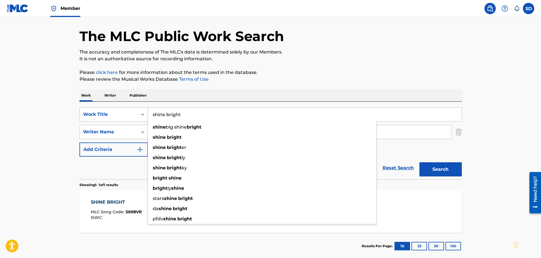
drag, startPoint x: 189, startPoint y: 116, endPoint x: 141, endPoint y: 114, distance: 48.1
click at [141, 114] on div "SearchWithCriteria8d09fa76-be5e-4024-ba95-6e6f837abeb6 Work Title shine bright …" at bounding box center [270, 114] width 382 height 14
drag, startPoint x: 395, startPoint y: 167, endPoint x: 390, endPoint y: 165, distance: 5.6
click at [394, 166] on link "Reset Search" at bounding box center [398, 167] width 37 height 12
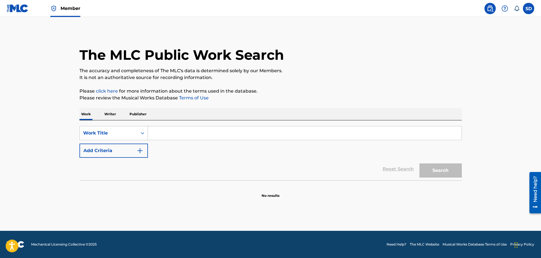
click at [207, 134] on input "Search Form" at bounding box center [305, 133] width 314 height 14
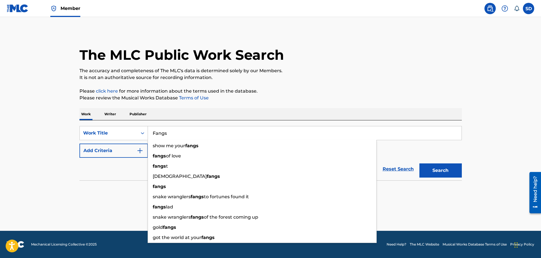
type input "Fangs"
click at [130, 151] on button "Add Criteria" at bounding box center [113, 150] width 68 height 14
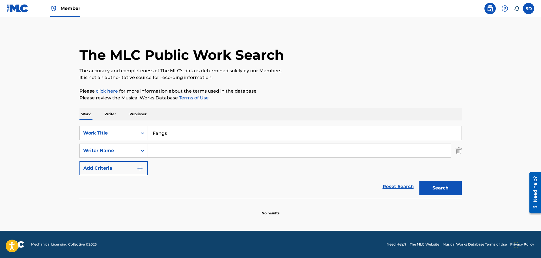
click at [179, 151] on input "Search Form" at bounding box center [299, 151] width 303 height 14
click at [419, 181] on button "Search" at bounding box center [440, 188] width 42 height 14
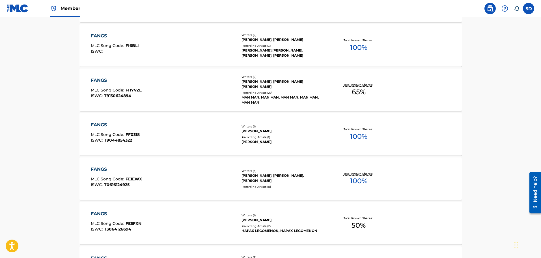
scroll to position [424, 0]
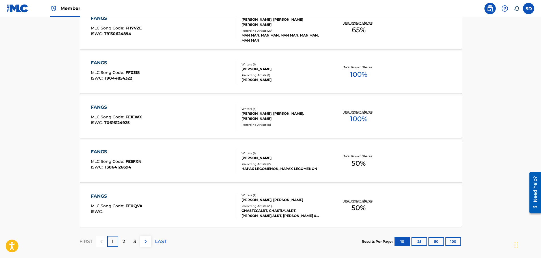
click at [125, 240] on div "2" at bounding box center [123, 241] width 11 height 11
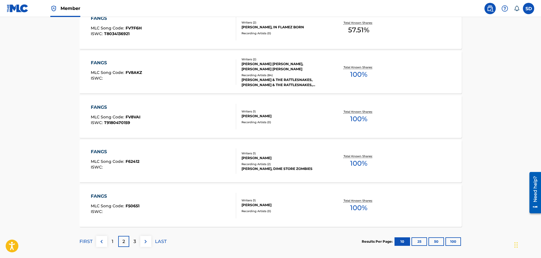
click at [138, 241] on div "3" at bounding box center [134, 241] width 11 height 11
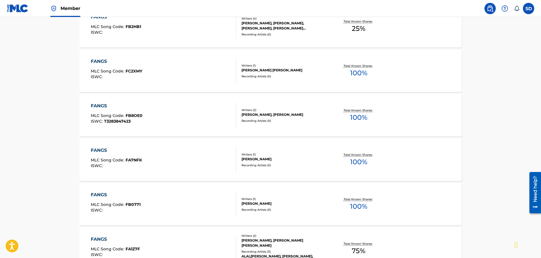
scroll to position [452, 0]
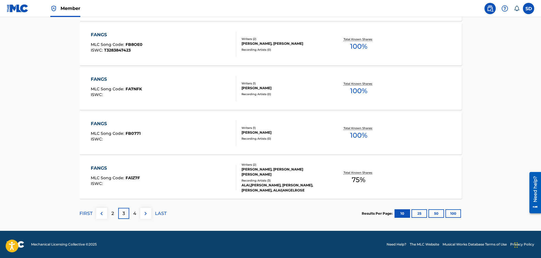
click at [451, 213] on button "100" at bounding box center [453, 213] width 16 height 8
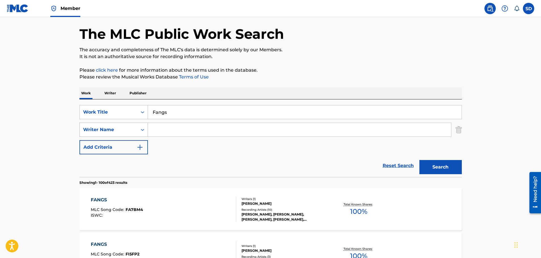
scroll to position [0, 0]
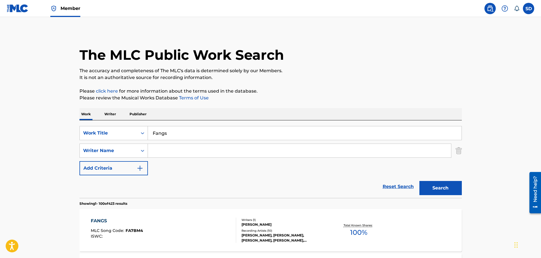
click at [229, 148] on input "Search Form" at bounding box center [299, 151] width 303 height 14
paste input "[PERSON_NAME]"
type input "[PERSON_NAME]"
click at [446, 185] on button "Search" at bounding box center [440, 188] width 42 height 14
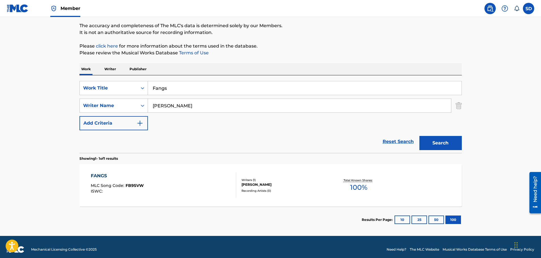
scroll to position [50, 0]
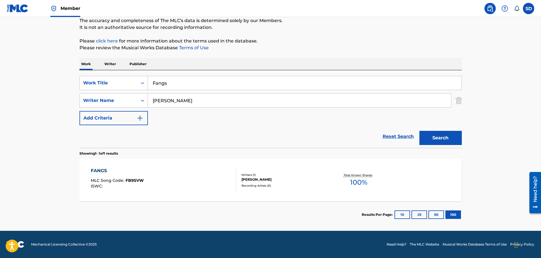
click at [180, 174] on div "FANGS MLC Song Code : FB9SVW ISWC :" at bounding box center [163, 179] width 145 height 25
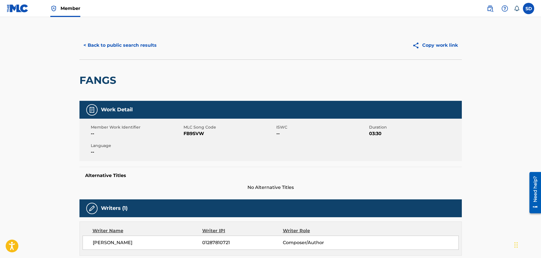
click at [90, 46] on button "< Back to public search results" at bounding box center [119, 45] width 81 height 14
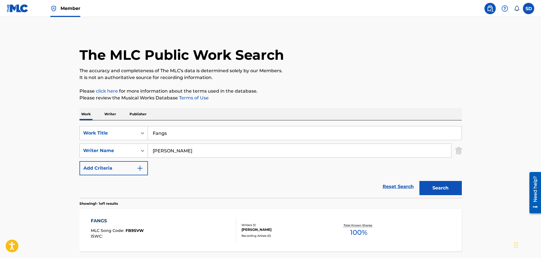
scroll to position [18, 0]
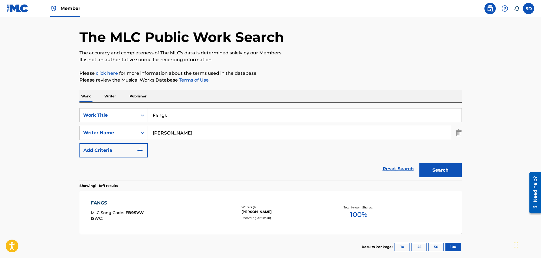
click at [395, 167] on link "Reset Search" at bounding box center [398, 168] width 37 height 12
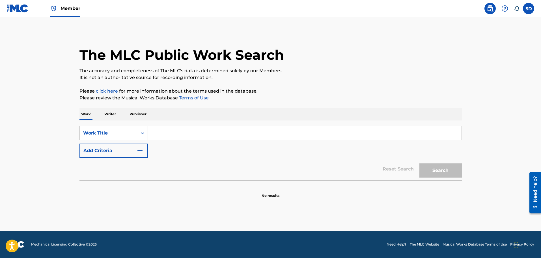
click at [170, 131] on input "Search Form" at bounding box center [305, 133] width 314 height 14
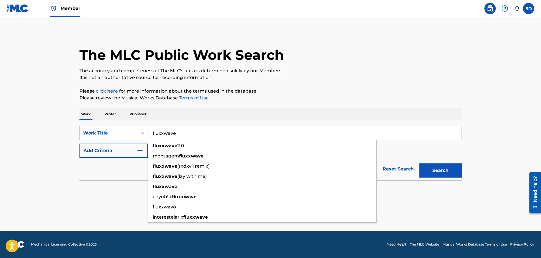
type input "fluxxwave"
click at [419, 163] on button "Search" at bounding box center [440, 170] width 42 height 14
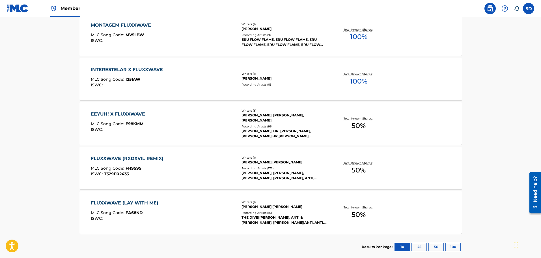
scroll to position [339, 0]
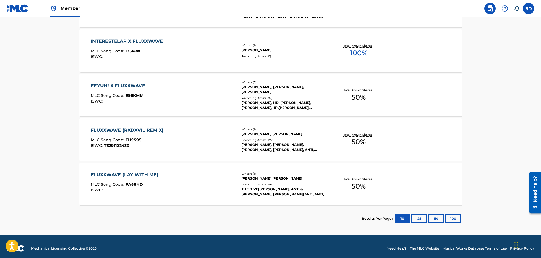
click at [158, 150] on div "FLUXXWAVE (RXDXVIL REMIX) MLC Song Code : FH9S9S ISWC : T3291102433" at bounding box center [128, 139] width 75 height 25
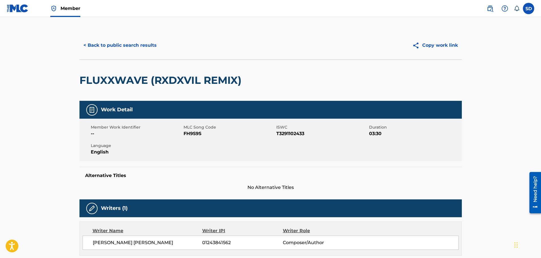
click at [89, 47] on button "< Back to public search results" at bounding box center [119, 45] width 81 height 14
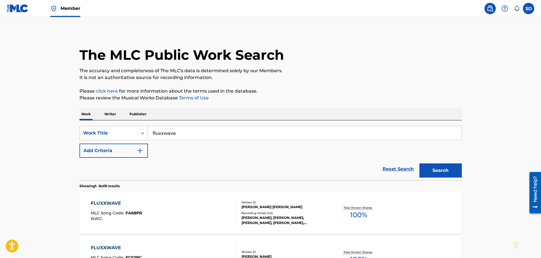
drag, startPoint x: 392, startPoint y: 167, endPoint x: 389, endPoint y: 165, distance: 3.7
click at [392, 167] on link "Reset Search" at bounding box center [398, 169] width 37 height 12
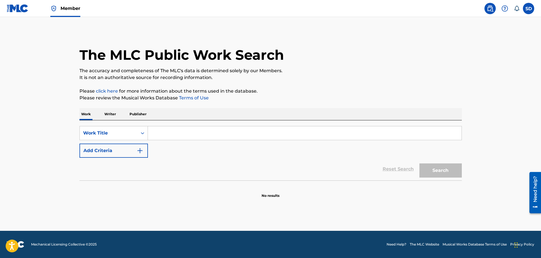
click at [168, 132] on input "Search Form" at bounding box center [305, 133] width 314 height 14
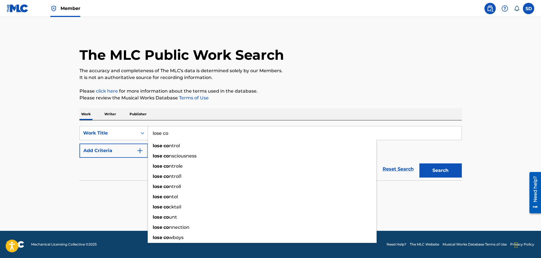
type input "lose co"
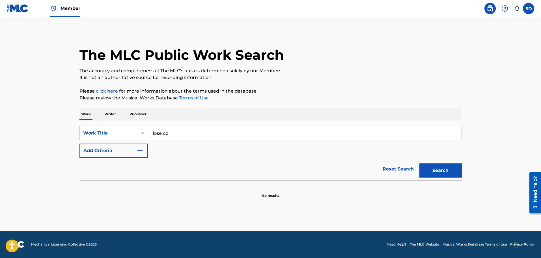
click at [173, 133] on input "lose co" at bounding box center [305, 133] width 314 height 14
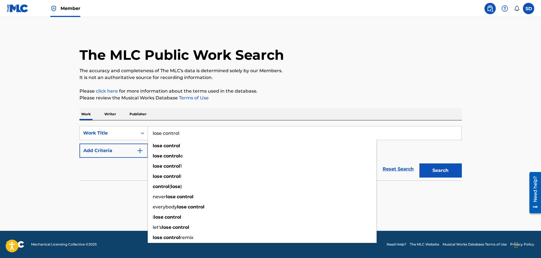
type input "lose control"
click at [419, 163] on button "Search" at bounding box center [440, 170] width 42 height 14
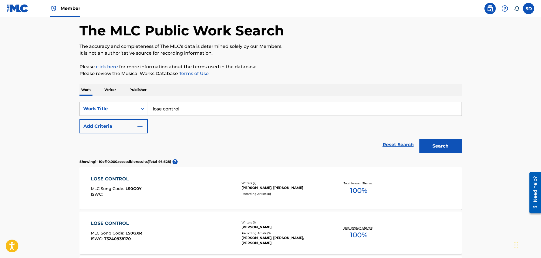
scroll to position [85, 0]
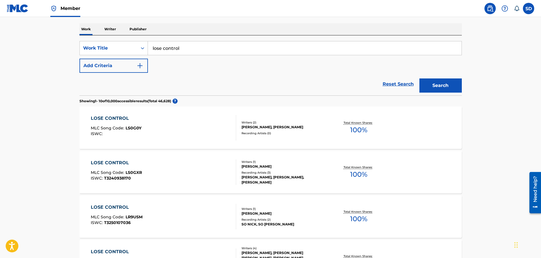
click at [95, 70] on button "Add Criteria" at bounding box center [113, 66] width 68 height 14
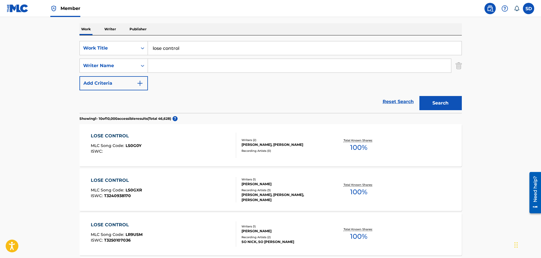
click at [188, 73] on div "SearchWithCriteria8d09fa76-be5e-4024-ba95-6e6f837abeb6 Work Title lose control …" at bounding box center [270, 65] width 382 height 49
click at [186, 70] on input "Search Form" at bounding box center [299, 66] width 303 height 14
click at [419, 96] on button "Search" at bounding box center [440, 103] width 42 height 14
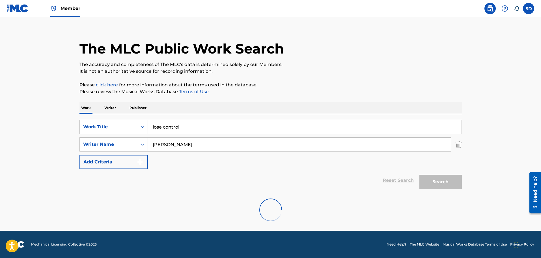
scroll to position [0, 0]
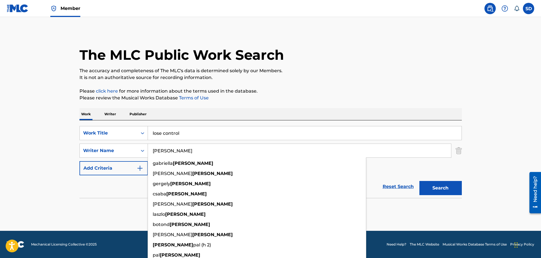
type input "[PERSON_NAME]"
click at [419, 181] on button "Search" at bounding box center [440, 188] width 42 height 14
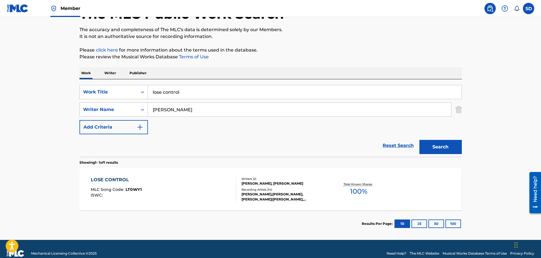
scroll to position [50, 0]
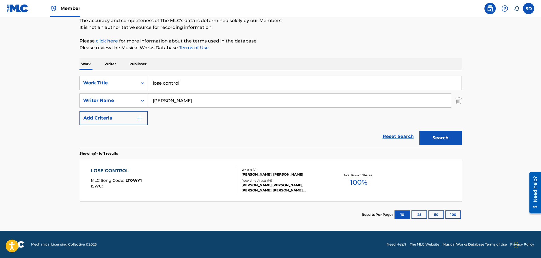
click at [218, 175] on div "LOSE CONTROL MLC Song Code : LT0WY1 ISWC :" at bounding box center [163, 179] width 145 height 25
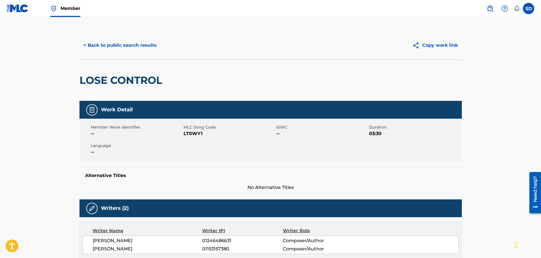
click at [91, 44] on button "< Back to public search results" at bounding box center [119, 45] width 81 height 14
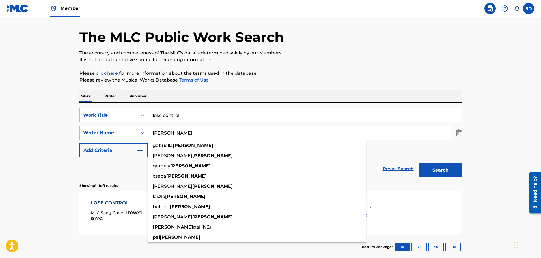
drag, startPoint x: 189, startPoint y: 133, endPoint x: 139, endPoint y: 125, distance: 50.5
click at [139, 125] on div "SearchWithCriteria8d09fa76-be5e-4024-ba95-6e6f837abeb6 Work Title lose control …" at bounding box center [270, 132] width 382 height 49
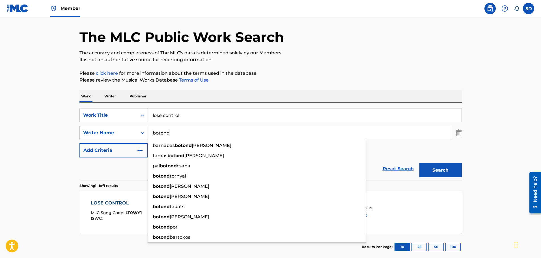
type input "botond"
click at [419, 163] on button "Search" at bounding box center [440, 170] width 42 height 14
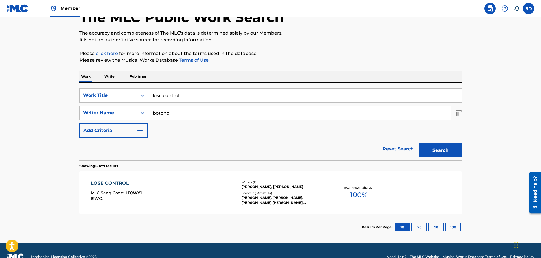
scroll to position [46, 0]
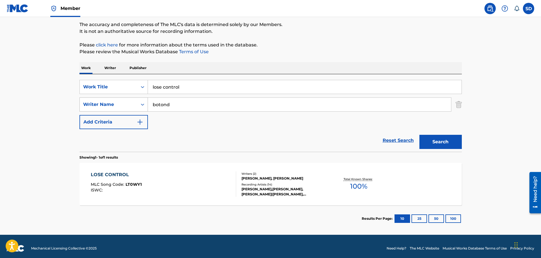
drag, startPoint x: 196, startPoint y: 100, endPoint x: 131, endPoint y: 97, distance: 65.4
click at [132, 97] on div "SearchWithCriteriadec02457-7dcc-4d9c-af65-3dca82816cdd Writer Name [PERSON_NAME]" at bounding box center [270, 104] width 382 height 14
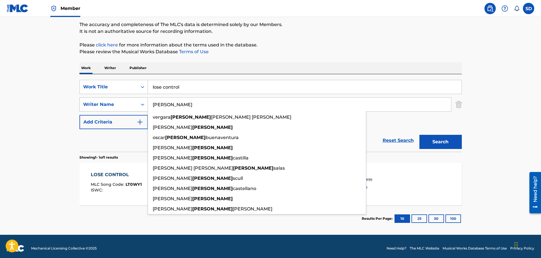
type input "[PERSON_NAME]"
click at [419, 135] on button "Search" at bounding box center [440, 142] width 42 height 14
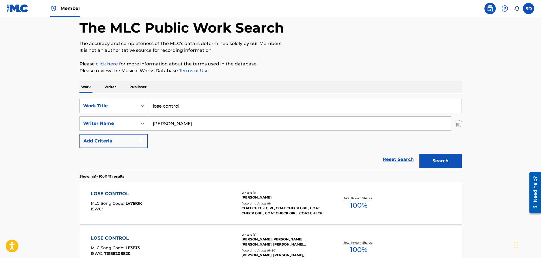
scroll to position [0, 0]
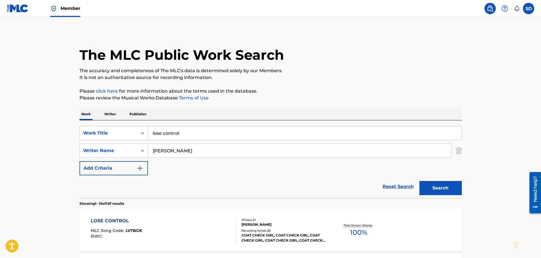
click at [390, 184] on link "Reset Search" at bounding box center [398, 186] width 37 height 12
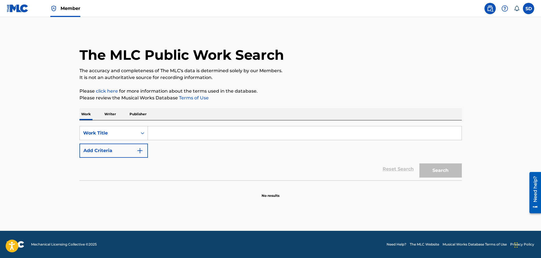
click at [183, 133] on input "Search Form" at bounding box center [305, 133] width 314 height 14
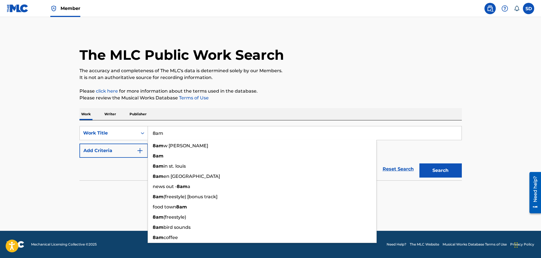
type input "8am"
click at [419, 163] on button "Search" at bounding box center [440, 170] width 42 height 14
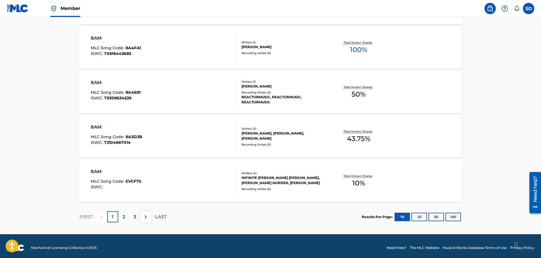
scroll to position [435, 0]
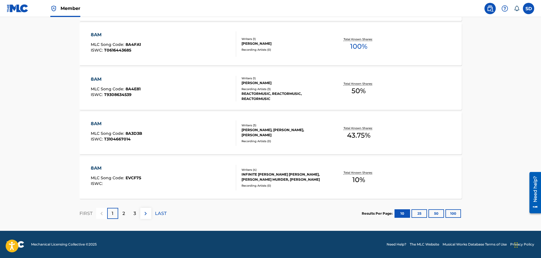
click at [125, 214] on p "2" at bounding box center [123, 213] width 3 height 7
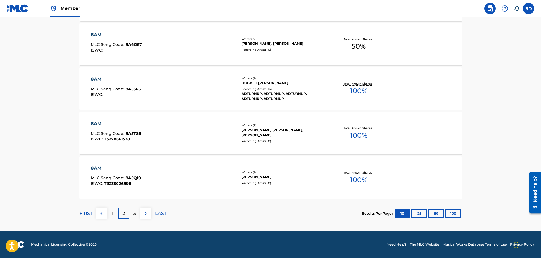
click at [132, 213] on div "3" at bounding box center [134, 213] width 11 height 11
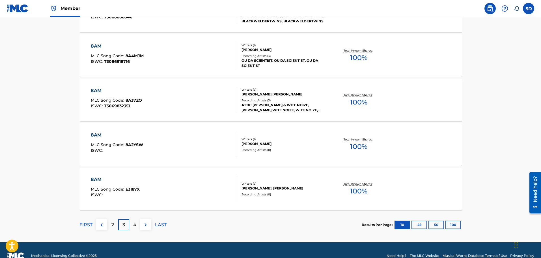
scroll to position [424, 0]
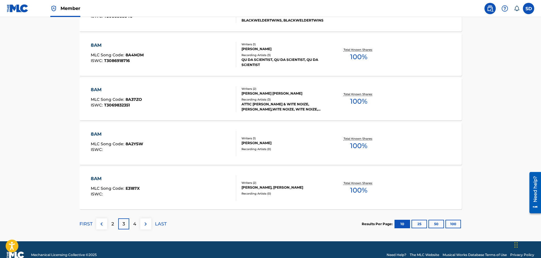
click at [135, 226] on p "4" at bounding box center [134, 223] width 3 height 7
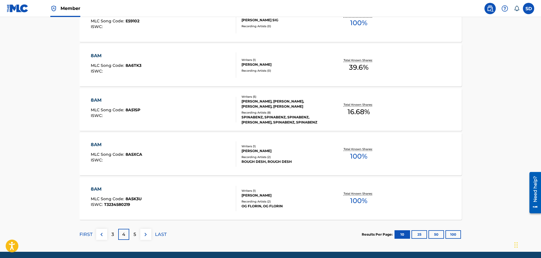
scroll to position [435, 0]
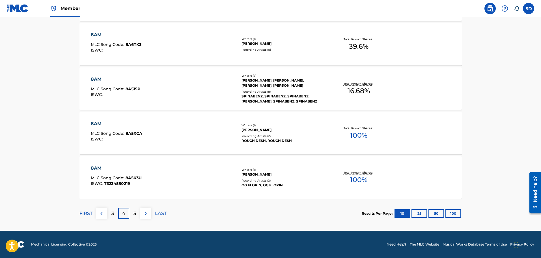
click at [139, 218] on div "5" at bounding box center [134, 213] width 11 height 11
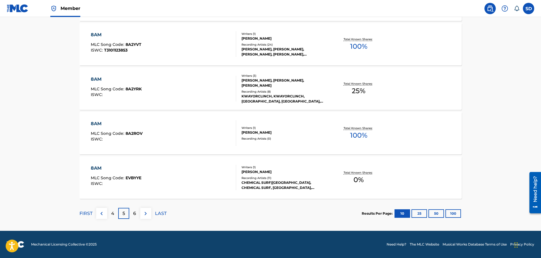
click at [137, 211] on div "6" at bounding box center [134, 213] width 11 height 11
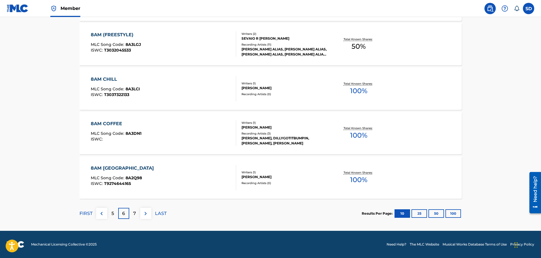
click at [135, 211] on p "7" at bounding box center [134, 213] width 3 height 7
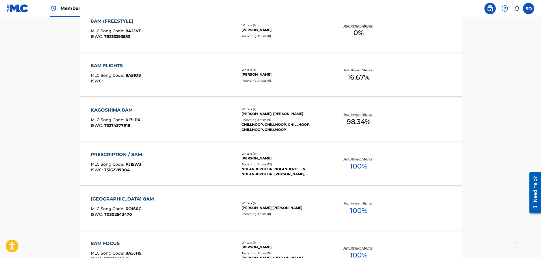
scroll to position [0, 0]
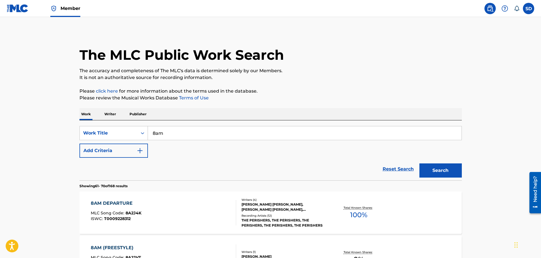
click at [125, 153] on button "Add Criteria" at bounding box center [113, 150] width 68 height 14
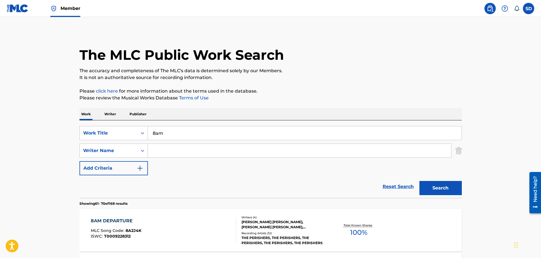
click at [168, 154] on input "Search Form" at bounding box center [299, 151] width 303 height 14
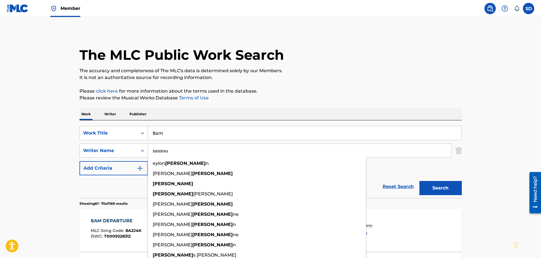
type input "sassou"
click at [419, 181] on button "Search" at bounding box center [440, 188] width 42 height 14
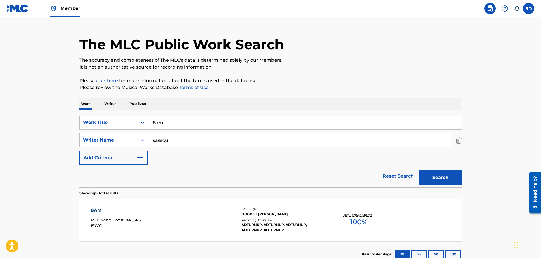
scroll to position [28, 0]
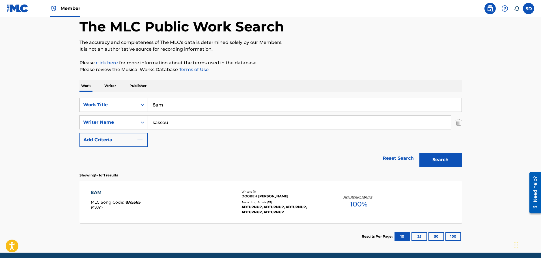
click at [176, 191] on div "8AM MLC Song Code : 8A5565 ISWC :" at bounding box center [163, 201] width 145 height 25
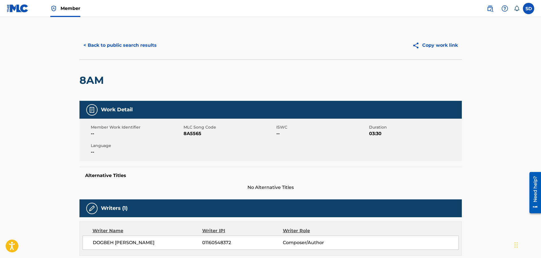
click at [112, 49] on button "< Back to public search results" at bounding box center [119, 45] width 81 height 14
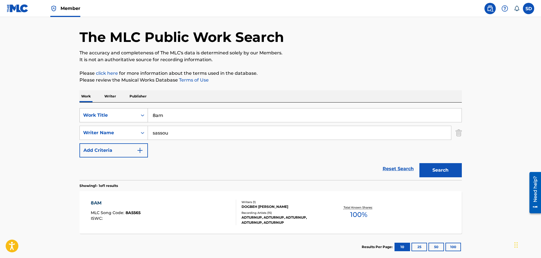
drag, startPoint x: 171, startPoint y: 113, endPoint x: 142, endPoint y: 110, distance: 29.3
click at [142, 110] on div "SearchWithCriteria8d09fa76-be5e-4024-ba95-6e6f837abeb6 Work Title 8am" at bounding box center [270, 115] width 382 height 14
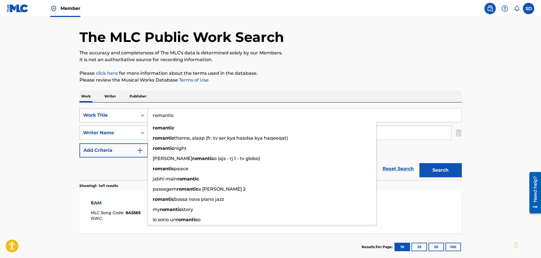
type input "romantic"
click at [419, 163] on button "Search" at bounding box center [440, 170] width 42 height 14
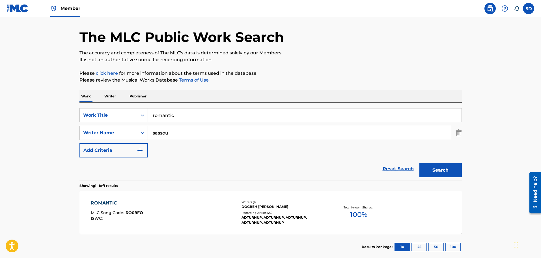
click at [202, 210] on div "ROMANTIC MLC Song Code : RO09FO ISWC :" at bounding box center [163, 211] width 145 height 25
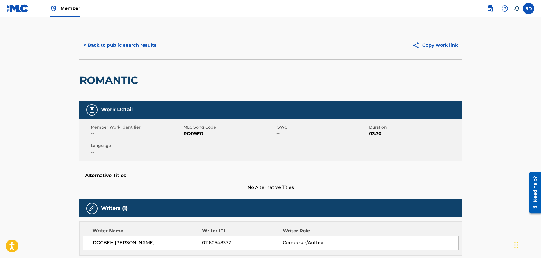
click at [102, 44] on button "< Back to public search results" at bounding box center [119, 45] width 81 height 14
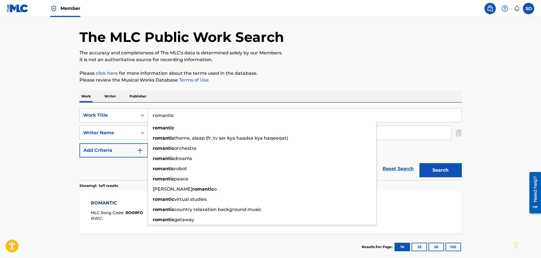
drag, startPoint x: 167, startPoint y: 115, endPoint x: 150, endPoint y: 115, distance: 17.8
click at [150, 115] on input "romantic" at bounding box center [305, 115] width 314 height 14
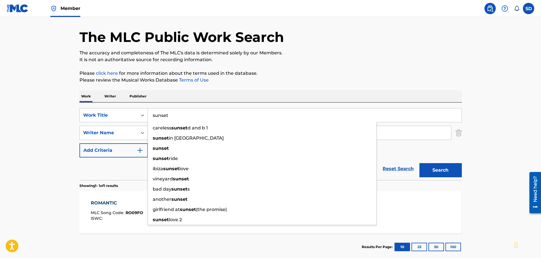
type input "sunset"
click at [419, 163] on button "Search" at bounding box center [440, 170] width 42 height 14
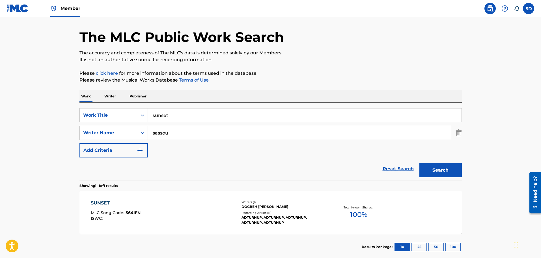
click at [198, 222] on div "SUNSET MLC Song Code : S64IFN ISWC :" at bounding box center [163, 211] width 145 height 25
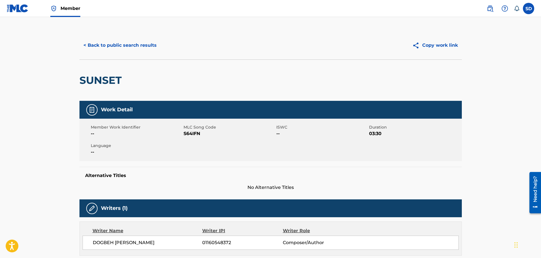
click at [102, 45] on button "< Back to public search results" at bounding box center [119, 45] width 81 height 14
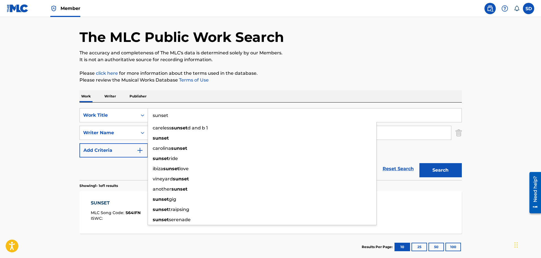
drag, startPoint x: 194, startPoint y: 118, endPoint x: 151, endPoint y: 116, distance: 42.5
click at [151, 116] on input "sunset" at bounding box center [305, 115] width 314 height 14
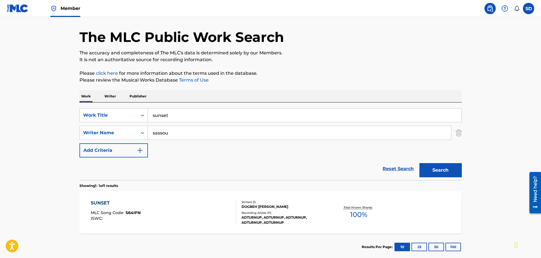
click at [117, 171] on div "Reset Search Search" at bounding box center [270, 168] width 382 height 23
click at [391, 167] on link "Reset Search" at bounding box center [398, 168] width 37 height 12
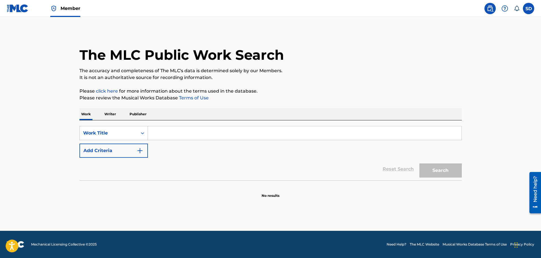
click at [186, 134] on input "Search Form" at bounding box center [305, 133] width 314 height 14
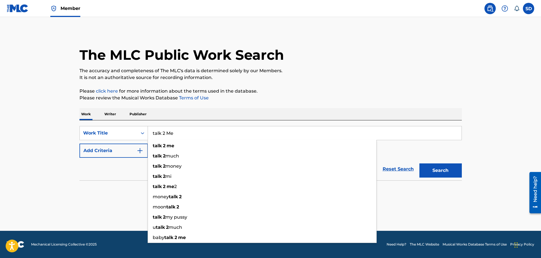
type input "talk 2 Me"
click at [419, 163] on button "Search" at bounding box center [440, 170] width 42 height 14
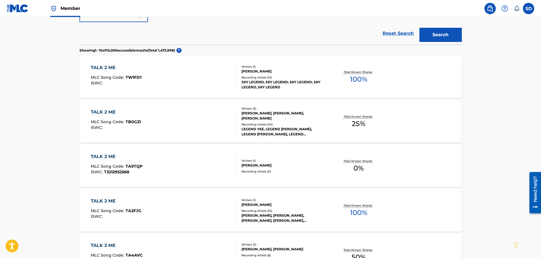
scroll to position [57, 0]
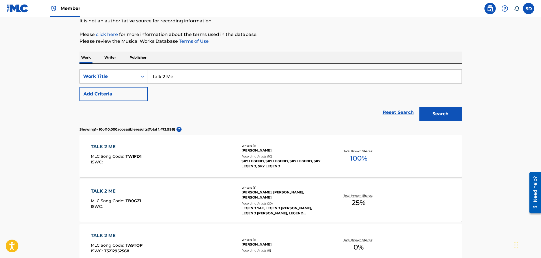
click at [105, 93] on button "Add Criteria" at bounding box center [113, 94] width 68 height 14
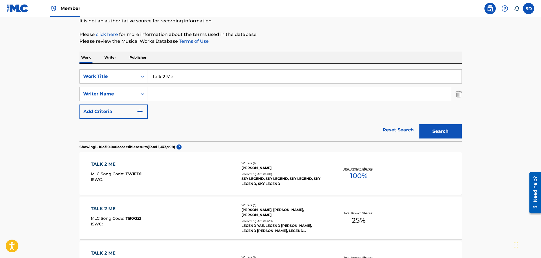
click at [172, 95] on input "Search Form" at bounding box center [299, 94] width 303 height 14
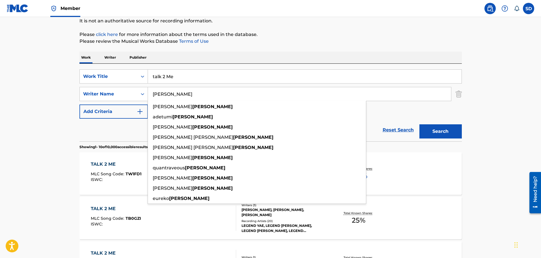
type input "[PERSON_NAME]"
click at [419, 124] on button "Search" at bounding box center [440, 131] width 42 height 14
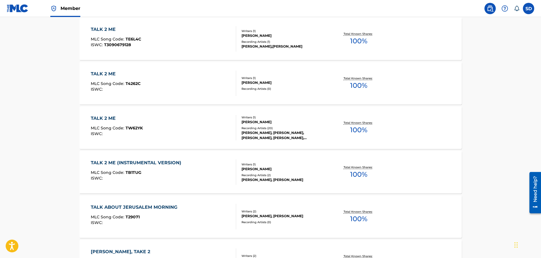
scroll to position [226, 0]
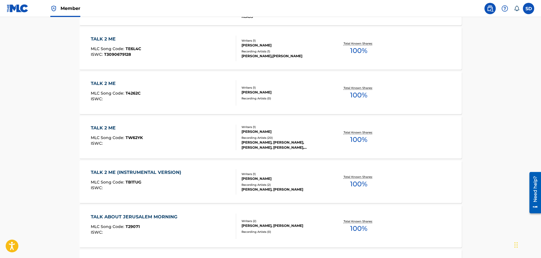
click at [206, 143] on div "TALK 2 ME MLC Song Code : TW62YK ISWC :" at bounding box center [163, 136] width 145 height 25
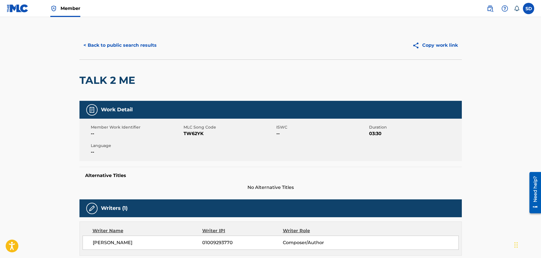
click at [90, 49] on button "< Back to public search results" at bounding box center [119, 45] width 81 height 14
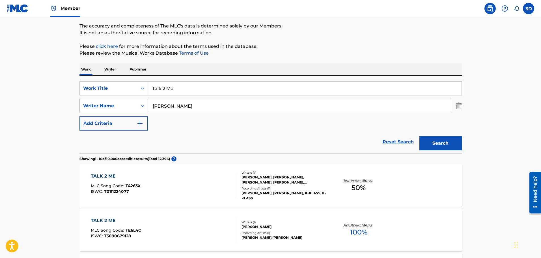
scroll to position [4, 0]
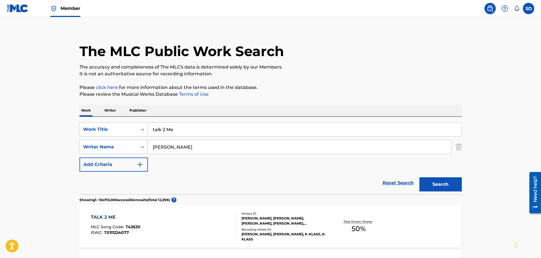
click at [392, 185] on link "Reset Search" at bounding box center [398, 182] width 37 height 12
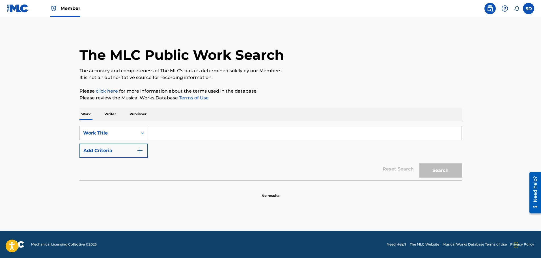
click at [172, 133] on input "Search Form" at bounding box center [305, 133] width 314 height 14
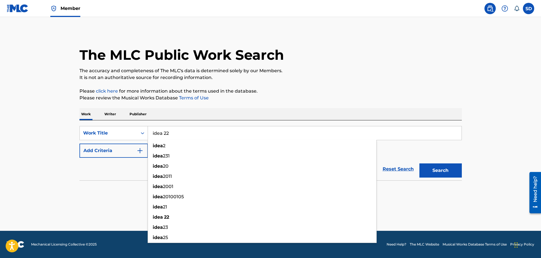
type input "idea 22"
click at [419, 163] on button "Search" at bounding box center [440, 170] width 42 height 14
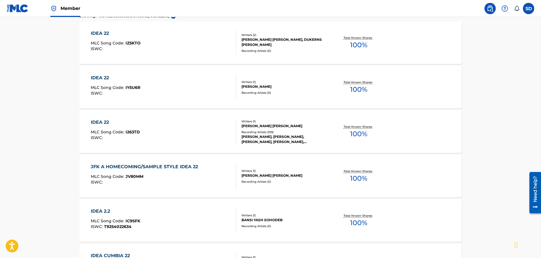
scroll to position [198, 0]
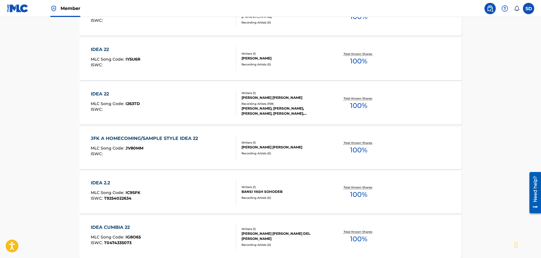
click at [171, 116] on div "IDEA 22 MLC Song Code : I263TD ISWC : Writers ( 1 ) [PERSON_NAME] [PERSON_NAME]…" at bounding box center [270, 103] width 382 height 42
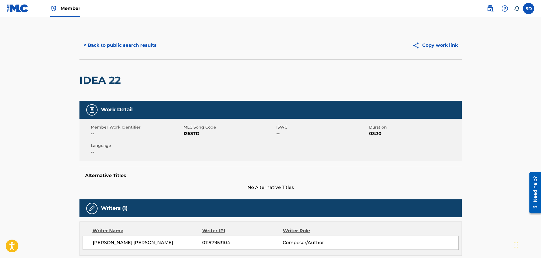
click at [93, 48] on button "< Back to public search results" at bounding box center [119, 45] width 81 height 14
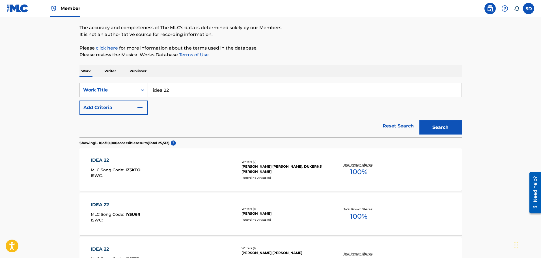
scroll to position [15, 0]
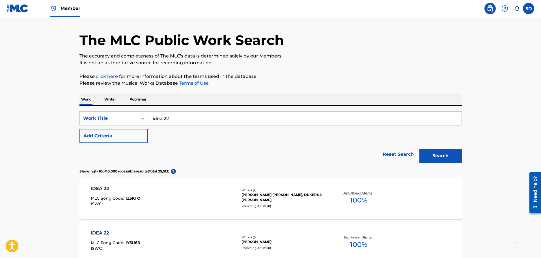
click at [109, 130] on button "Add Criteria" at bounding box center [113, 136] width 68 height 14
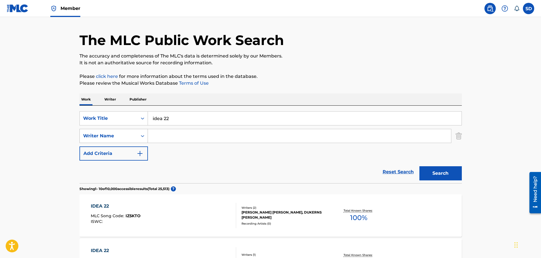
click at [107, 135] on div "Writer Name" at bounding box center [108, 135] width 51 height 7
click at [106, 133] on div "Writer Name" at bounding box center [108, 135] width 51 height 7
click at [459, 138] on img "Search Form" at bounding box center [459, 136] width 6 height 14
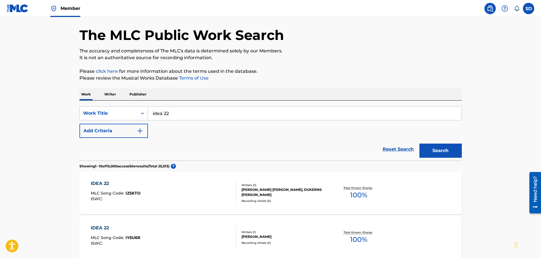
scroll to position [0, 0]
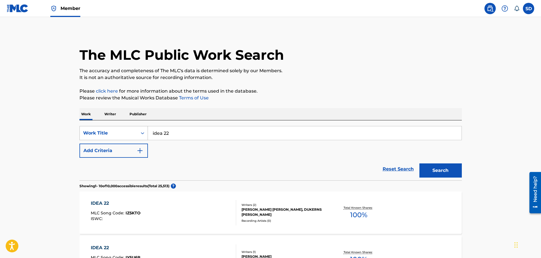
drag, startPoint x: 182, startPoint y: 134, endPoint x: 131, endPoint y: 129, distance: 50.6
click at [131, 129] on div "SearchWithCriteria8d09fa76-be5e-4024-ba95-6e6f837abeb6 Work Title idea 22" at bounding box center [270, 133] width 382 height 14
type input "knights corpse"
click at [419, 163] on button "Search" at bounding box center [440, 170] width 42 height 14
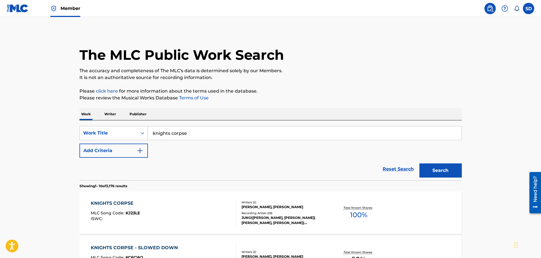
click at [187, 157] on div "SearchWithCriteria8d09fa76-be5e-4024-ba95-6e6f837abeb6 Work Title knights corps…" at bounding box center [270, 142] width 382 height 32
click at [443, 167] on button "Search" at bounding box center [440, 170] width 42 height 14
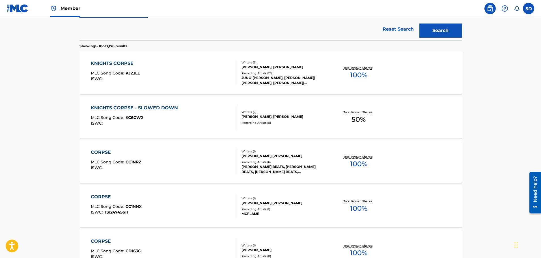
scroll to position [141, 0]
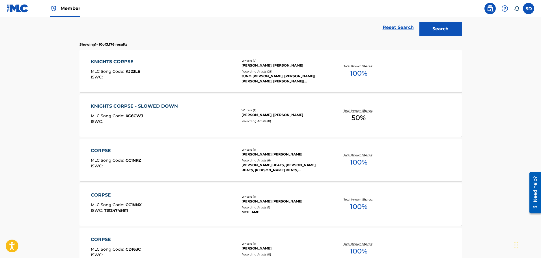
click at [169, 81] on div "KNIGHTS CORPSE MLC Song Code : KJ23LE ISWC :" at bounding box center [163, 70] width 145 height 25
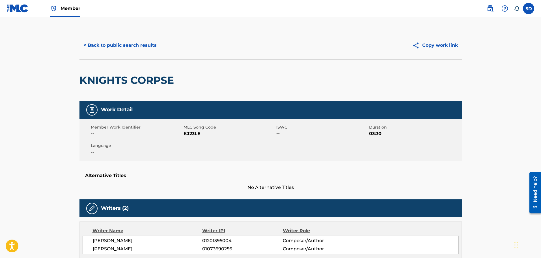
click at [92, 43] on button "< Back to public search results" at bounding box center [119, 45] width 81 height 14
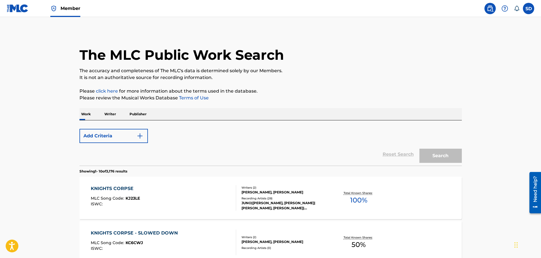
scroll to position [156, 0]
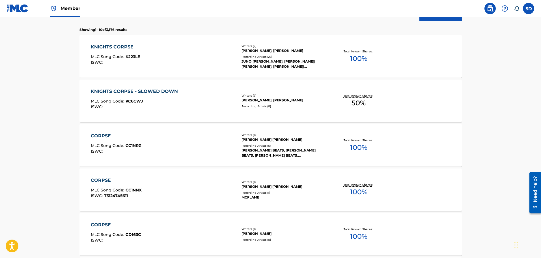
click at [130, 102] on span "KC6CWJ" at bounding box center [135, 100] width 18 height 5
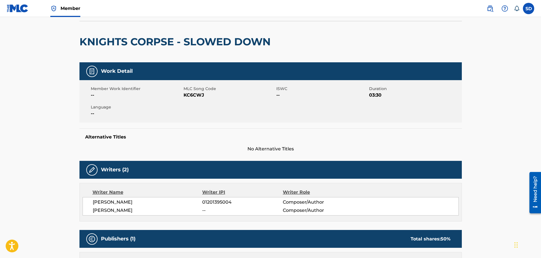
scroll to position [23, 0]
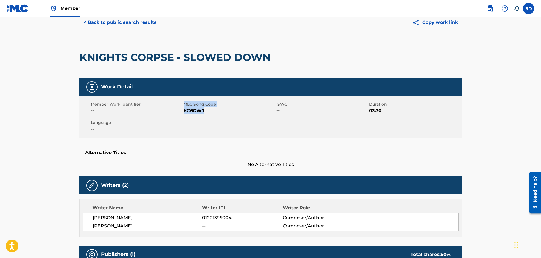
drag, startPoint x: 181, startPoint y: 109, endPoint x: 213, endPoint y: 113, distance: 32.2
click at [213, 113] on div "Member Work Identifier -- MLC Song Code KC6CWJ ISWC -- Duration 03:30 Language …" at bounding box center [270, 117] width 382 height 42
click at [212, 115] on div "Member Work Identifier -- MLC Song Code KC6CWJ ISWC -- Duration 03:30 Language …" at bounding box center [270, 117] width 382 height 42
drag, startPoint x: 204, startPoint y: 111, endPoint x: 184, endPoint y: 113, distance: 20.4
click at [184, 113] on span "KC6CWJ" at bounding box center [229, 110] width 91 height 7
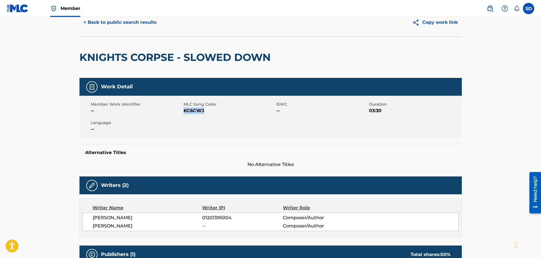
copy span "KC6CWJ"
click at [111, 26] on button "< Back to public search results" at bounding box center [119, 22] width 81 height 14
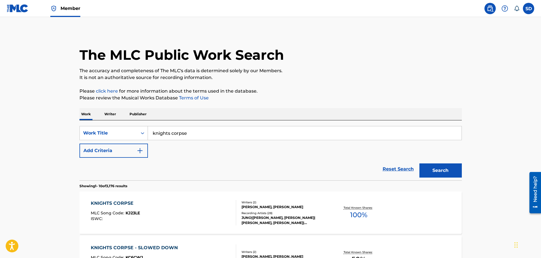
click at [191, 134] on input "knights corpse" at bounding box center [305, 133] width 314 height 14
paste input "[MEDICAL_DATA]"
type input "[MEDICAL_DATA]"
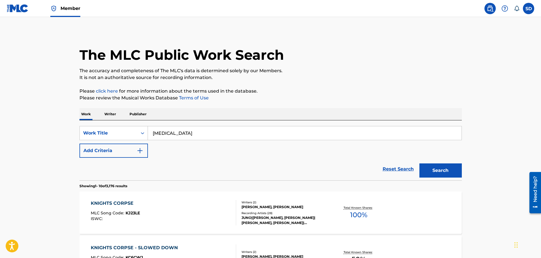
click at [419, 163] on button "Search" at bounding box center [440, 170] width 42 height 14
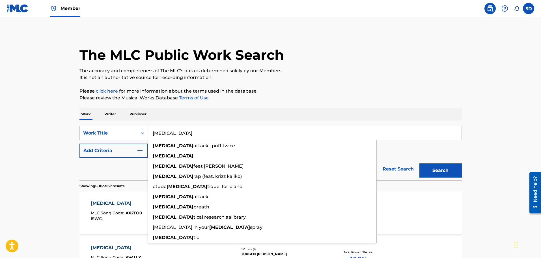
click at [122, 167] on div "Reset Search Search" at bounding box center [270, 168] width 382 height 23
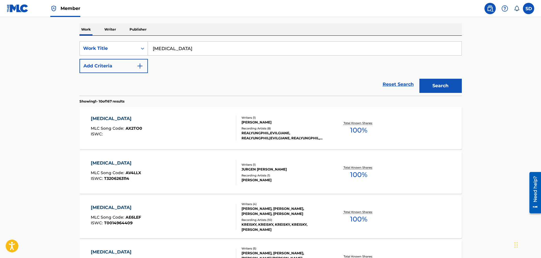
scroll to position [85, 0]
click at [112, 68] on button "Add Criteria" at bounding box center [113, 66] width 68 height 14
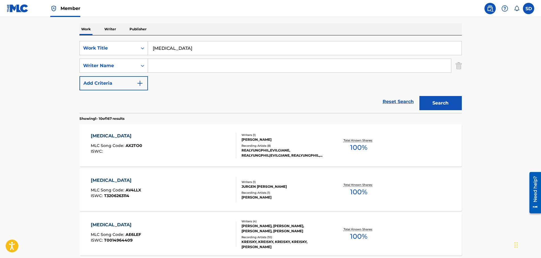
click at [195, 69] on input "Search Form" at bounding box center [299, 66] width 303 height 14
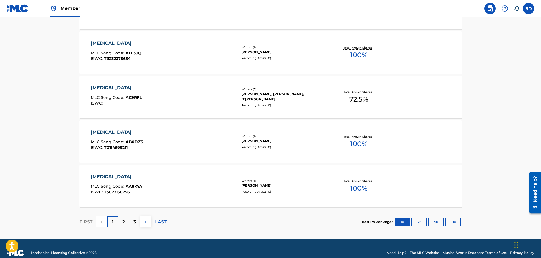
scroll to position [452, 0]
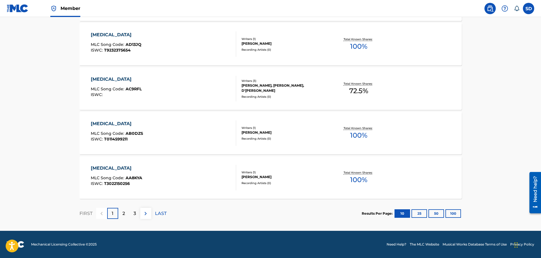
click at [123, 212] on p "2" at bounding box center [123, 213] width 3 height 7
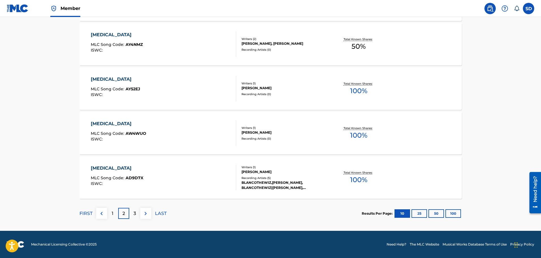
click at [132, 214] on div "3" at bounding box center [134, 213] width 11 height 11
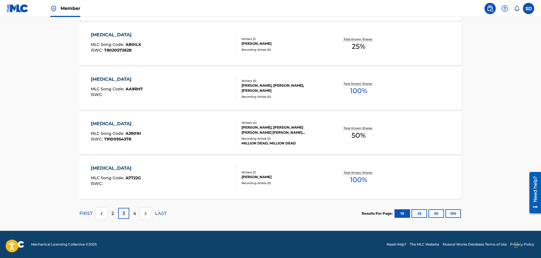
click at [134, 215] on p "4" at bounding box center [134, 213] width 3 height 7
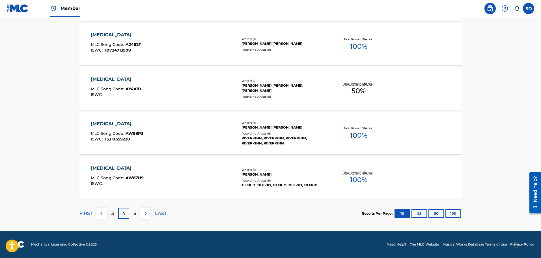
click at [196, 179] on div "[MEDICAL_DATA] MLC Song Code : AW87H9 ISWC :" at bounding box center [163, 177] width 145 height 25
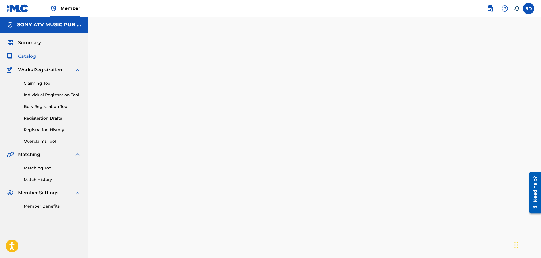
click at [29, 57] on span "Catalog" at bounding box center [27, 56] width 18 height 7
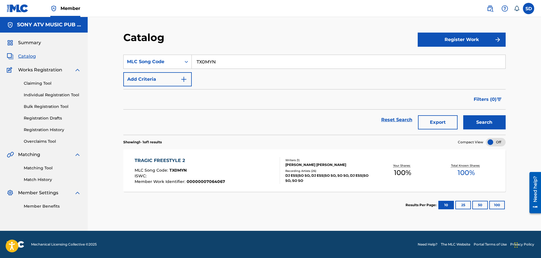
drag, startPoint x: 226, startPoint y: 64, endPoint x: 200, endPoint y: 61, distance: 25.3
click at [200, 61] on input "TX0MYN" at bounding box center [349, 62] width 314 height 14
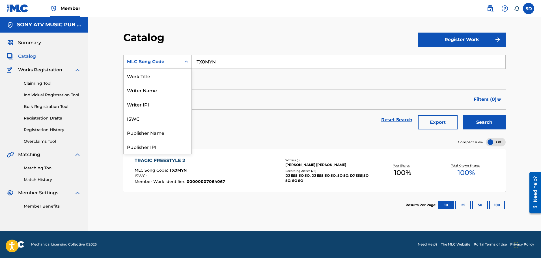
click at [157, 62] on div "MLC Song Code" at bounding box center [152, 61] width 51 height 7
click at [145, 77] on div "Work Title" at bounding box center [158, 76] width 68 height 14
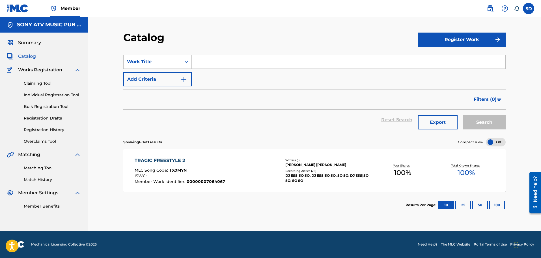
click at [230, 62] on input "Search Form" at bounding box center [349, 62] width 314 height 14
type input "N"
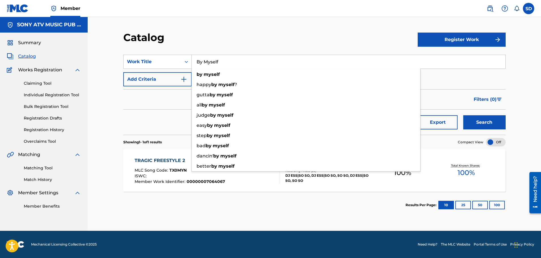
type input "By Myself"
click at [463, 115] on button "Search" at bounding box center [484, 122] width 42 height 14
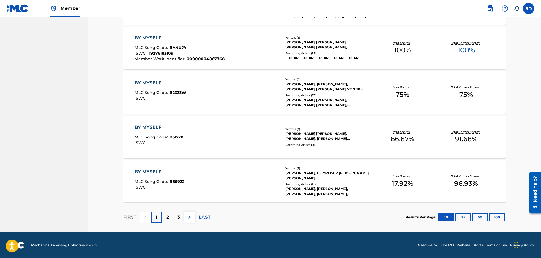
scroll to position [390, 0]
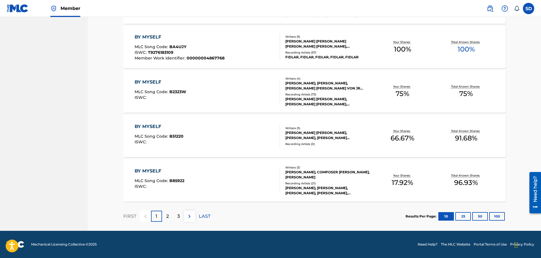
click at [164, 215] on div "2" at bounding box center [167, 215] width 11 height 11
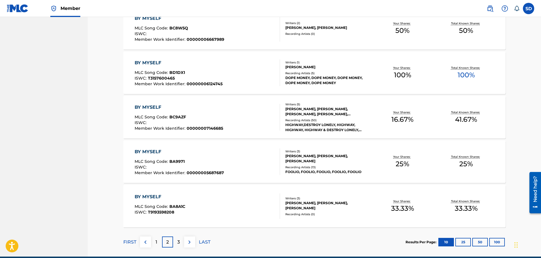
scroll to position [368, 0]
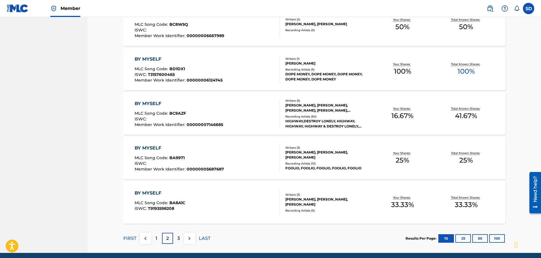
click at [180, 239] on p "3" at bounding box center [178, 238] width 3 height 7
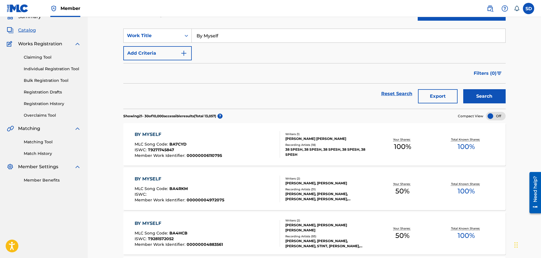
scroll to position [0, 0]
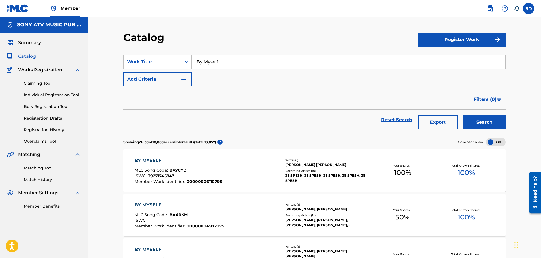
click at [29, 170] on link "Matching Tool" at bounding box center [52, 168] width 57 height 6
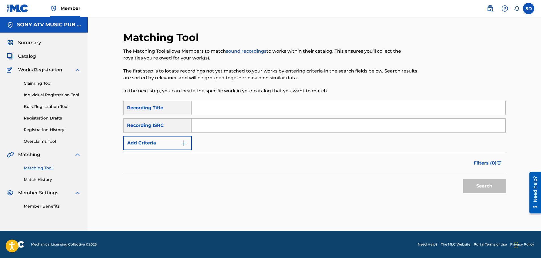
click at [206, 130] on input "Search Form" at bounding box center [349, 125] width 314 height 14
paste input "QM3DF2186867"
type input "QM3DF2186867"
click at [491, 185] on button "Search" at bounding box center [484, 186] width 42 height 14
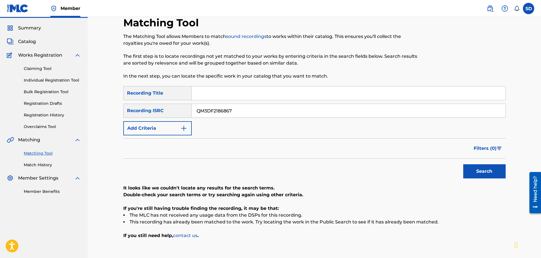
scroll to position [28, 0]
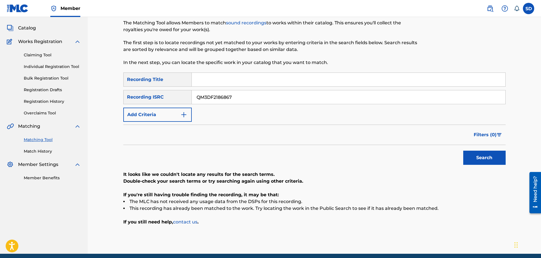
click at [26, 27] on span "Catalog" at bounding box center [27, 28] width 18 height 7
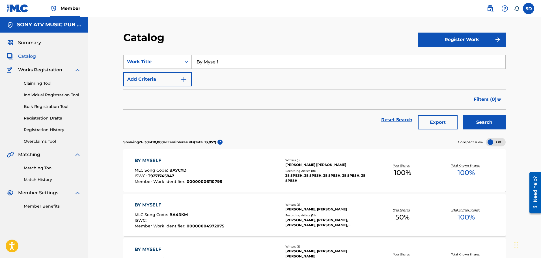
click at [154, 66] on div "Work Title" at bounding box center [153, 61] width 58 height 11
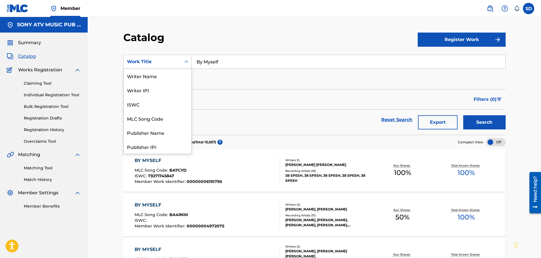
scroll to position [85, 0]
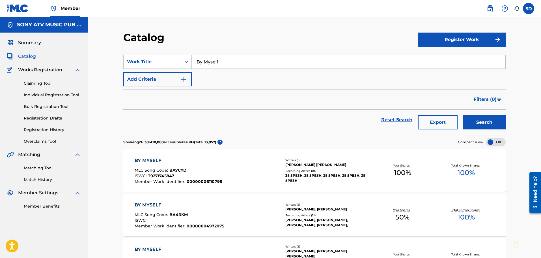
click at [136, 65] on div "Work Title" at bounding box center [153, 61] width 58 height 11
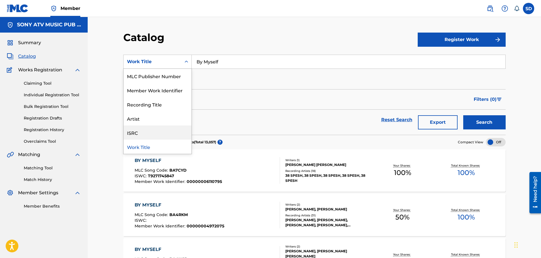
click at [144, 129] on div "ISRC" at bounding box center [158, 132] width 68 height 14
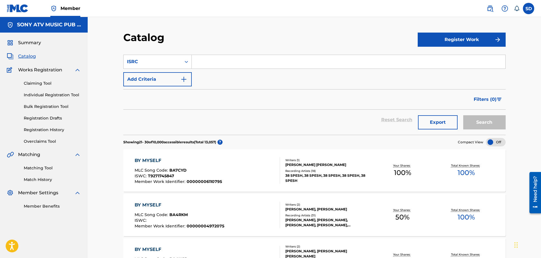
paste input "CONFLICT: THE SUBMITTED MECHANICAL SHARES ARE IN CONFLICT WITH EXISTING SPLITS …"
type input "CONFLICT: THE SUBMITTED MECHANICAL SHARES ARE IN CONFLICT WITH EXISTING SPLITS …"
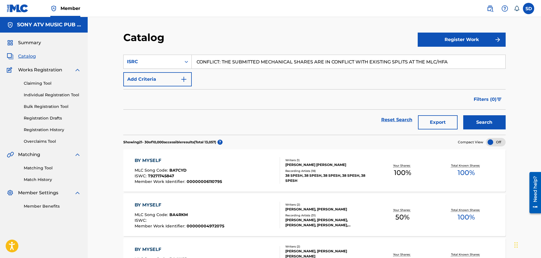
drag, startPoint x: 458, startPoint y: 61, endPoint x: 137, endPoint y: 43, distance: 322.3
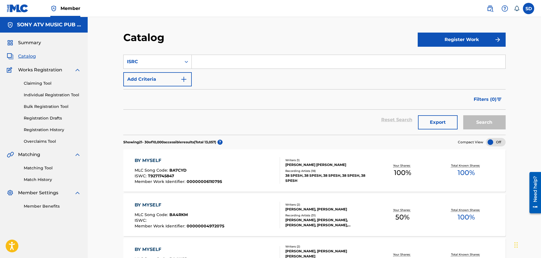
paste input "QM3DF2186867"
type input "QM3DF2186867"
click at [495, 122] on button "Search" at bounding box center [484, 122] width 42 height 14
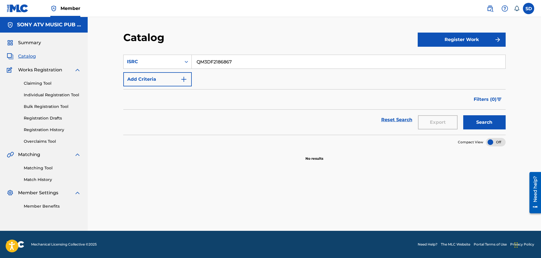
click at [42, 142] on link "Overclaims Tool" at bounding box center [52, 141] width 57 height 6
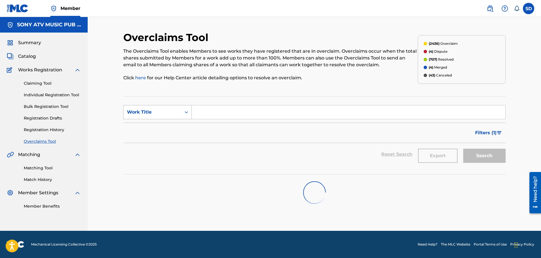
click at [158, 106] on div "Work Title" at bounding box center [157, 112] width 68 height 14
click at [198, 113] on input "Search Form" at bounding box center [349, 112] width 314 height 14
type input "by myself"
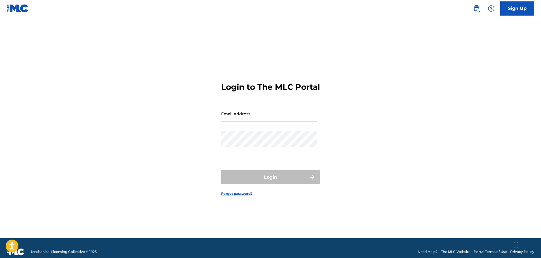
click at [13, 8] on img at bounding box center [18, 8] width 22 height 8
click at [473, 8] on link at bounding box center [476, 8] width 11 height 11
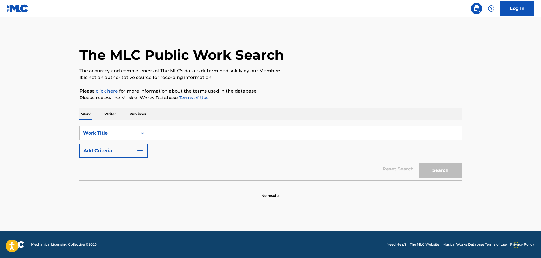
click at [178, 132] on input "Search Form" at bounding box center [305, 133] width 314 height 14
paste input "[MEDICAL_DATA]"
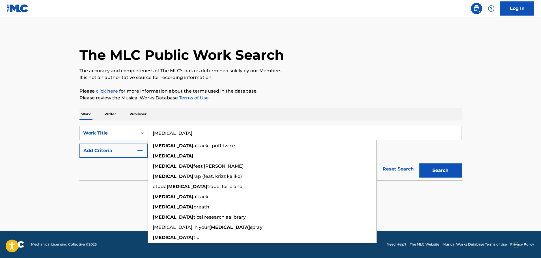
type input "[MEDICAL_DATA]"
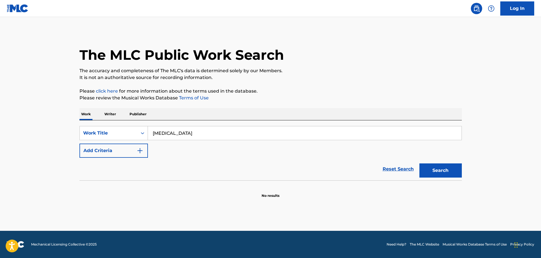
click at [451, 172] on button "Search" at bounding box center [440, 170] width 42 height 14
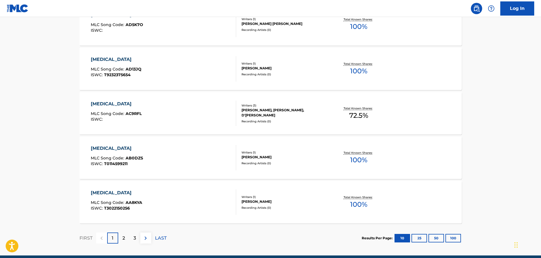
scroll to position [435, 0]
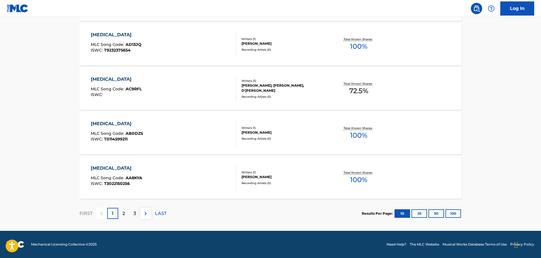
click at [458, 212] on button "100" at bounding box center [453, 213] width 16 height 8
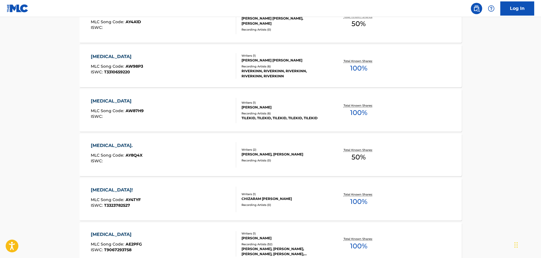
scroll to position [1838, 0]
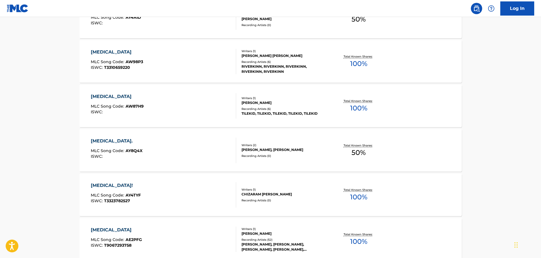
click at [189, 105] on div "[MEDICAL_DATA] MLC Song Code : AW87H9 ISWC :" at bounding box center [163, 105] width 145 height 25
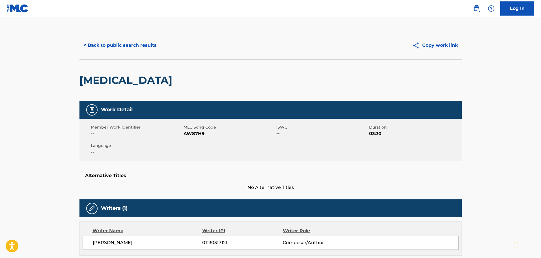
click at [99, 42] on button "< Back to public search results" at bounding box center [119, 45] width 81 height 14
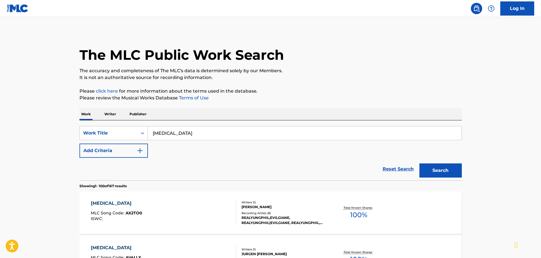
click at [395, 167] on link "Reset Search" at bounding box center [398, 169] width 37 height 12
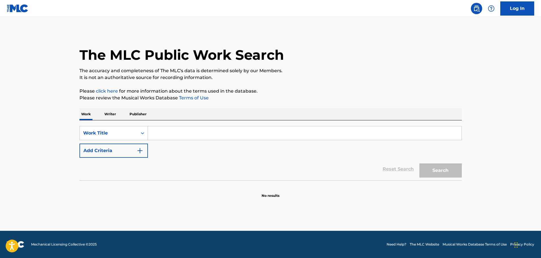
click at [187, 135] on input "Search Form" at bounding box center [305, 133] width 314 height 14
paste input "I don't know, it's just been here all the time"
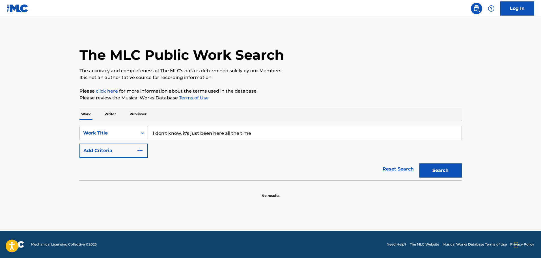
type input "I don't know, it's just been here all the time"
click at [444, 168] on button "Search" at bounding box center [440, 170] width 42 height 14
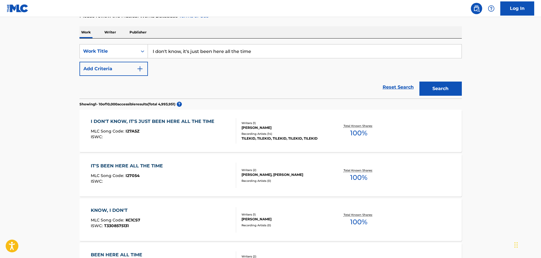
scroll to position [85, 0]
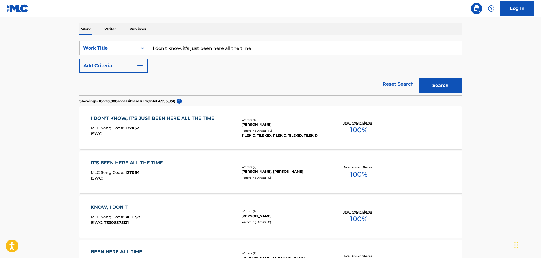
click at [147, 118] on div "I DON'T KNOW, IT'S JUST BEEN HERE ALL THE TIME" at bounding box center [154, 118] width 126 height 7
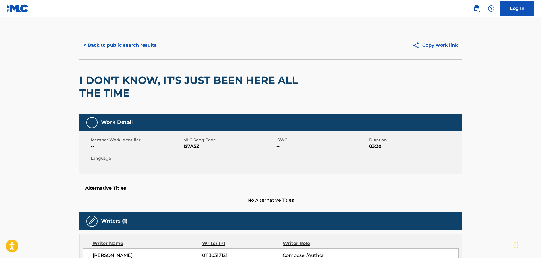
click at [122, 42] on button "< Back to public search results" at bounding box center [119, 45] width 81 height 14
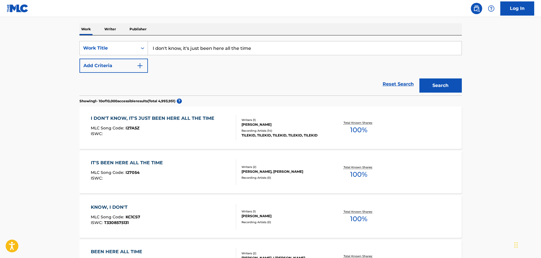
drag, startPoint x: 257, startPoint y: 47, endPoint x: 135, endPoint y: 36, distance: 122.9
click at [135, 36] on div "SearchWithCriteria3d4ed155-e77c-4b68-af59-a56e483843c0 Work Title I don't know,…" at bounding box center [270, 65] width 382 height 60
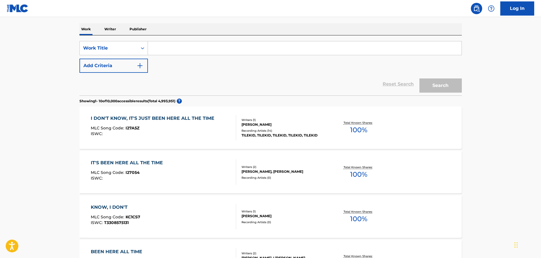
paste input "Around the World"
type input "Around the World"
click at [419, 78] on button "Search" at bounding box center [440, 85] width 42 height 14
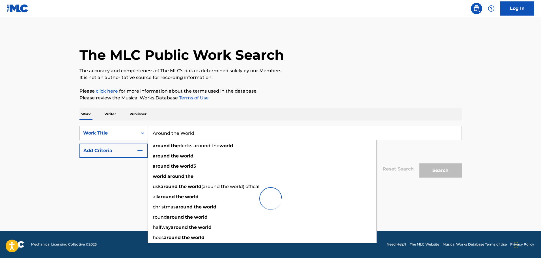
scroll to position [0, 0]
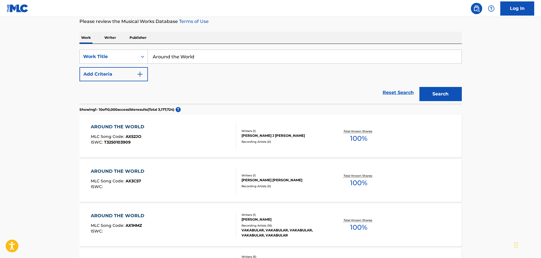
scroll to position [85, 0]
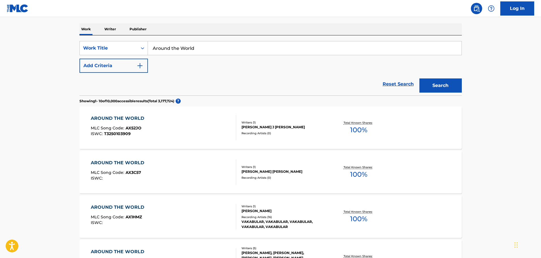
click at [97, 67] on button "Add Criteria" at bounding box center [113, 66] width 68 height 14
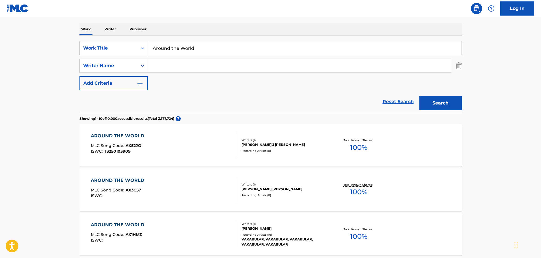
click at [182, 73] on div "SearchWithCriteria3d4ed155-e77c-4b68-af59-a56e483843c0 Work Title Around the Wo…" at bounding box center [270, 65] width 382 height 49
click at [174, 69] on input "Search Form" at bounding box center [299, 66] width 303 height 14
type input "parrein"
click at [419, 96] on button "Search" at bounding box center [440, 103] width 42 height 14
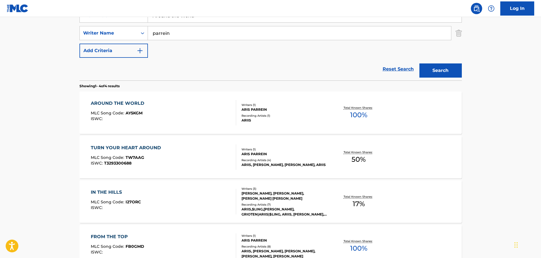
scroll to position [42, 0]
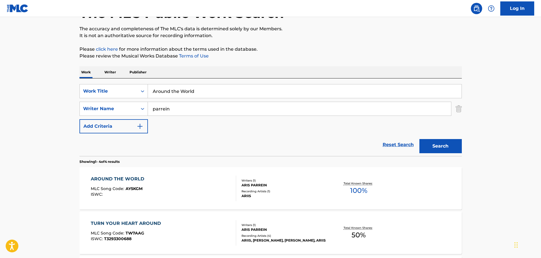
click at [191, 181] on div "AROUND THE WORLD MLC Song Code : AY5KGM ISWC :" at bounding box center [163, 187] width 145 height 25
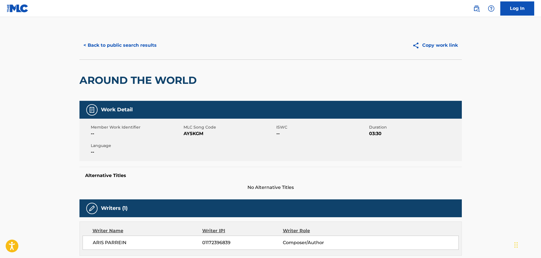
click at [78, 40] on div "< Back to public search results Copy work link AROUND THE WORLD Work Detail Mem…" at bounding box center [271, 250] width 396 height 438
click at [90, 46] on button "< Back to public search results" at bounding box center [119, 45] width 81 height 14
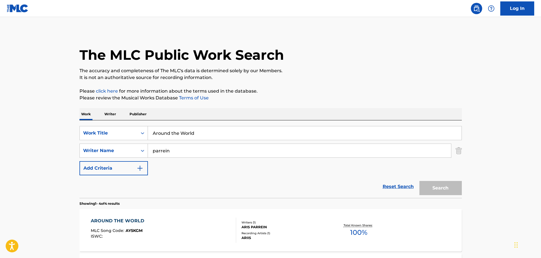
scroll to position [42, 0]
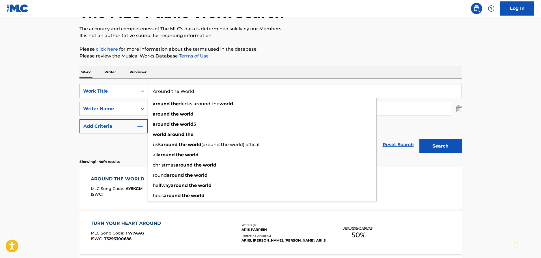
drag, startPoint x: 212, startPoint y: 91, endPoint x: 144, endPoint y: 87, distance: 68.0
click at [144, 87] on div "SearchWithCriteria3d4ed155-e77c-4b68-af59-a56e483843c0 Work Title Around the Wo…" at bounding box center [270, 91] width 382 height 14
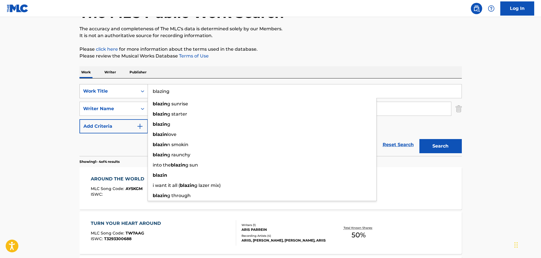
type input "blazing"
click at [419, 139] on button "Search" at bounding box center [440, 146] width 42 height 14
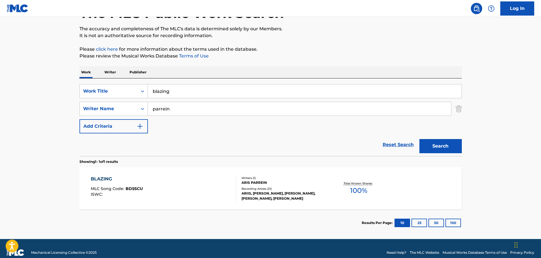
click at [204, 191] on div "BLAZING MLC Song Code : BD5SCU ISWC :" at bounding box center [163, 187] width 145 height 25
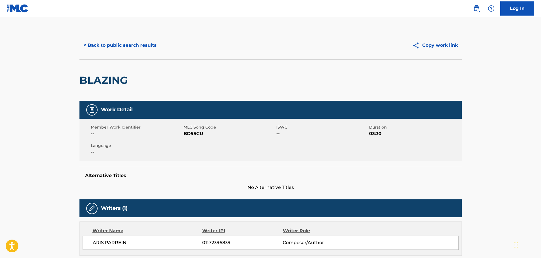
click at [99, 39] on button "< Back to public search results" at bounding box center [119, 45] width 81 height 14
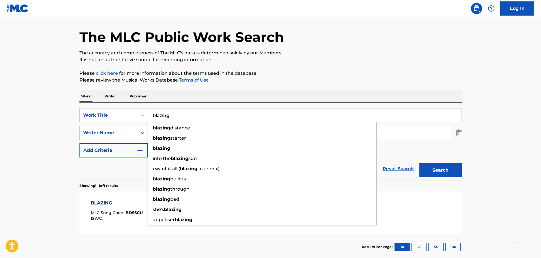
drag, startPoint x: 193, startPoint y: 114, endPoint x: 128, endPoint y: 106, distance: 65.2
click at [128, 106] on div "SearchWithCriteria3d4ed155-e77c-4b68-af59-a56e483843c0 Work Title blazing blazi…" at bounding box center [270, 140] width 382 height 77
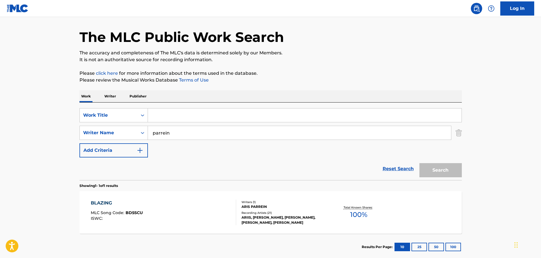
paste input "Minecraft (Phonk Version)"
type input "Minecraft (Phonk Version)"
click at [419, 163] on button "Search" at bounding box center [440, 170] width 42 height 14
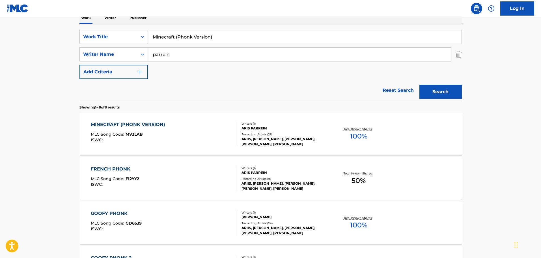
scroll to position [103, 0]
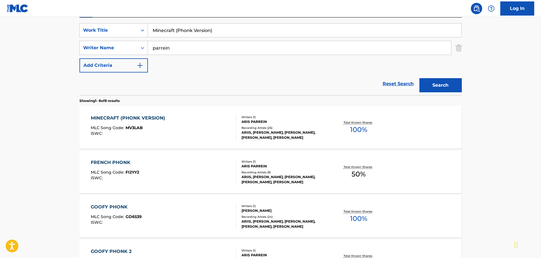
click at [184, 123] on div "MINECRAFT (PHONK VERSION) MLC Song Code : MV3LAB ISWC :" at bounding box center [163, 127] width 145 height 25
